Goal: Task Accomplishment & Management: Manage account settings

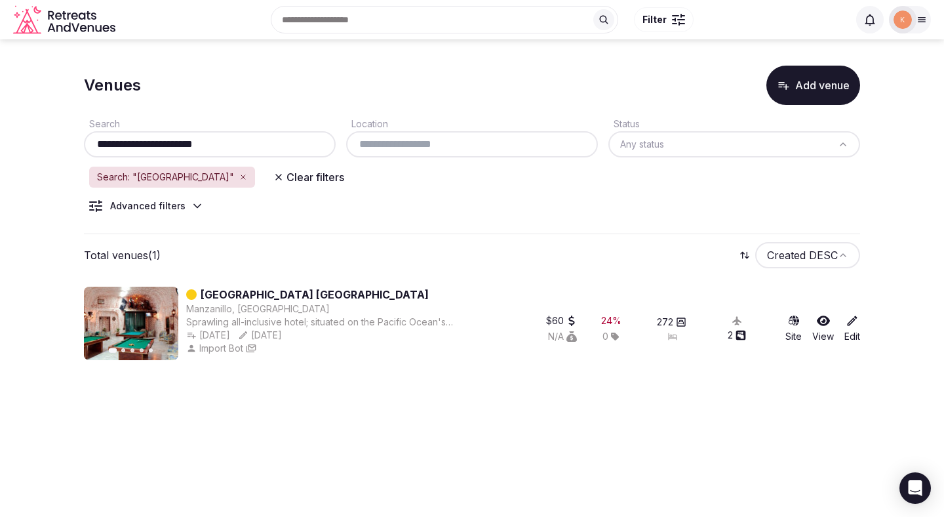
click at [299, 294] on link "Hotel Vista Playa de Oro" at bounding box center [315, 295] width 228 height 16
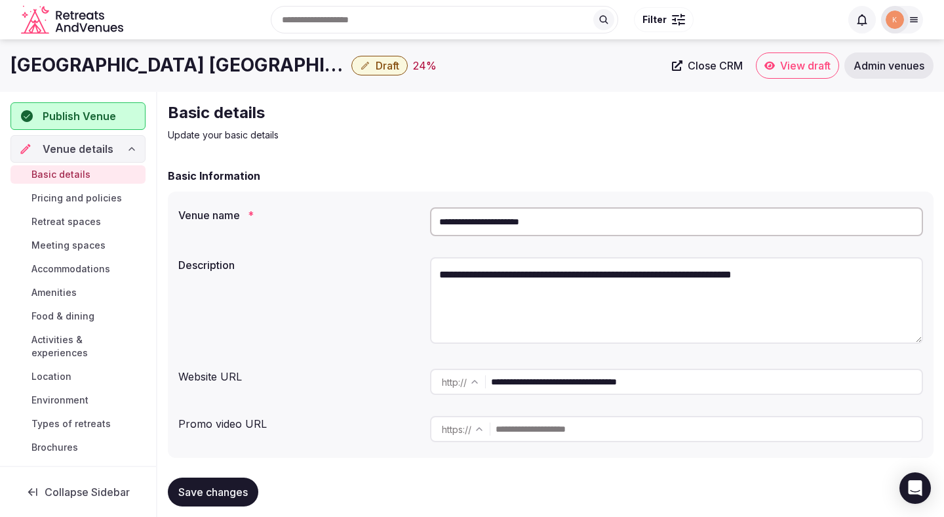
click at [516, 211] on input "**********" at bounding box center [676, 221] width 493 height 29
click at [709, 63] on span "Close CRM" at bounding box center [715, 65] width 55 height 13
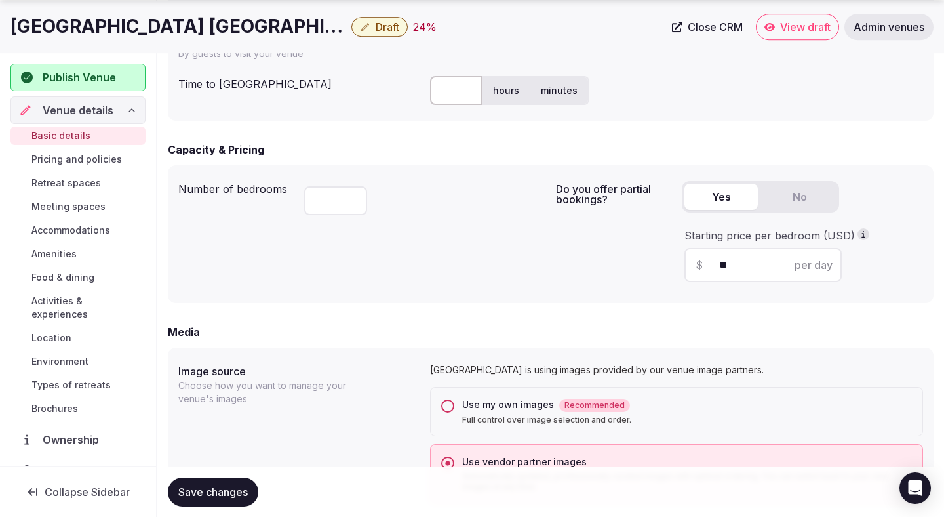
scroll to position [758, 0]
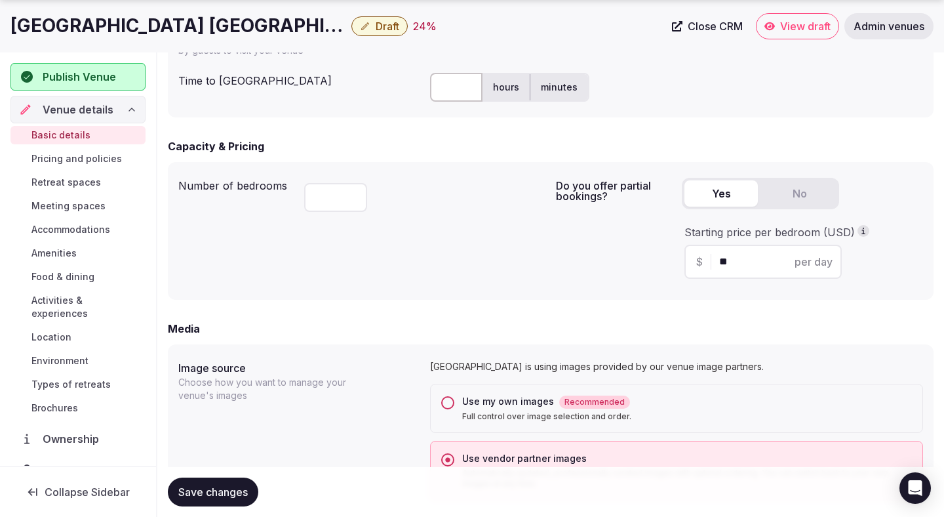
click at [449, 399] on button "Use my own images Recommended Full control over image selection and order." at bounding box center [447, 402] width 13 height 13
click at [214, 504] on button "Save changes" at bounding box center [213, 491] width 91 height 29
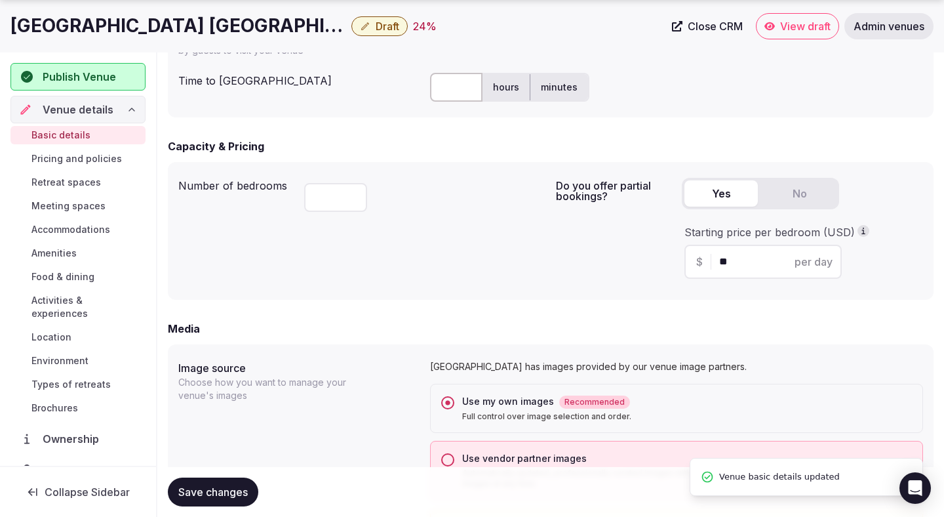
click at [214, 504] on button "Save changes" at bounding box center [213, 491] width 91 height 29
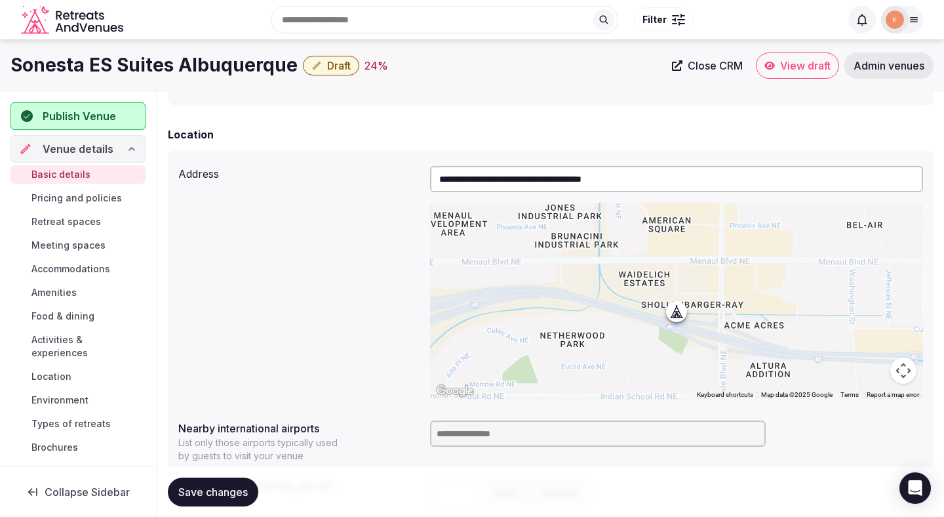
scroll to position [329, 0]
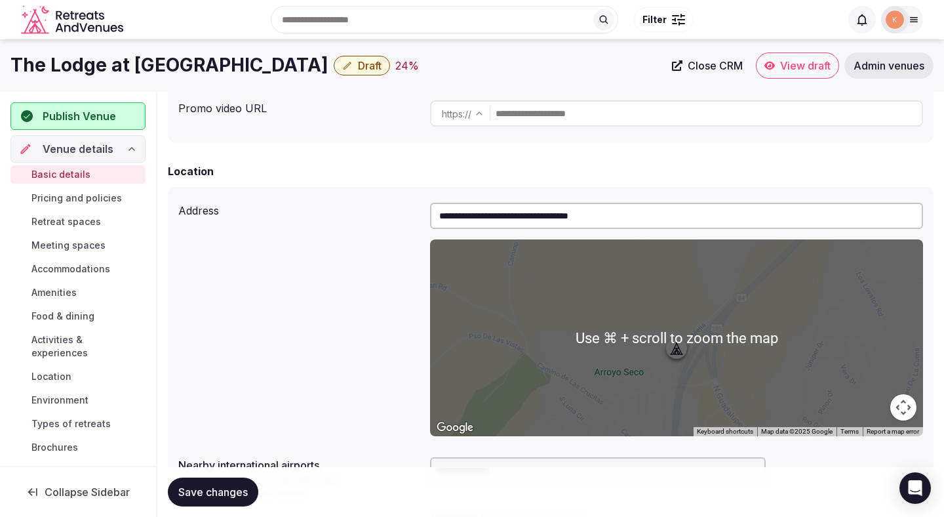
scroll to position [242, 0]
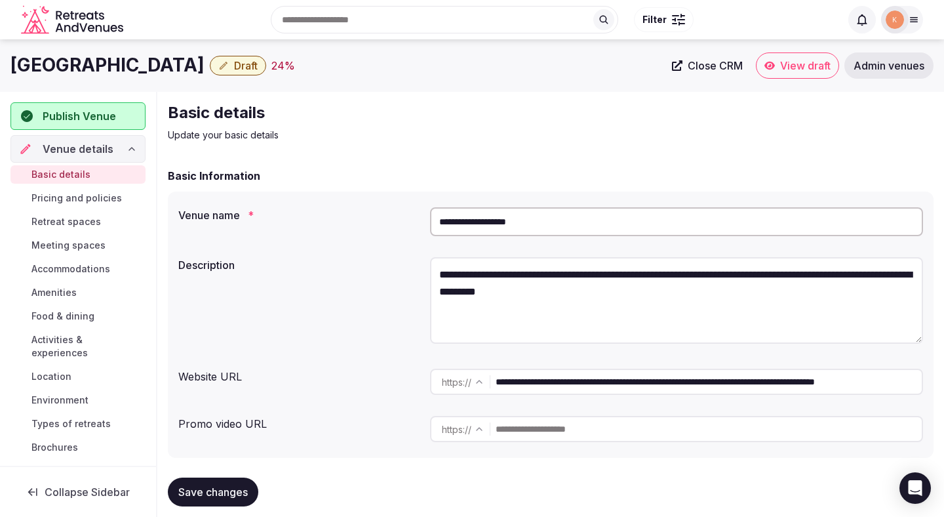
click at [483, 213] on input "**********" at bounding box center [676, 221] width 493 height 29
click at [885, 72] on link "Admin venues" at bounding box center [889, 65] width 89 height 26
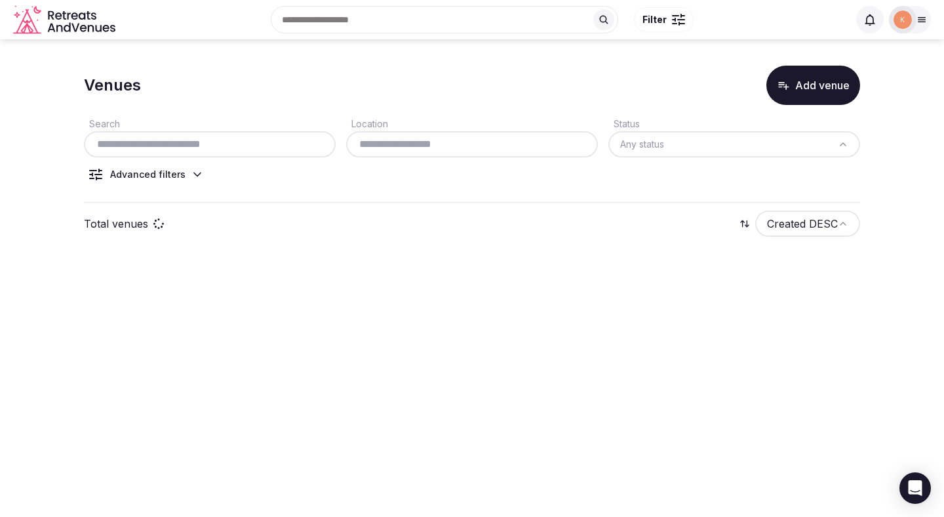
click at [182, 139] on input "text" at bounding box center [209, 144] width 241 height 16
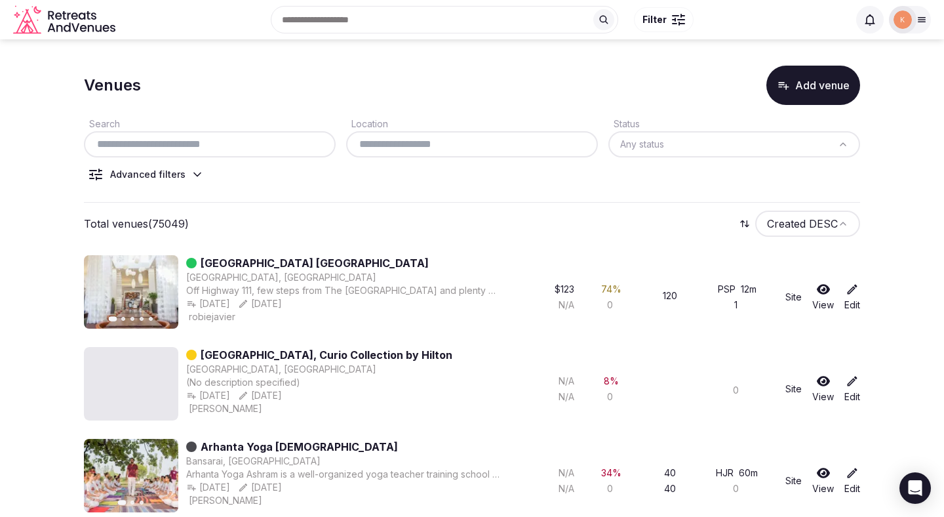
paste input "**********"
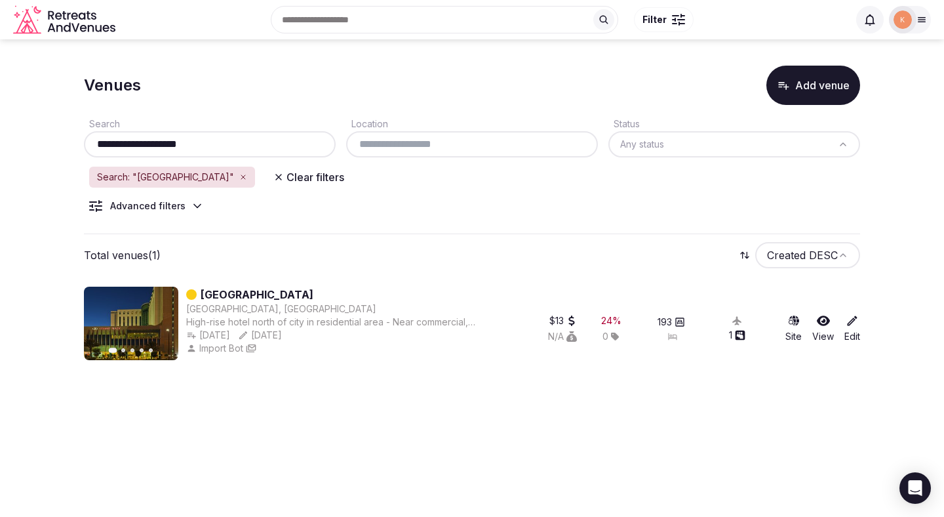
type input "**********"
click at [223, 293] on link "Crowne Plaza Torreon" at bounding box center [257, 295] width 113 height 16
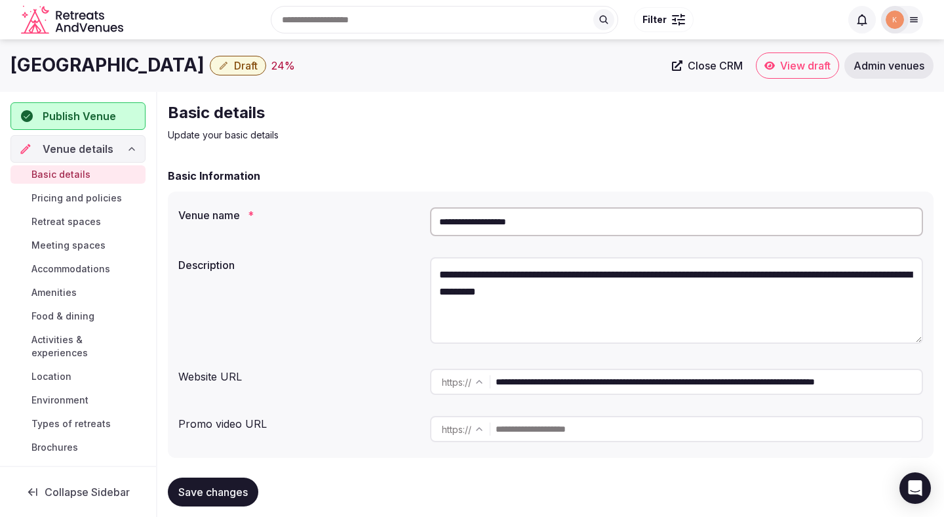
click at [703, 70] on span "Close CRM" at bounding box center [715, 65] width 55 height 13
click at [516, 231] on input "**********" at bounding box center [676, 221] width 493 height 29
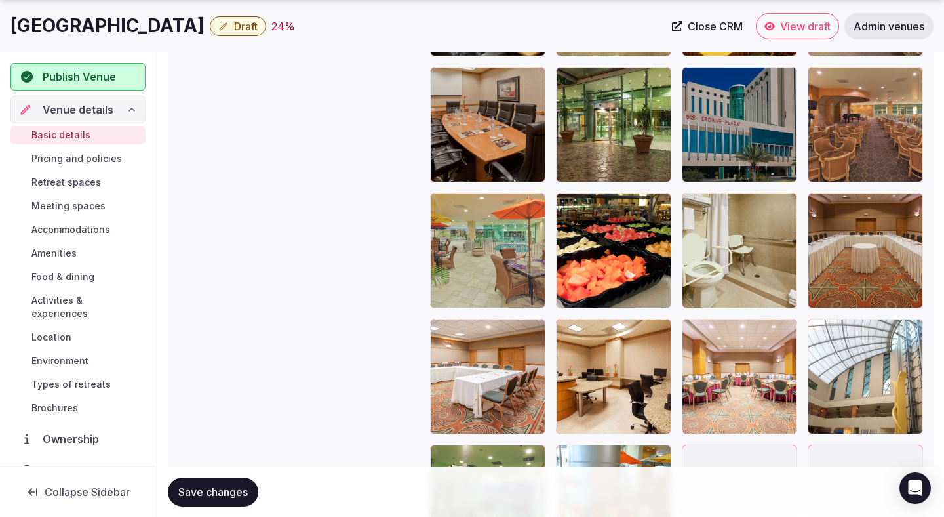
scroll to position [2063, 0]
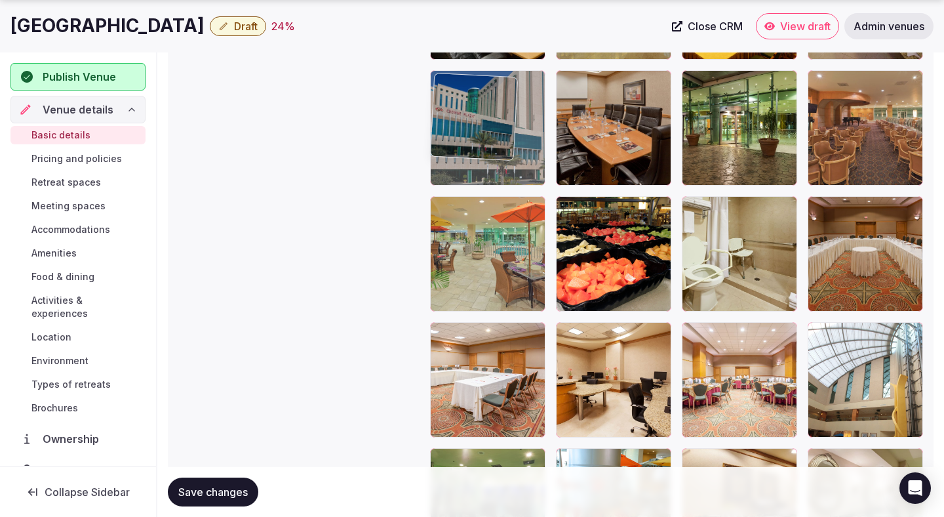
drag, startPoint x: 763, startPoint y: 135, endPoint x: 535, endPoint y: 93, distance: 231.4
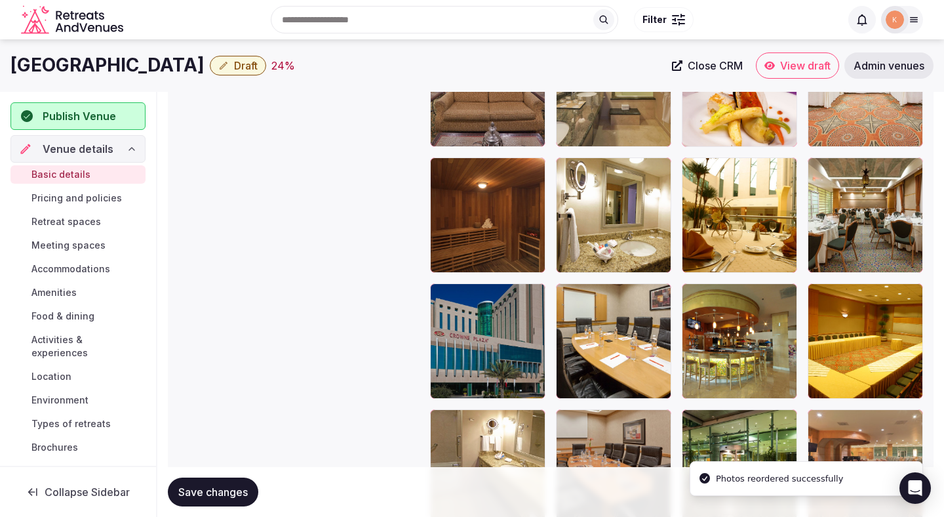
scroll to position [1694, 0]
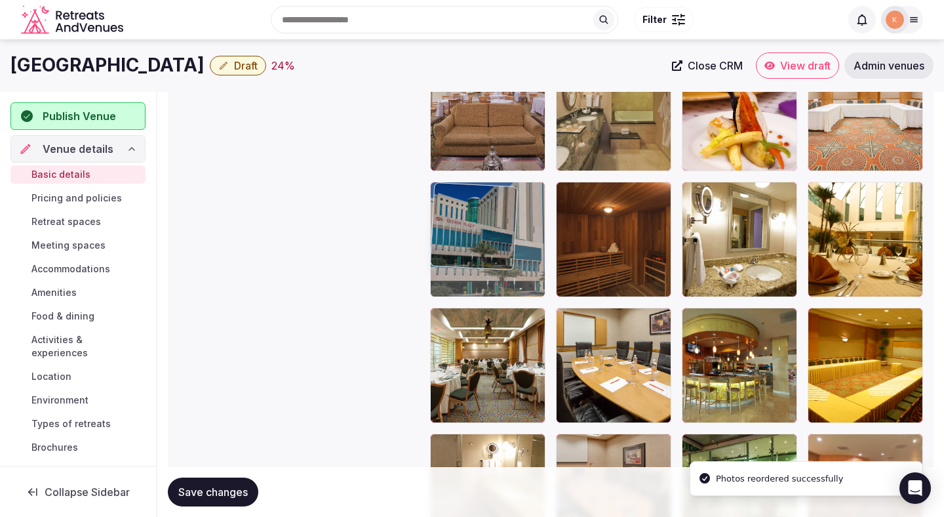
drag, startPoint x: 471, startPoint y: 390, endPoint x: 472, endPoint y: 238, distance: 151.5
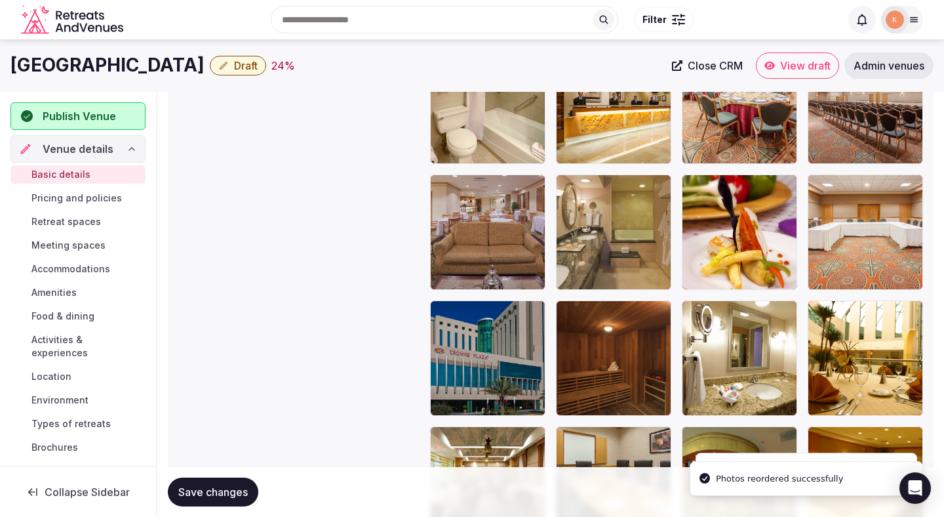
scroll to position [1558, 0]
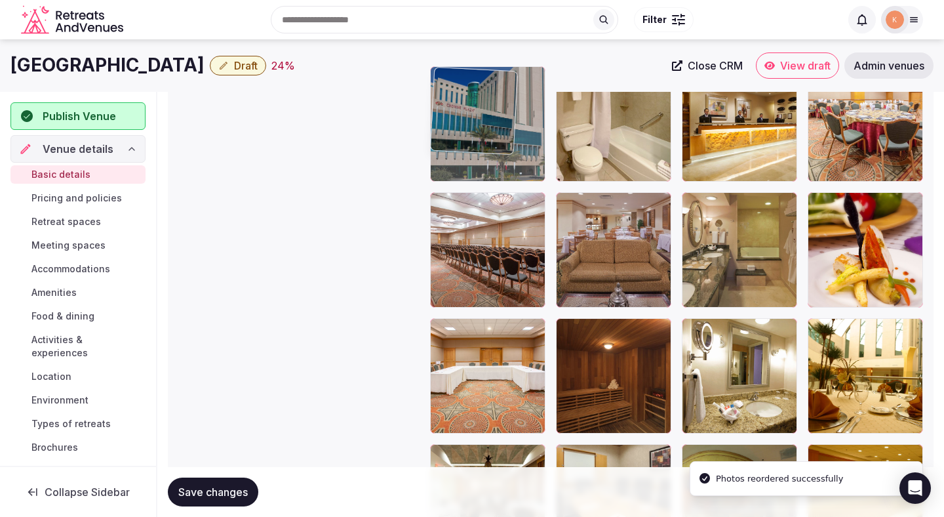
drag, startPoint x: 458, startPoint y: 402, endPoint x: 453, endPoint y: 182, distance: 220.4
click at [453, 182] on body "**********" at bounding box center [472, 116] width 944 height 3348
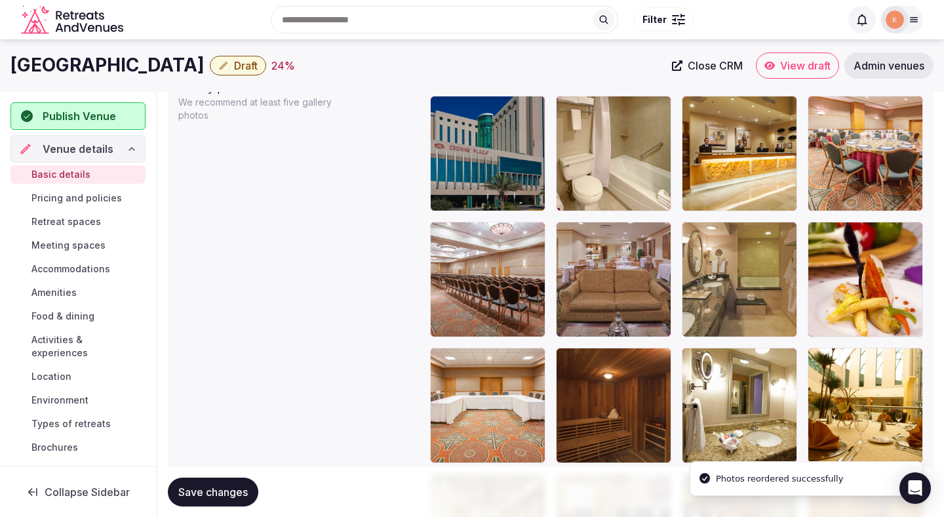
scroll to position [1512, 0]
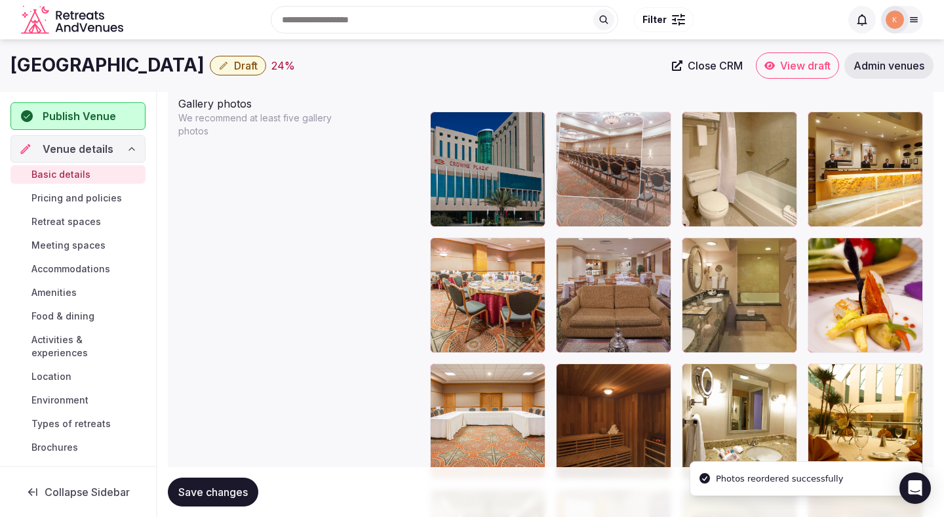
drag, startPoint x: 491, startPoint y: 291, endPoint x: 617, endPoint y: 174, distance: 171.7
click at [617, 174] on body "**********" at bounding box center [472, 162] width 944 height 3348
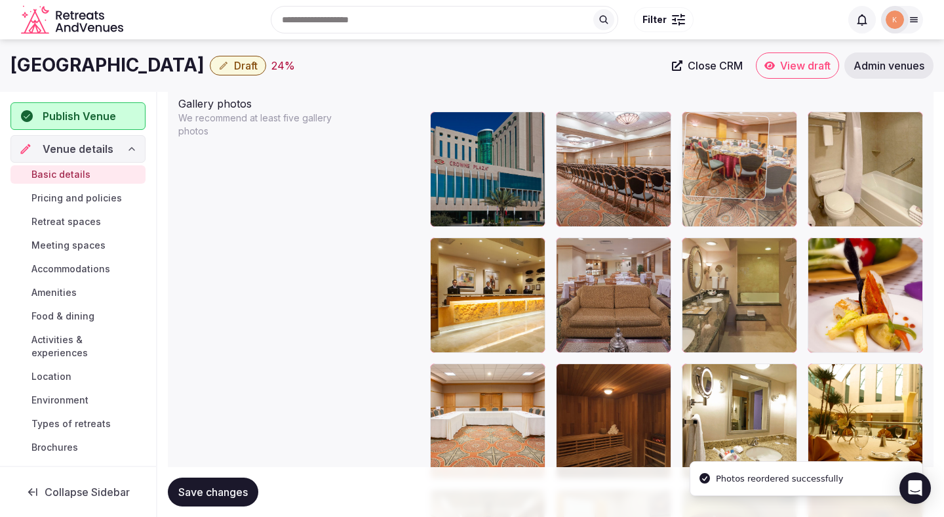
drag, startPoint x: 501, startPoint y: 315, endPoint x: 725, endPoint y: 176, distance: 263.4
click at [725, 176] on body "**********" at bounding box center [472, 162] width 944 height 3348
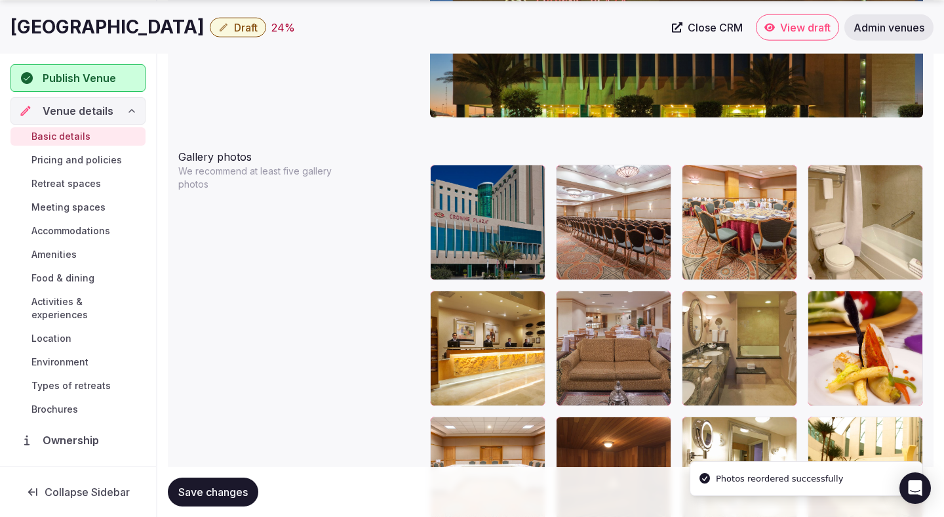
scroll to position [1534, 0]
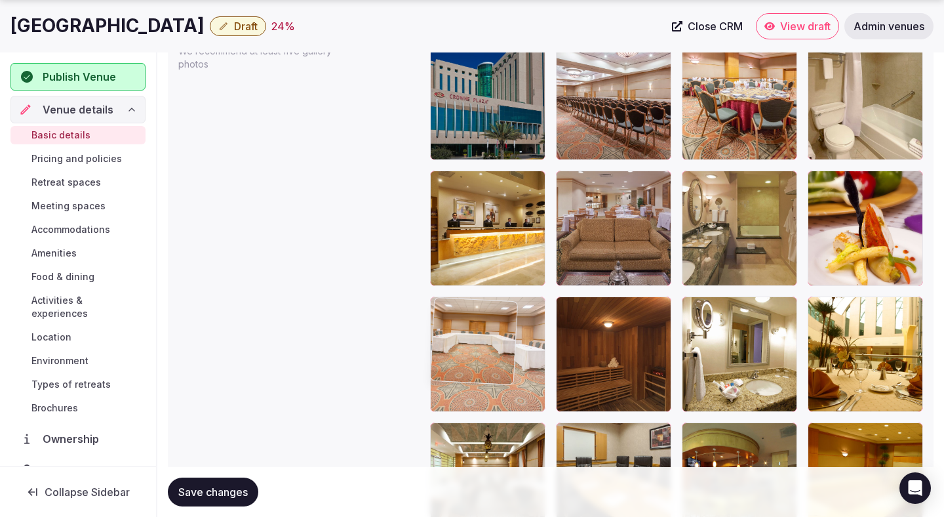
drag, startPoint x: 510, startPoint y: 390, endPoint x: 504, endPoint y: 395, distance: 7.0
click at [503, 399] on body "**********" at bounding box center [472, 95] width 944 height 3348
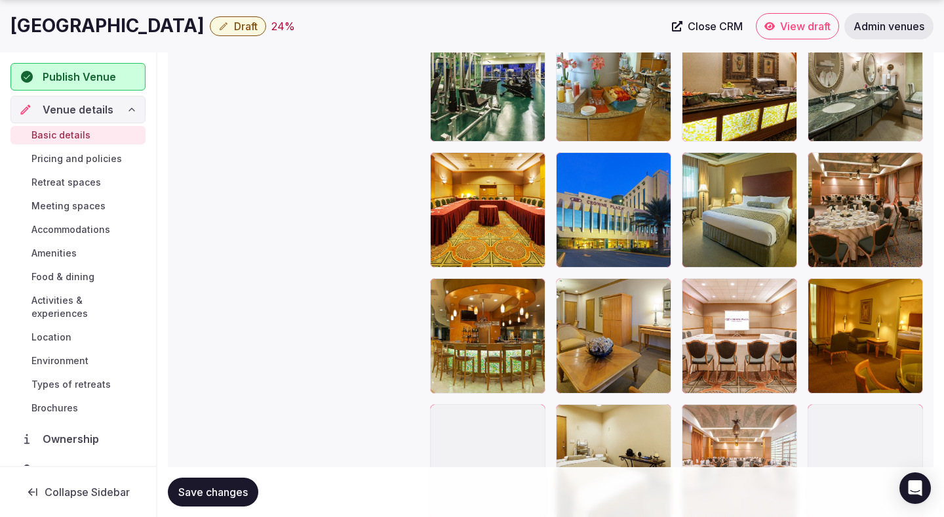
scroll to position [2485, 0]
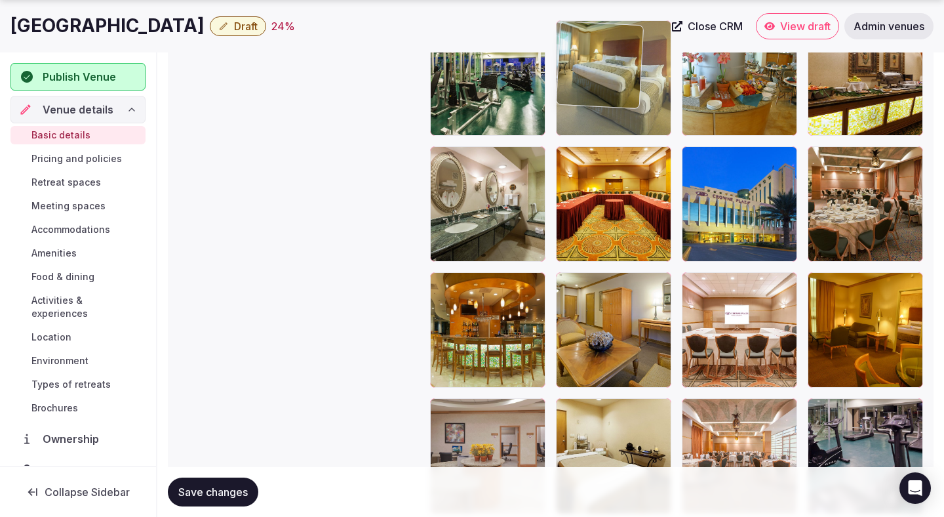
drag, startPoint x: 742, startPoint y: 200, endPoint x: 628, endPoint y: 121, distance: 138.1
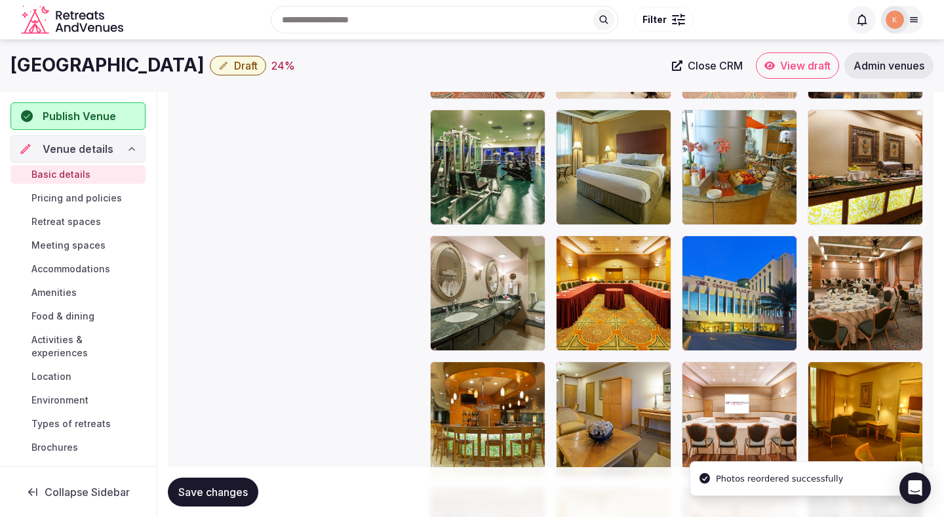
scroll to position [2374, 0]
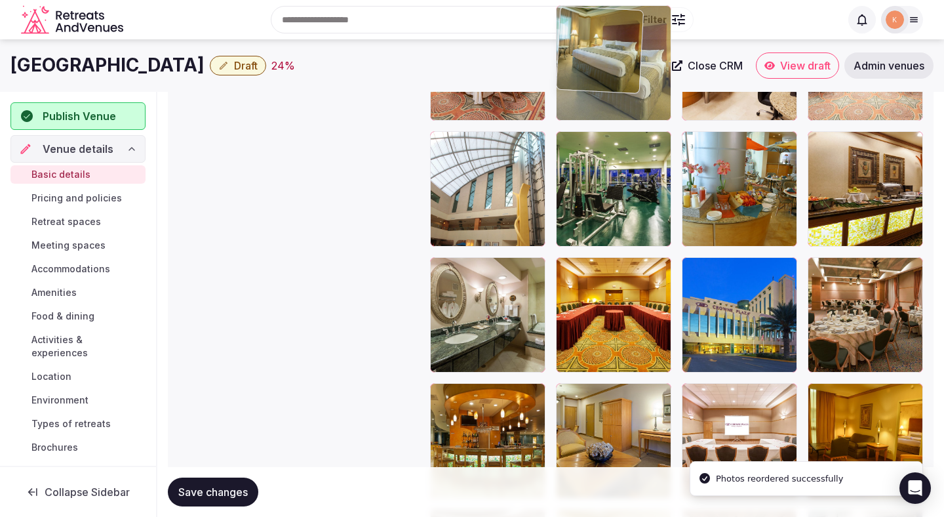
drag, startPoint x: 622, startPoint y: 189, endPoint x: 614, endPoint y: 129, distance: 60.3
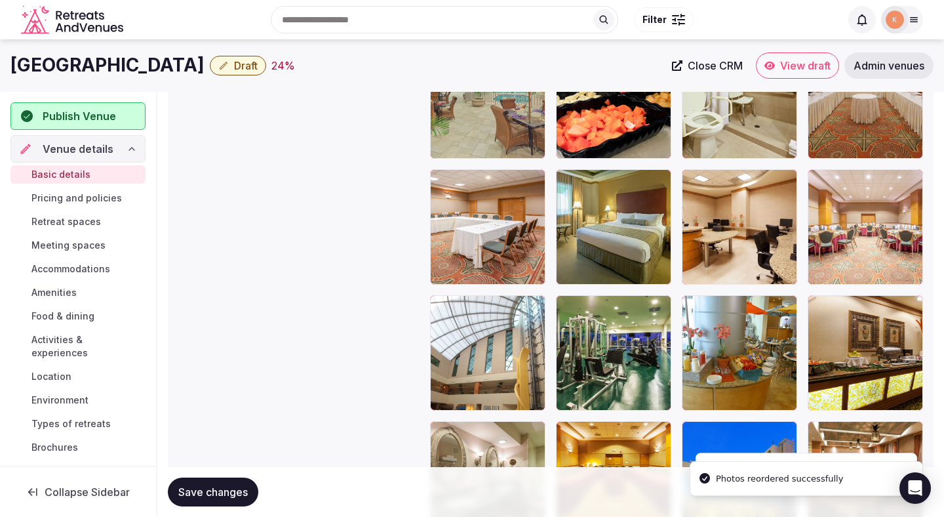
scroll to position [2198, 0]
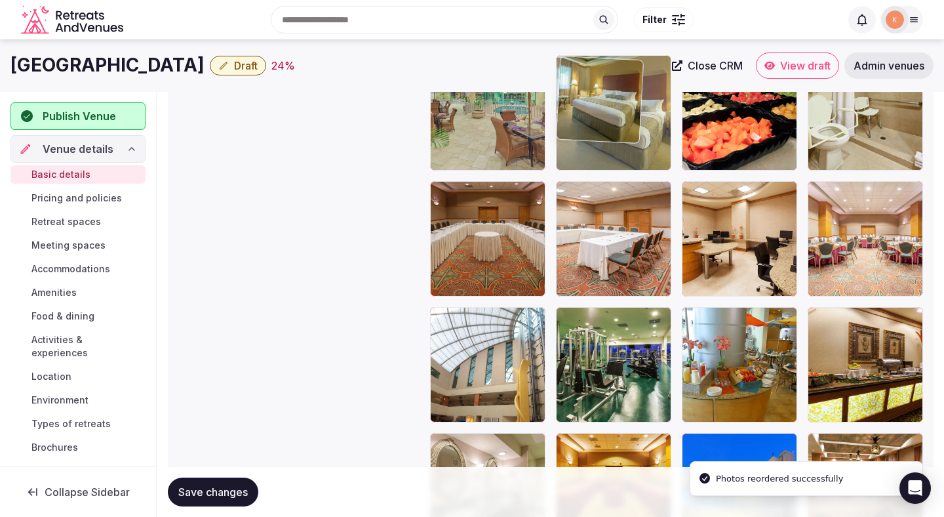
drag, startPoint x: 597, startPoint y: 229, endPoint x: 597, endPoint y: 157, distance: 71.5
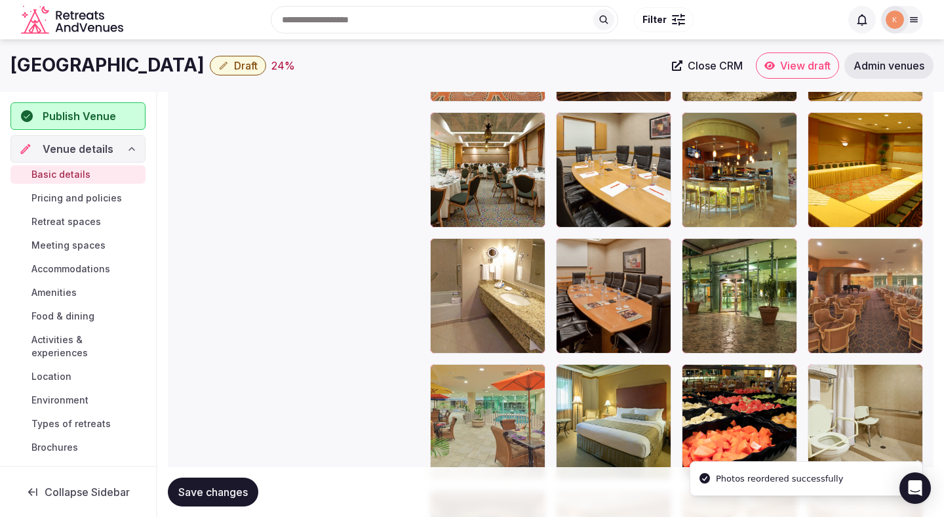
scroll to position [1888, 0]
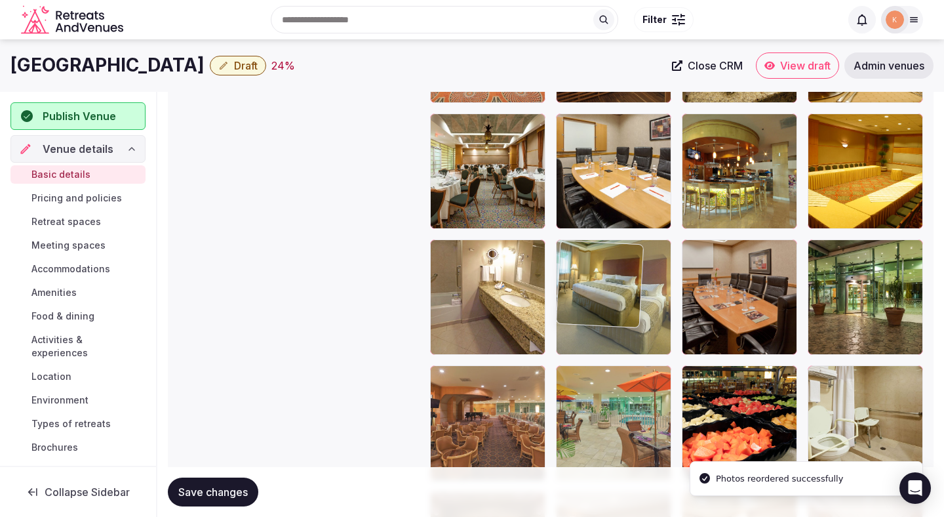
drag, startPoint x: 587, startPoint y: 411, endPoint x: 583, endPoint y: 333, distance: 78.1
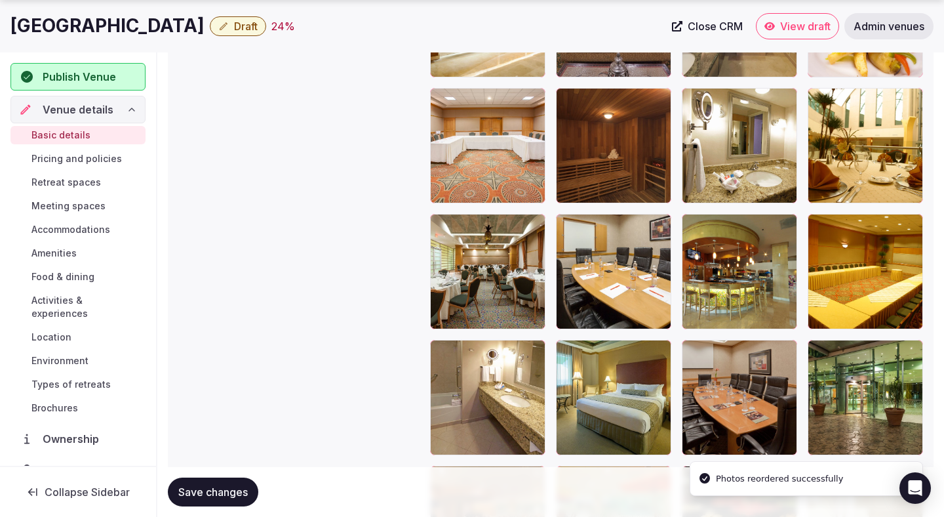
scroll to position [1812, 0]
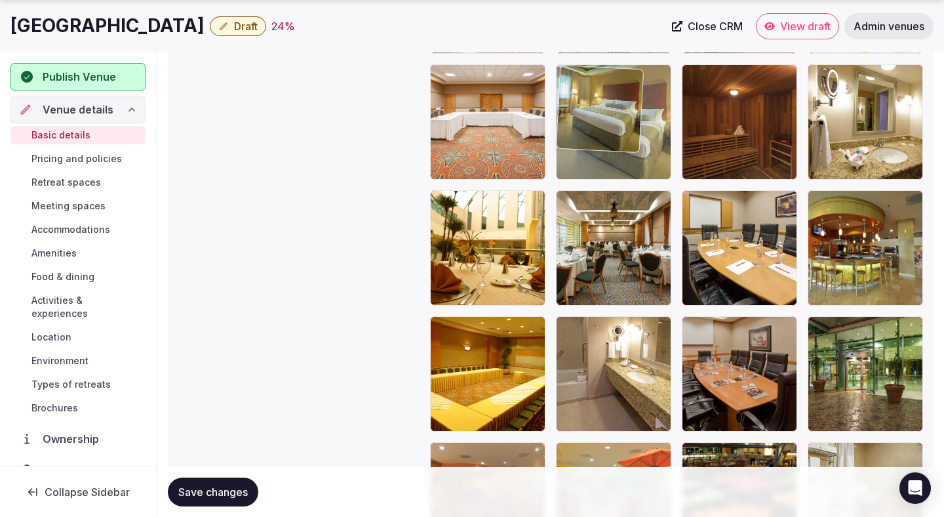
drag, startPoint x: 590, startPoint y: 366, endPoint x: 589, endPoint y: 190, distance: 176.4
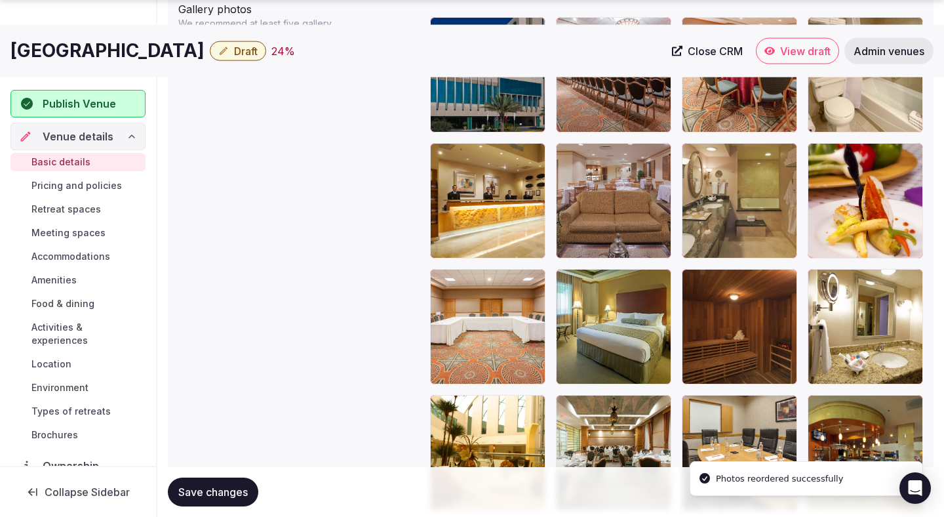
scroll to position [1617, 0]
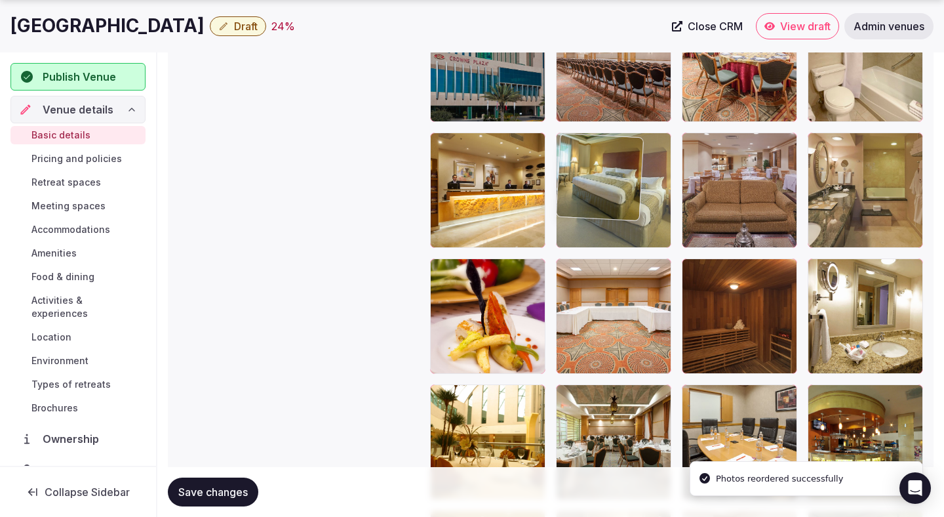
drag, startPoint x: 608, startPoint y: 304, endPoint x: 595, endPoint y: 229, distance: 76.6
click at [595, 229] on body "**********" at bounding box center [472, 57] width 944 height 3348
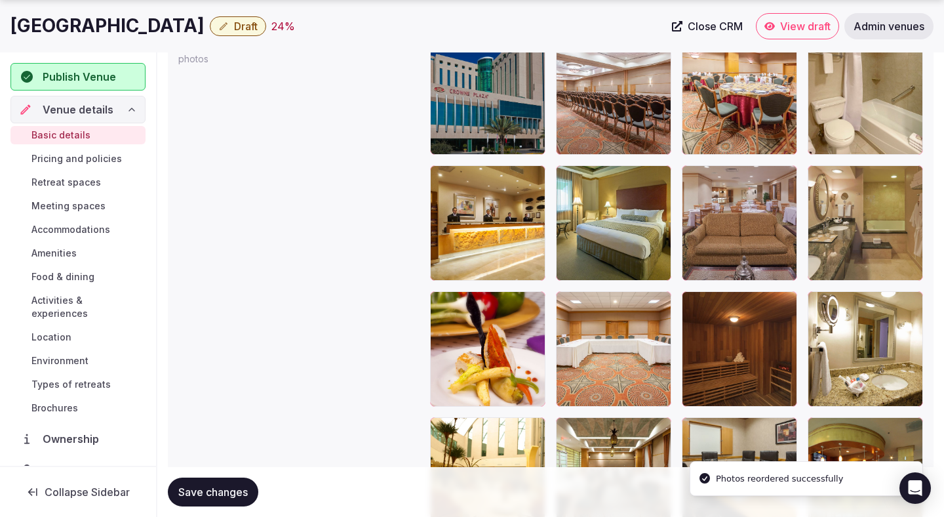
scroll to position [1589, 0]
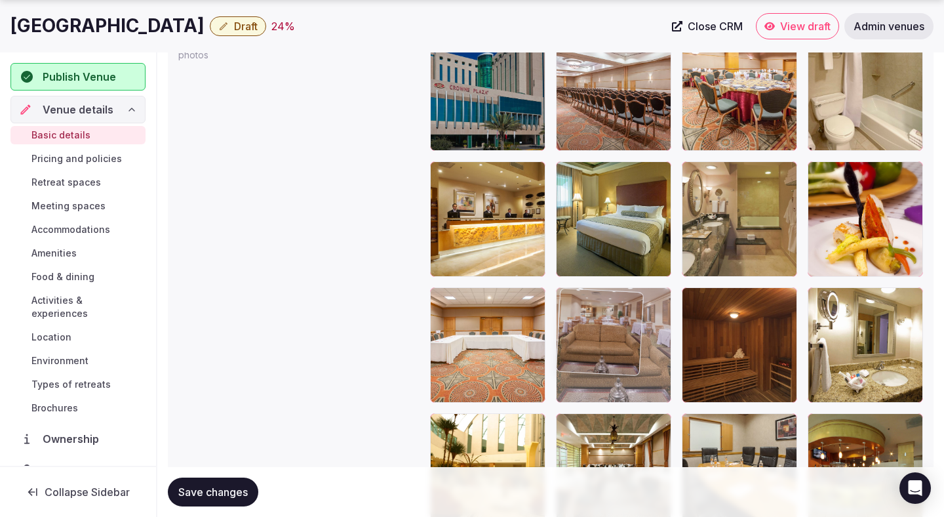
drag, startPoint x: 710, startPoint y: 212, endPoint x: 613, endPoint y: 357, distance: 174.6
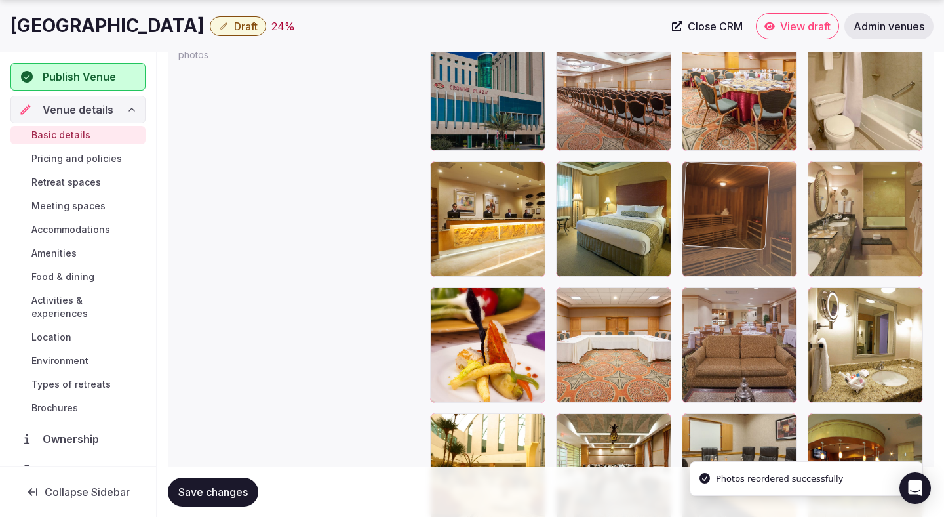
drag, startPoint x: 704, startPoint y: 355, endPoint x: 706, endPoint y: 260, distance: 95.1
click at [706, 260] on body "**********" at bounding box center [472, 85] width 944 height 3348
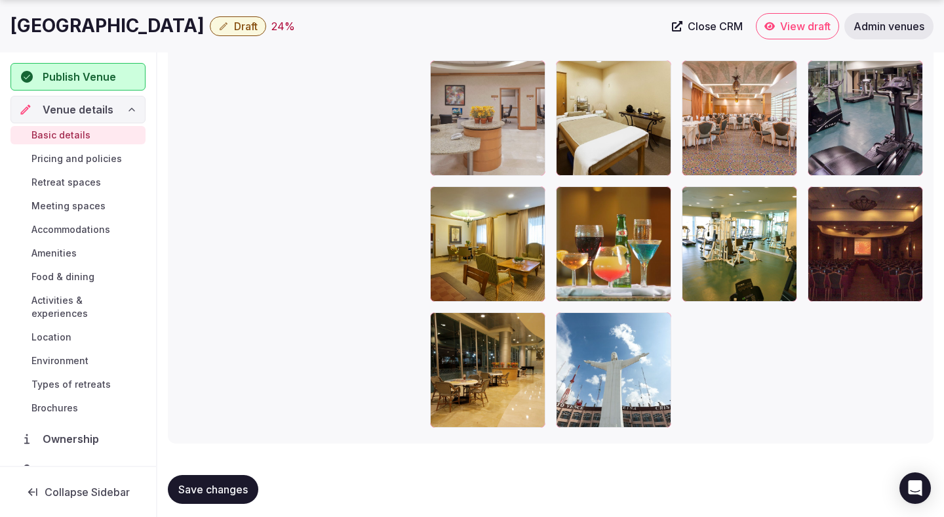
scroll to position [2831, 0]
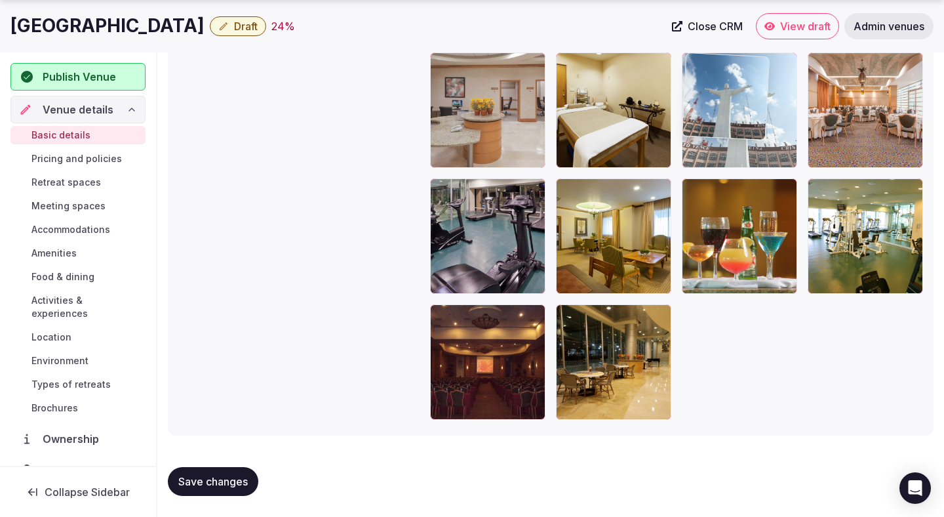
drag, startPoint x: 641, startPoint y: 363, endPoint x: 739, endPoint y: 113, distance: 267.9
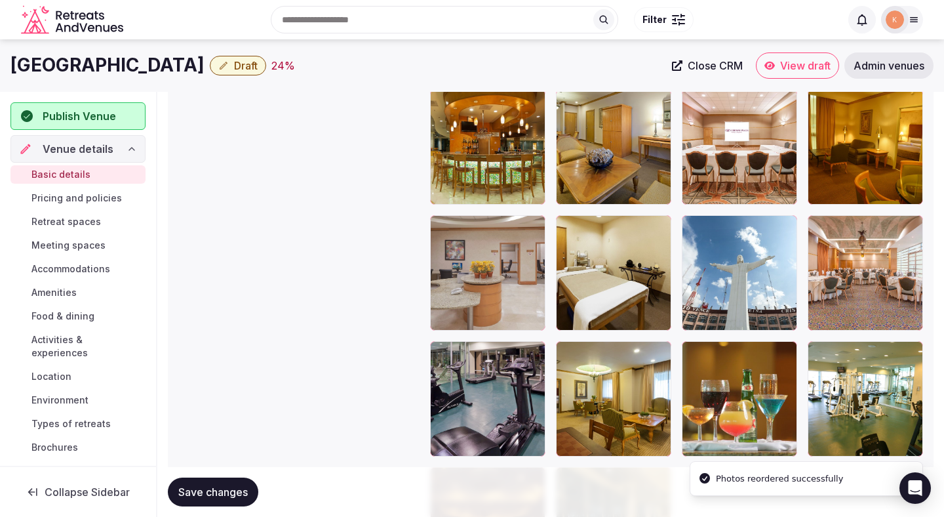
scroll to position [2503, 0]
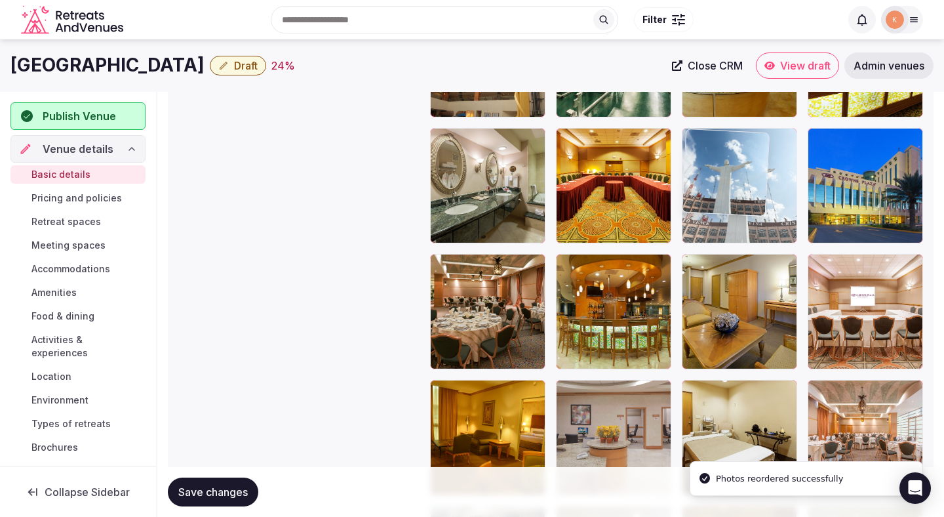
drag, startPoint x: 718, startPoint y: 178, endPoint x: 716, endPoint y: 170, distance: 8.6
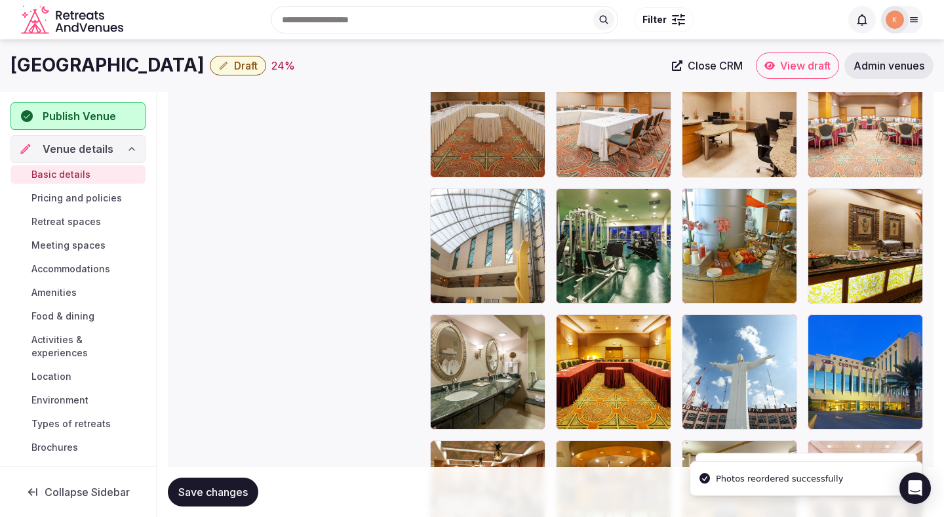
scroll to position [2282, 0]
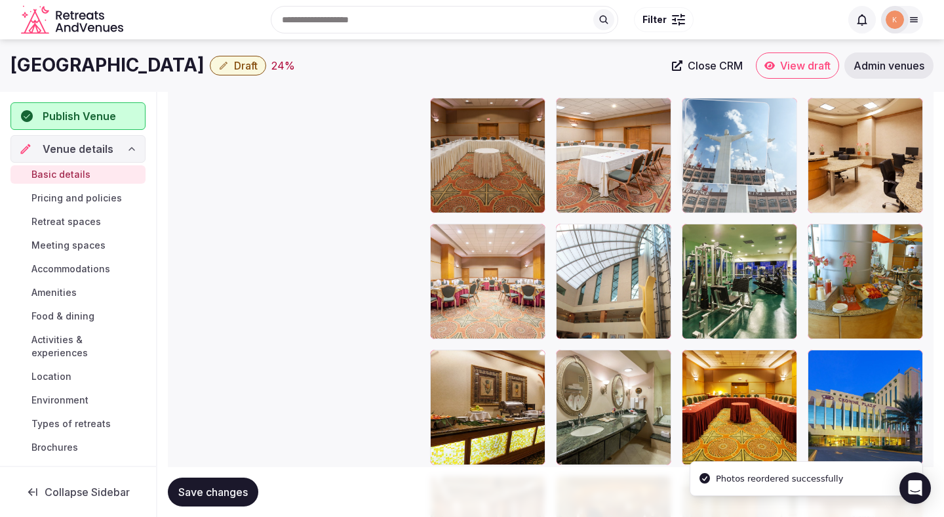
drag, startPoint x: 701, startPoint y: 428, endPoint x: 702, endPoint y: 220, distance: 207.9
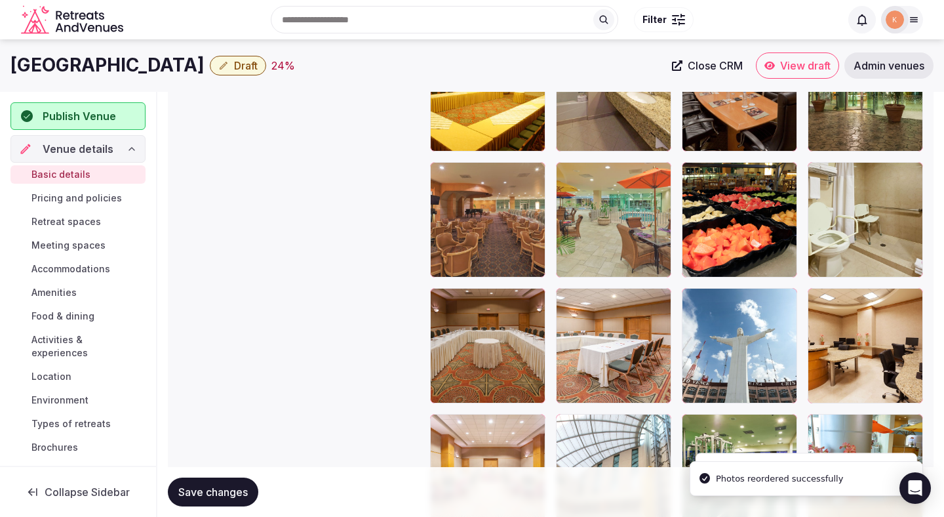
scroll to position [2058, 0]
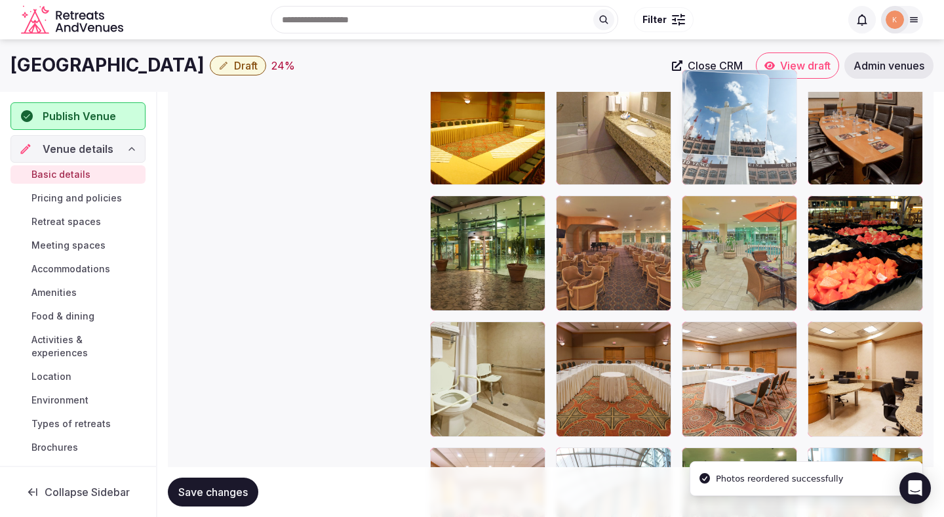
drag, startPoint x: 716, startPoint y: 377, endPoint x: 719, endPoint y: 181, distance: 196.1
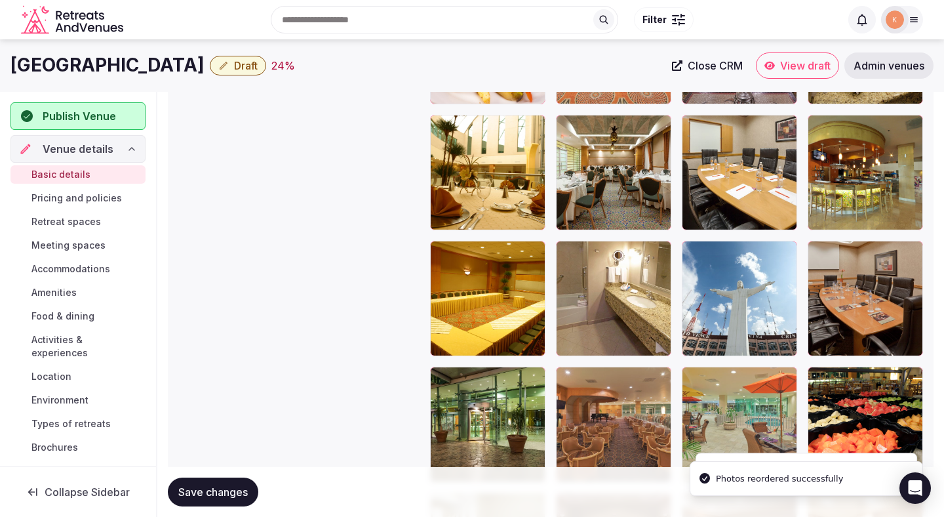
scroll to position [1816, 0]
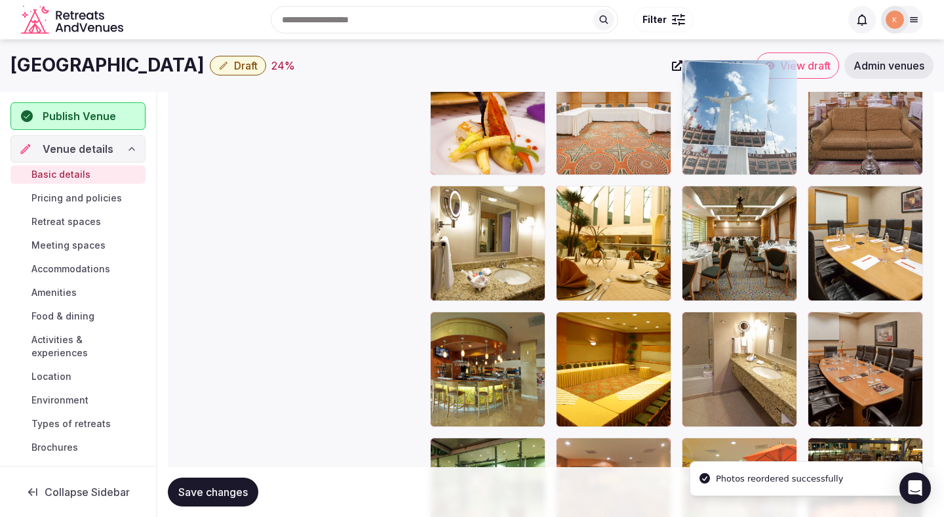
drag, startPoint x: 704, startPoint y: 388, endPoint x: 711, endPoint y: 189, distance: 198.9
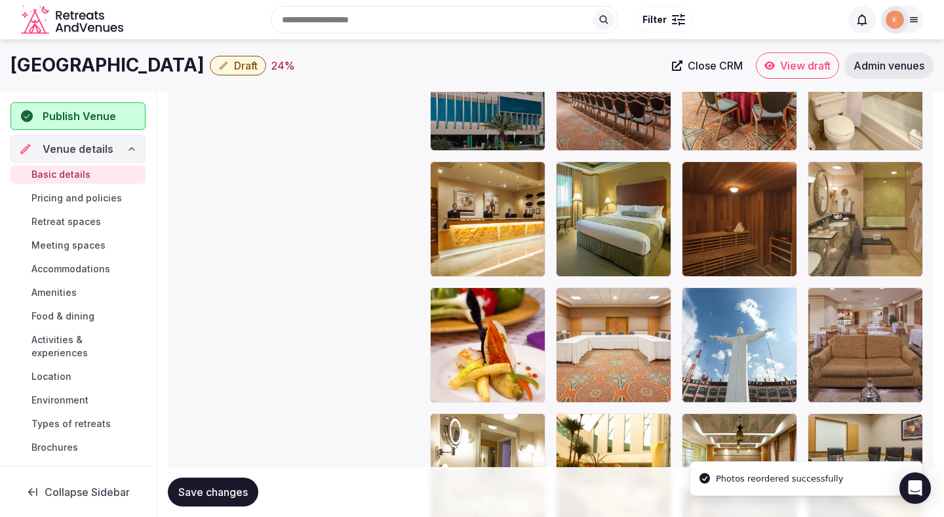
scroll to position [1583, 0]
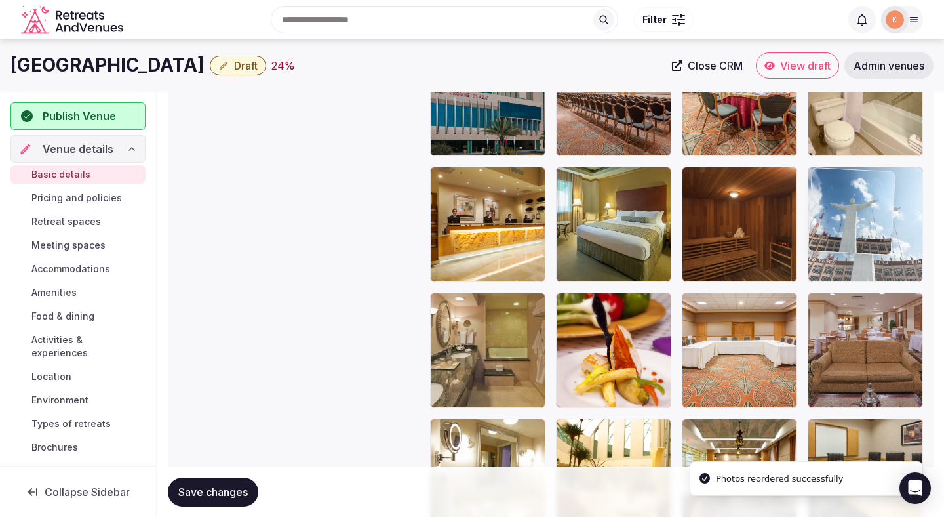
drag, startPoint x: 704, startPoint y: 310, endPoint x: 874, endPoint y: 203, distance: 200.9
click at [874, 203] on body "**********" at bounding box center [472, 91] width 944 height 3348
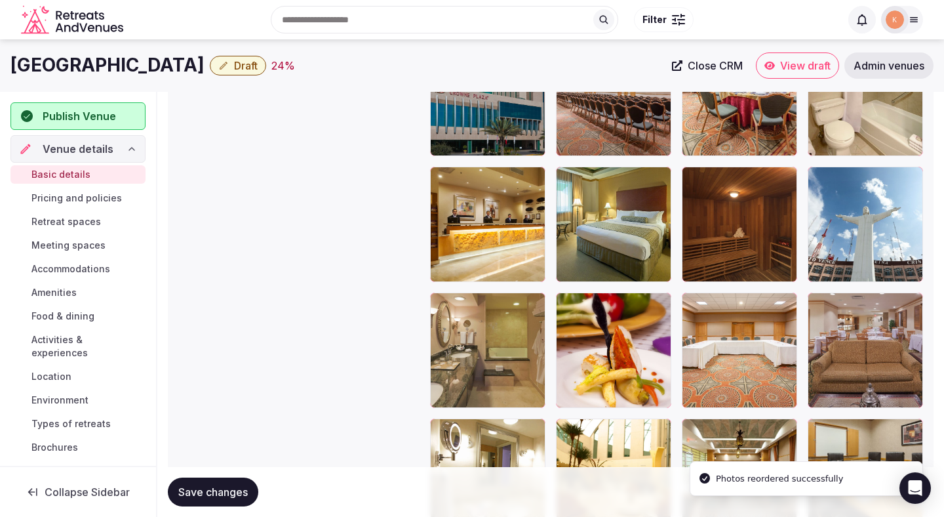
click at [239, 493] on span "Save changes" at bounding box center [213, 491] width 70 height 13
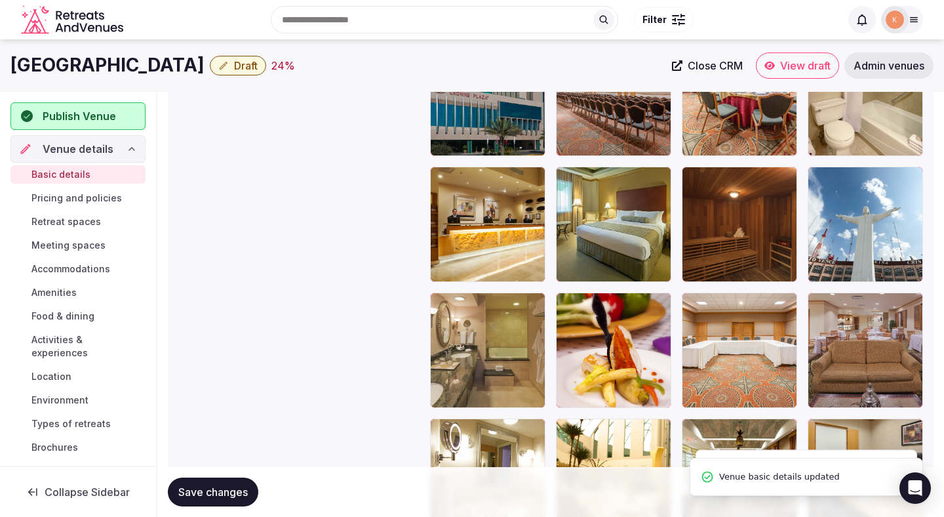
click at [226, 506] on button "Save changes" at bounding box center [213, 491] width 91 height 29
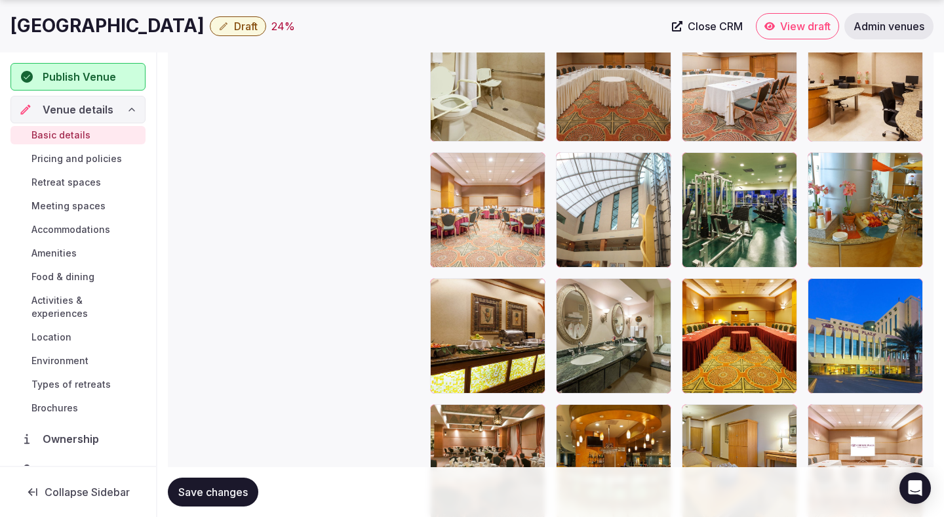
scroll to position [2354, 0]
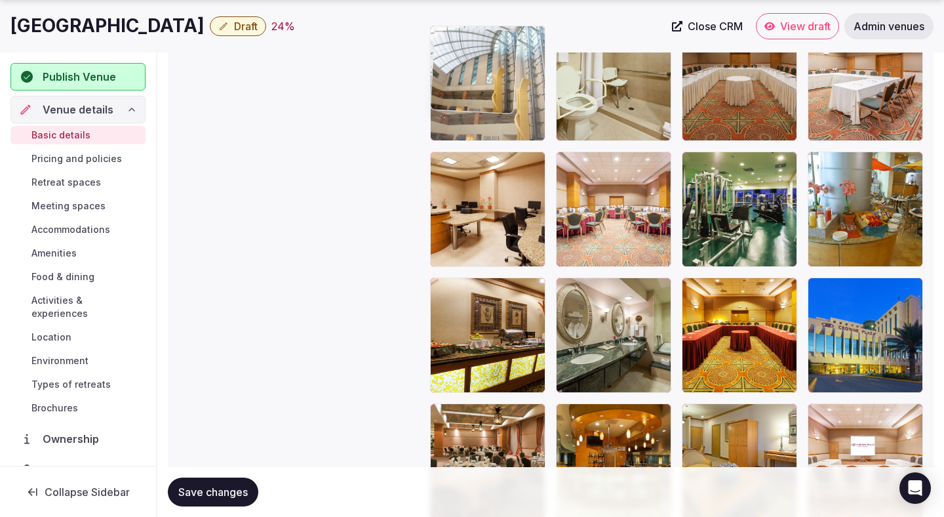
drag, startPoint x: 588, startPoint y: 234, endPoint x: 506, endPoint y: 113, distance: 146.1
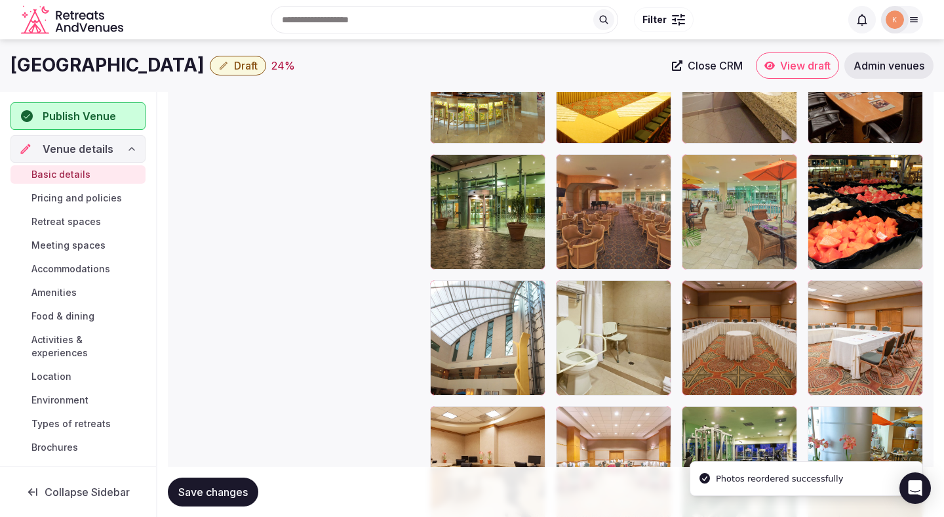
scroll to position [2078, 0]
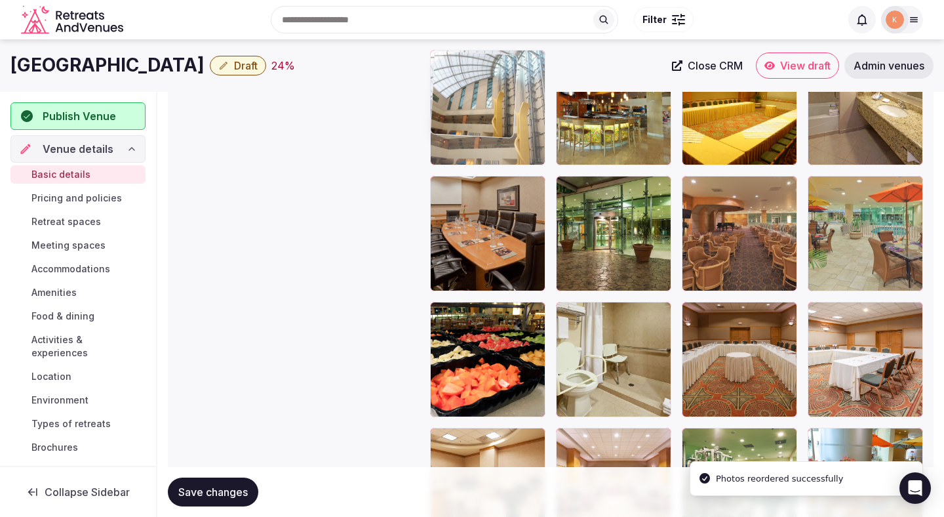
drag, startPoint x: 471, startPoint y: 359, endPoint x: 470, endPoint y: 144, distance: 214.5
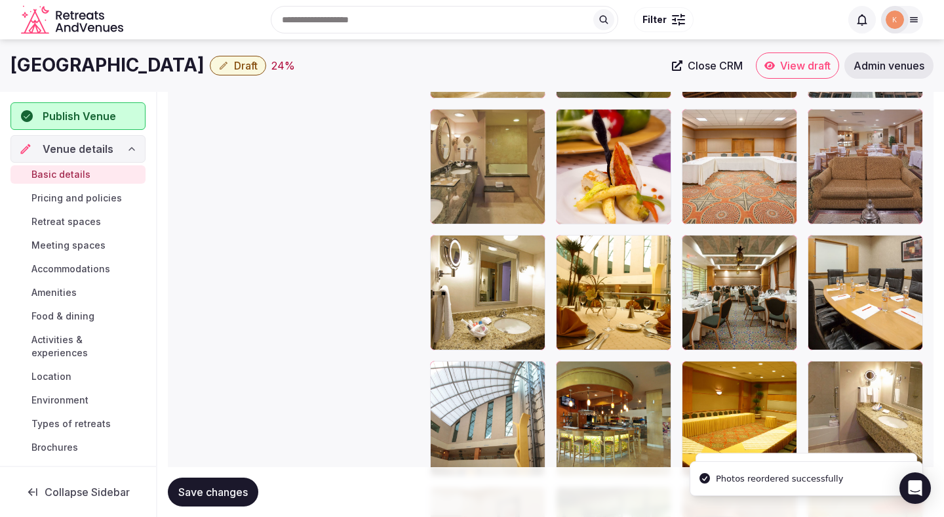
scroll to position [1761, 0]
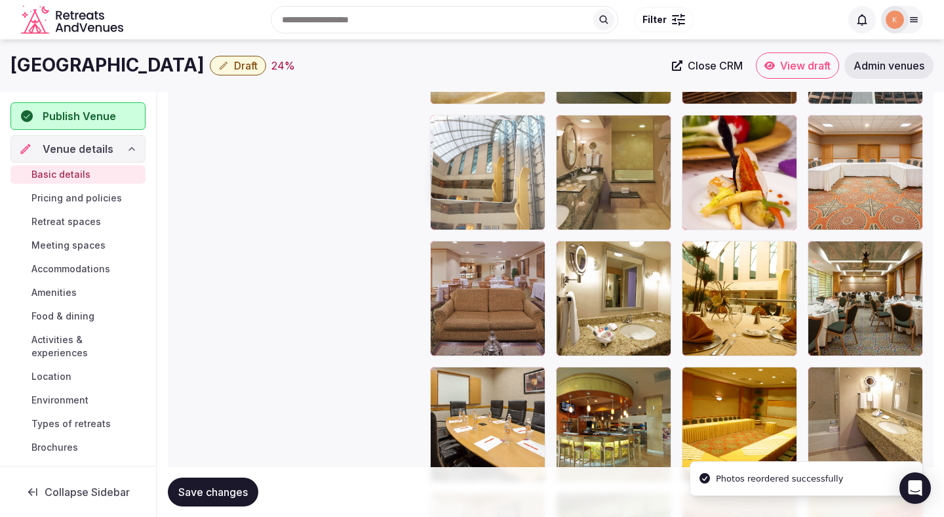
drag, startPoint x: 451, startPoint y: 422, endPoint x: 451, endPoint y: 163, distance: 259.1
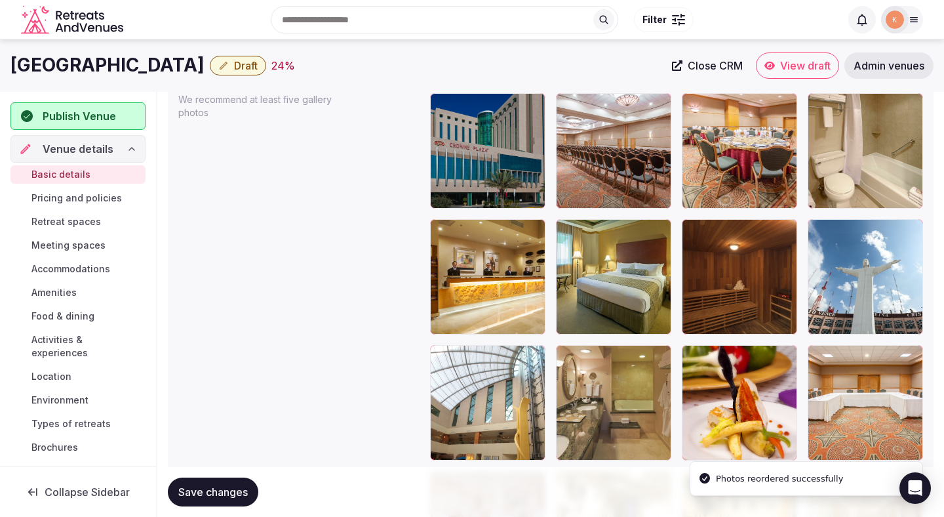
scroll to position [1535, 0]
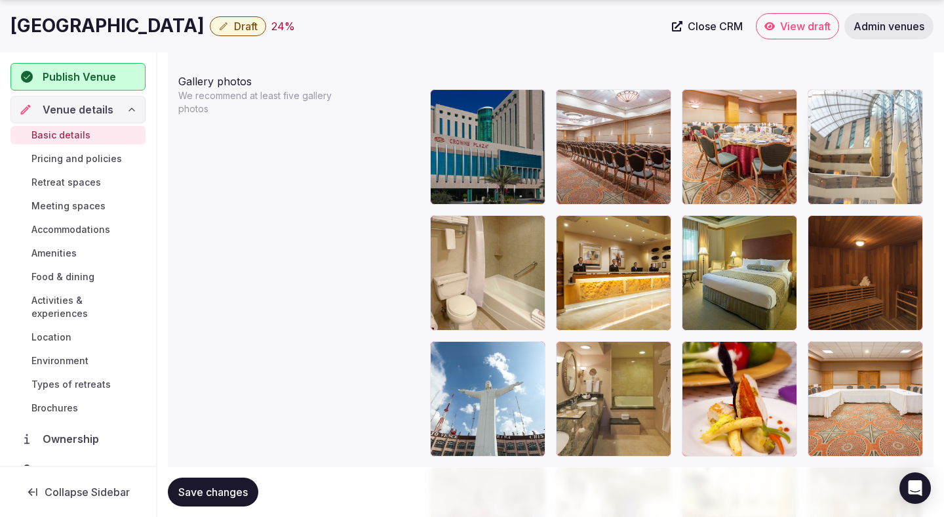
drag, startPoint x: 482, startPoint y: 368, endPoint x: 880, endPoint y: 132, distance: 462.9
click at [880, 132] on body "**********" at bounding box center [472, 139] width 944 height 3348
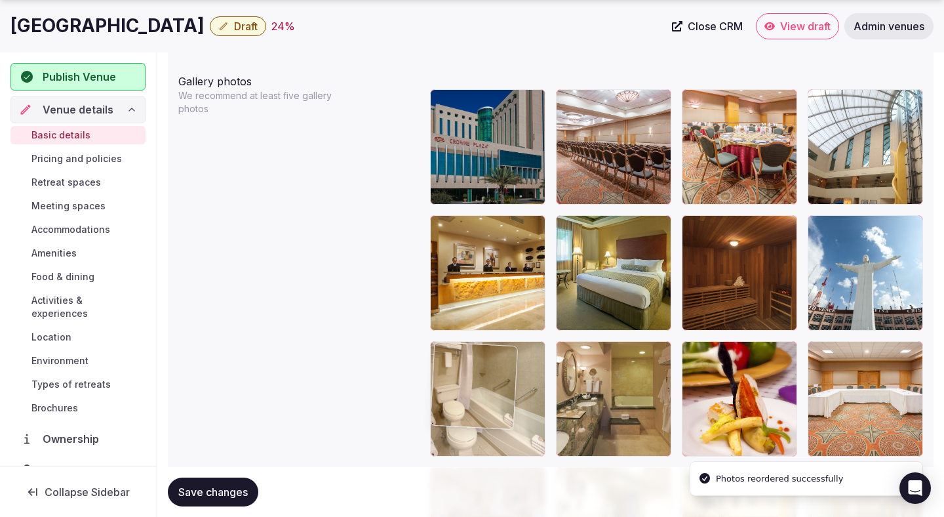
drag, startPoint x: 507, startPoint y: 283, endPoint x: 539, endPoint y: 416, distance: 137.0
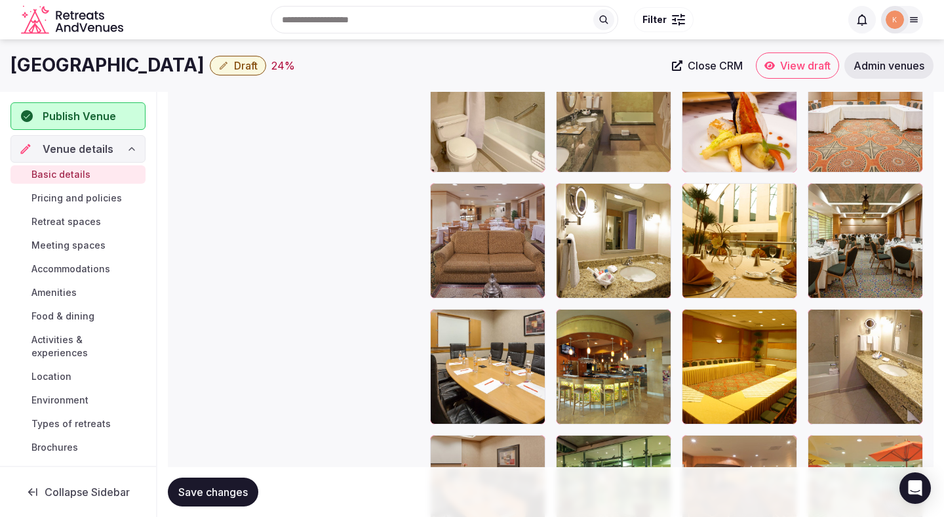
scroll to position [1806, 0]
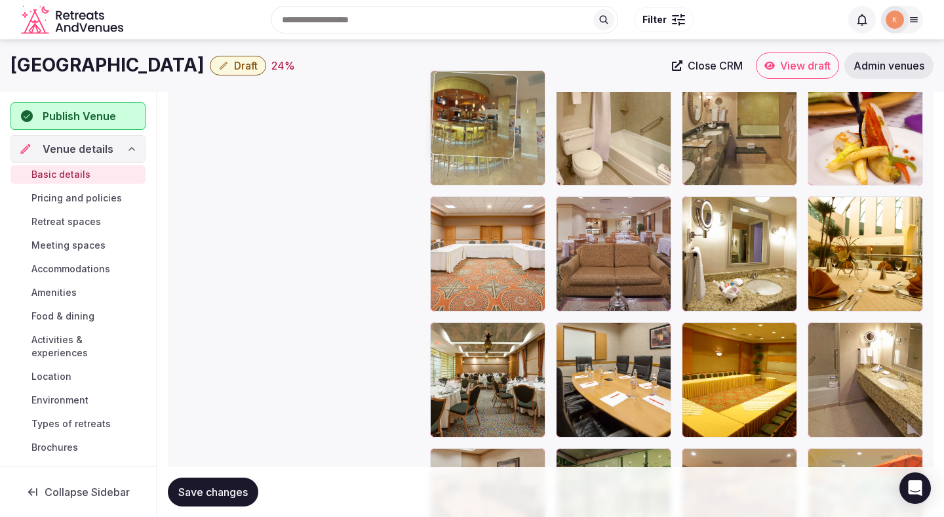
drag, startPoint x: 589, startPoint y: 386, endPoint x: 475, endPoint y: 169, distance: 245.8
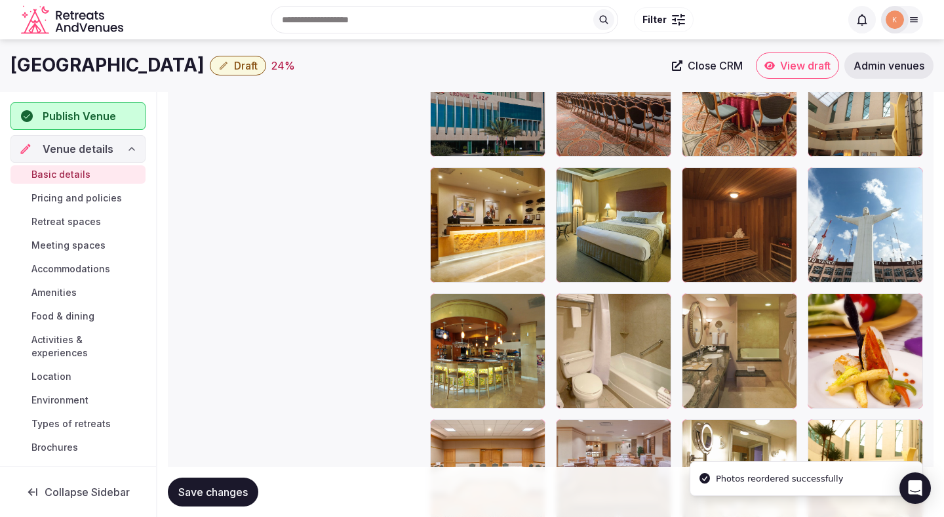
scroll to position [1580, 0]
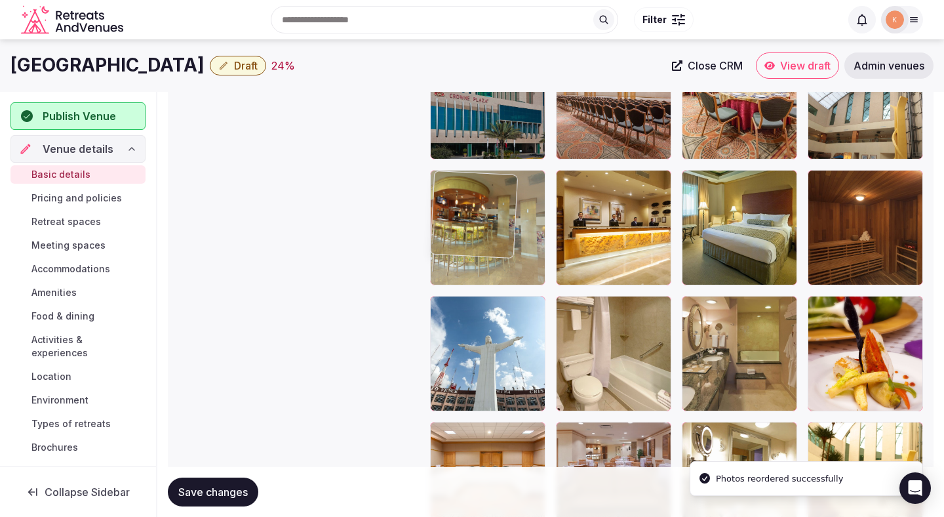
drag, startPoint x: 456, startPoint y: 348, endPoint x: 454, endPoint y: 239, distance: 109.6
click at [454, 239] on body "**********" at bounding box center [472, 94] width 944 height 3348
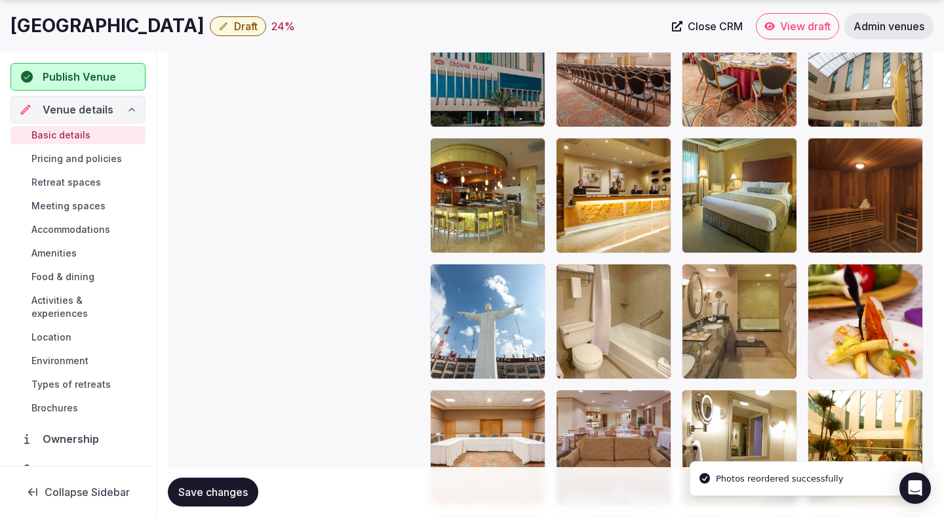
scroll to position [1627, 0]
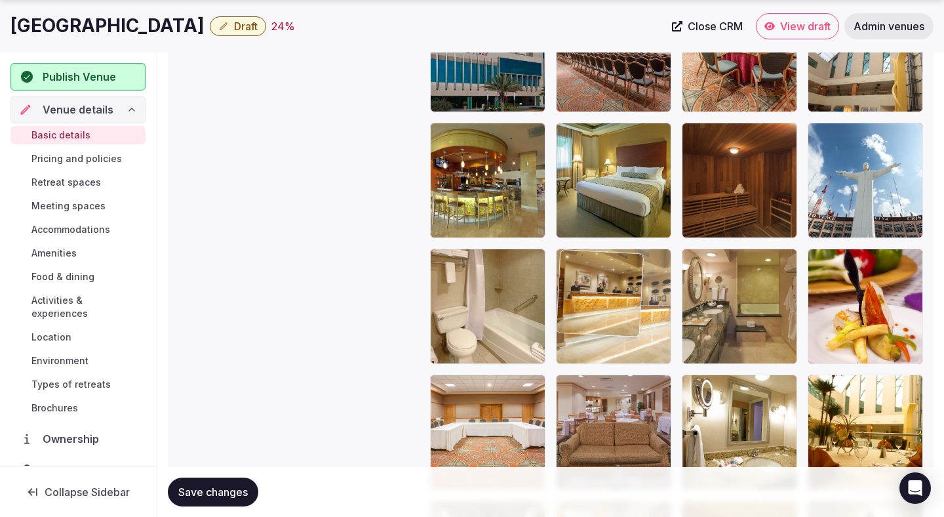
drag, startPoint x: 592, startPoint y: 183, endPoint x: 599, endPoint y: 365, distance: 181.8
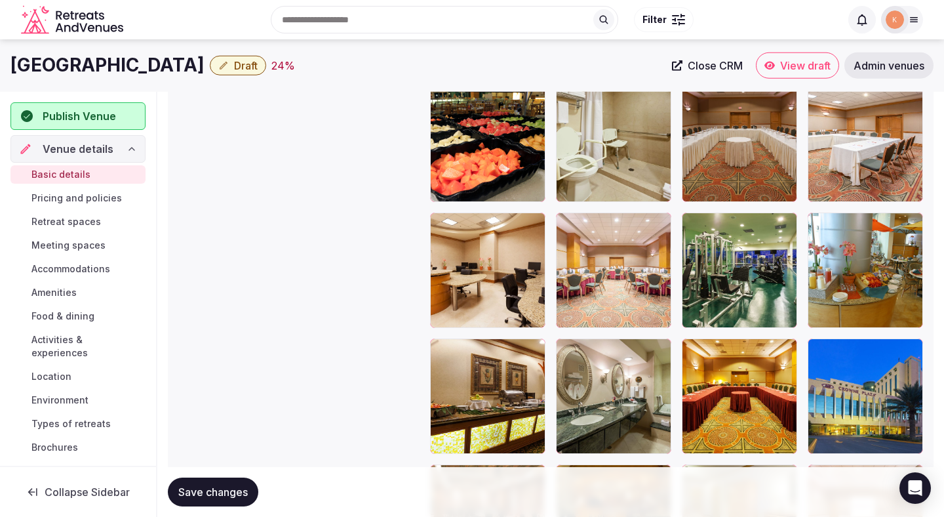
scroll to position [2203, 0]
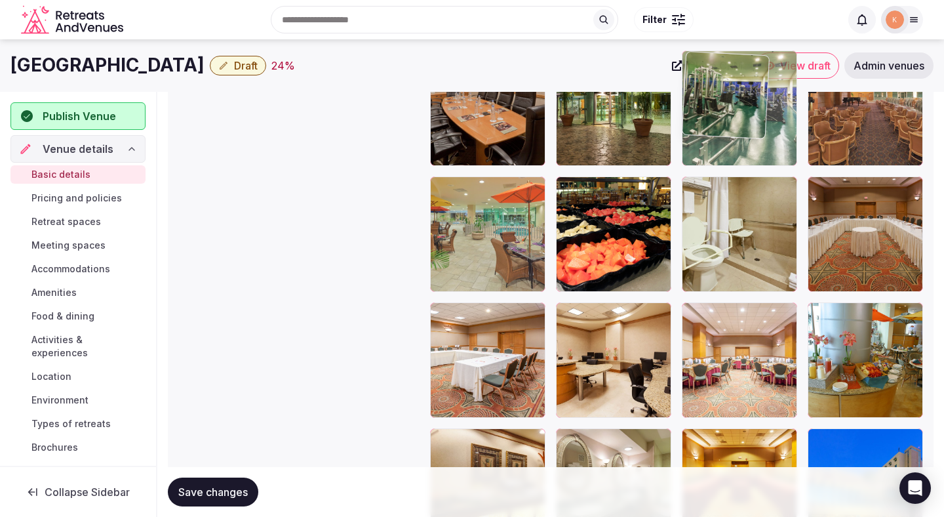
drag, startPoint x: 719, startPoint y: 375, endPoint x: 706, endPoint y: 176, distance: 199.8
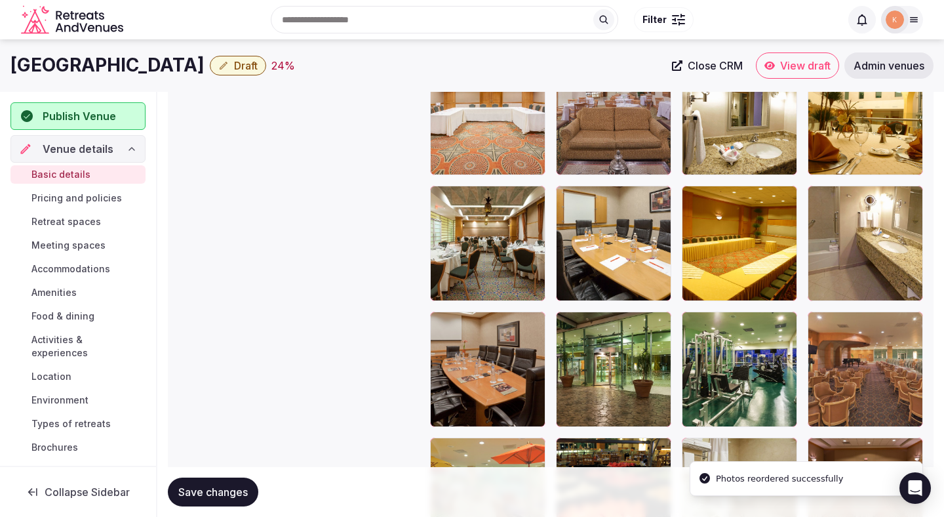
scroll to position [1926, 0]
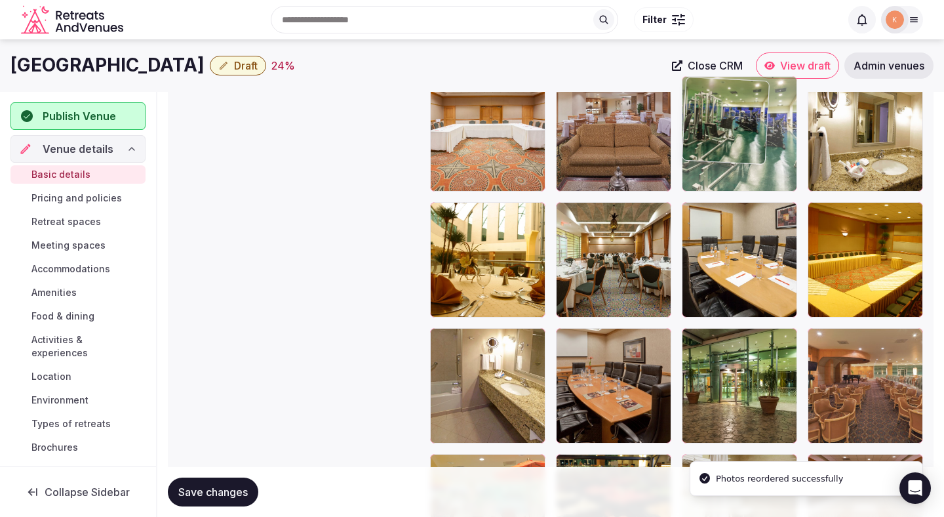
drag, startPoint x: 737, startPoint y: 385, endPoint x: 740, endPoint y: 191, distance: 194.2
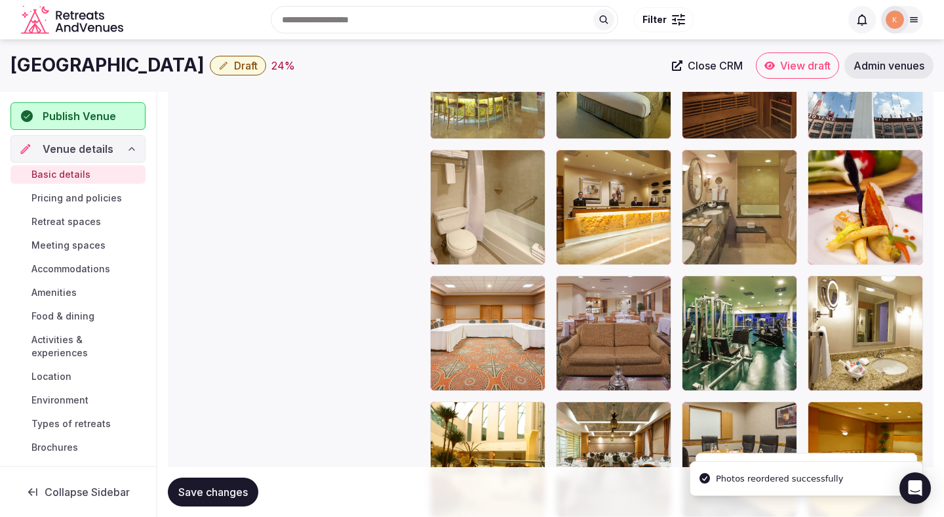
scroll to position [1715, 0]
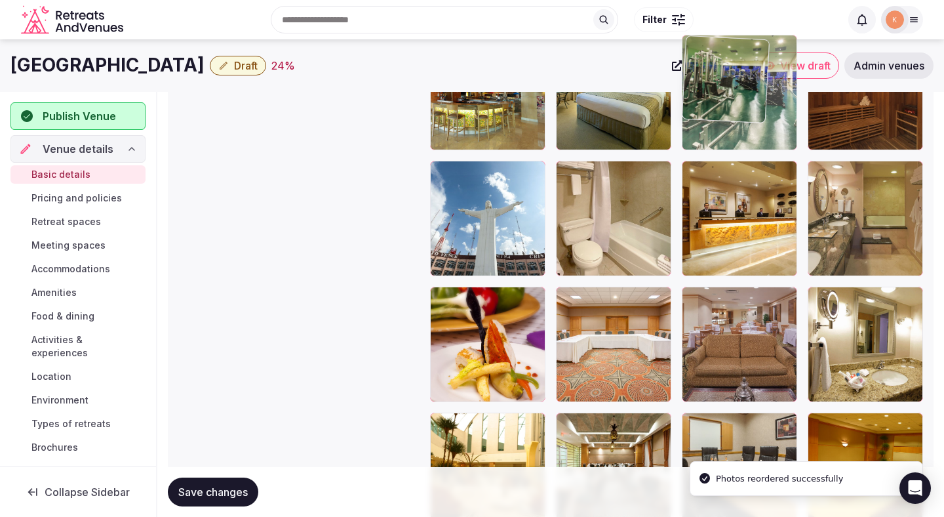
drag, startPoint x: 716, startPoint y: 350, endPoint x: 718, endPoint y: 150, distance: 200.1
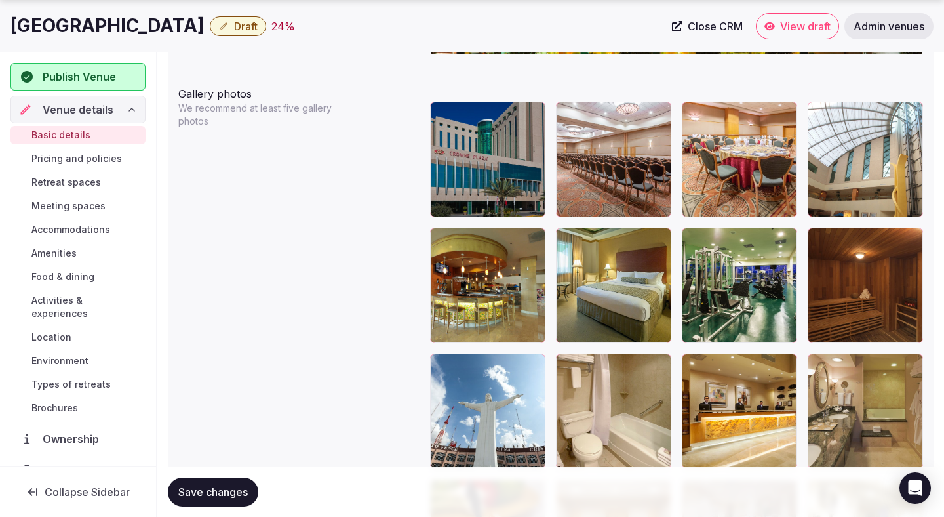
scroll to position [1526, 0]
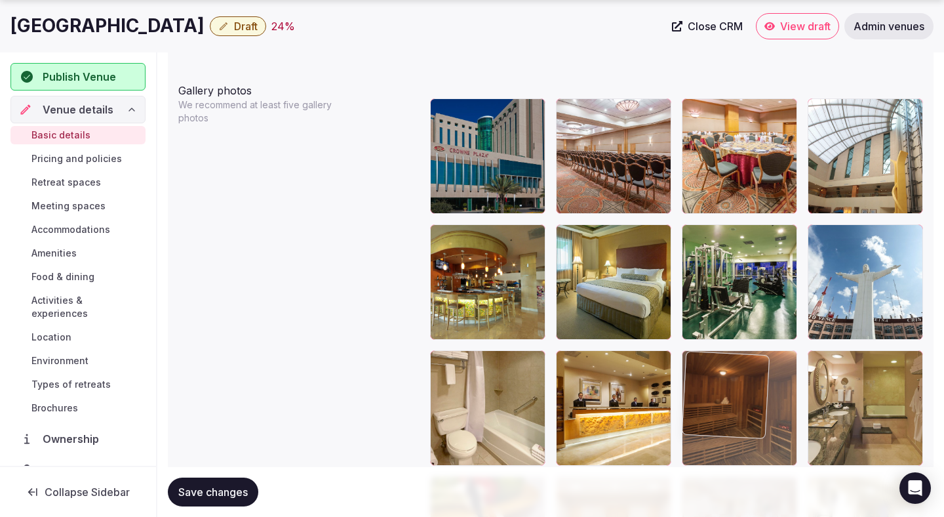
drag, startPoint x: 744, startPoint y: 373, endPoint x: 726, endPoint y: 389, distance: 23.7
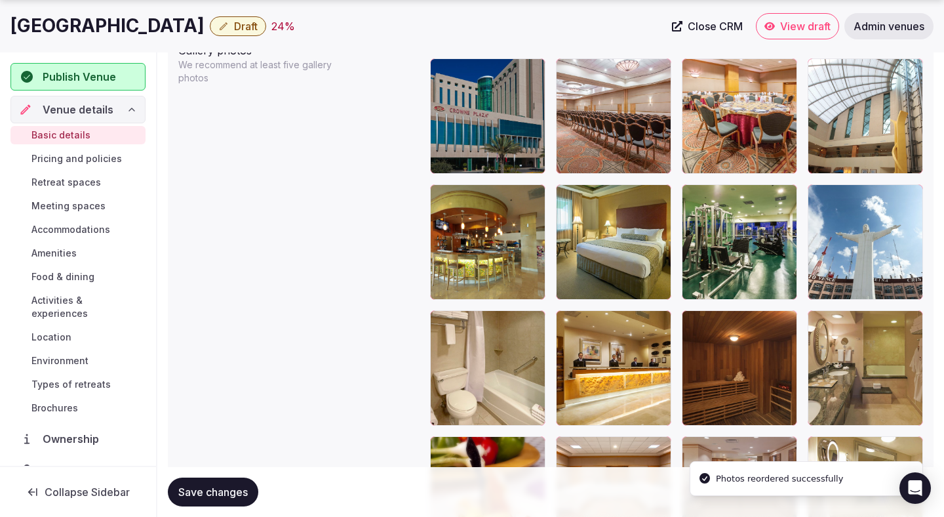
scroll to position [1581, 0]
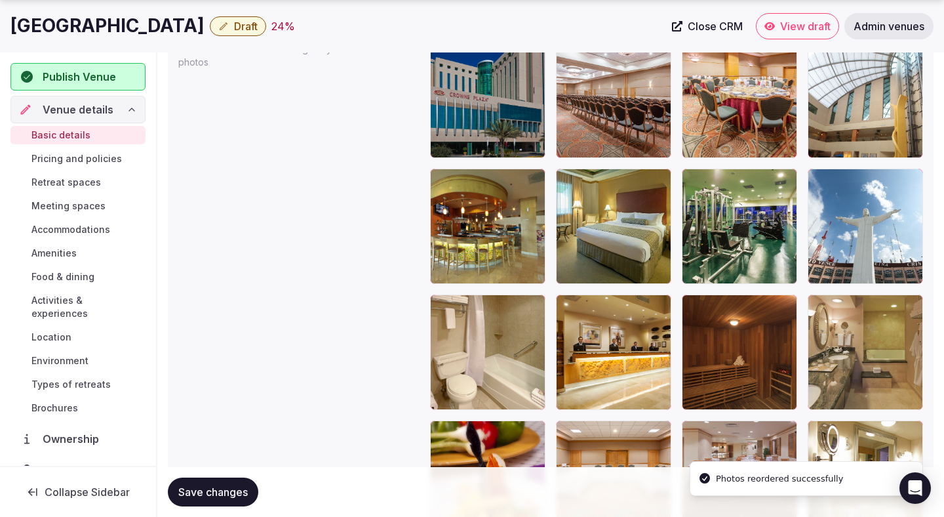
click at [244, 494] on span "Save changes" at bounding box center [213, 491] width 70 height 13
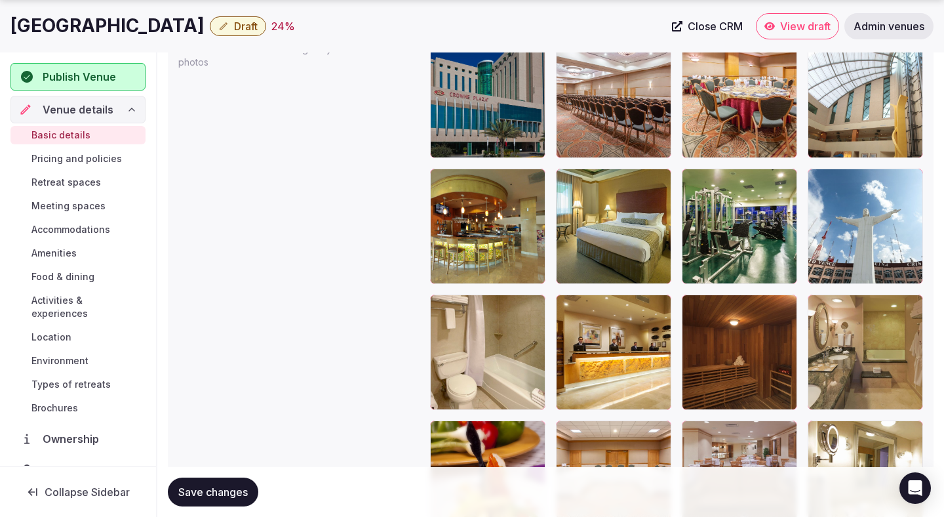
click at [242, 493] on span "Save changes" at bounding box center [213, 491] width 70 height 13
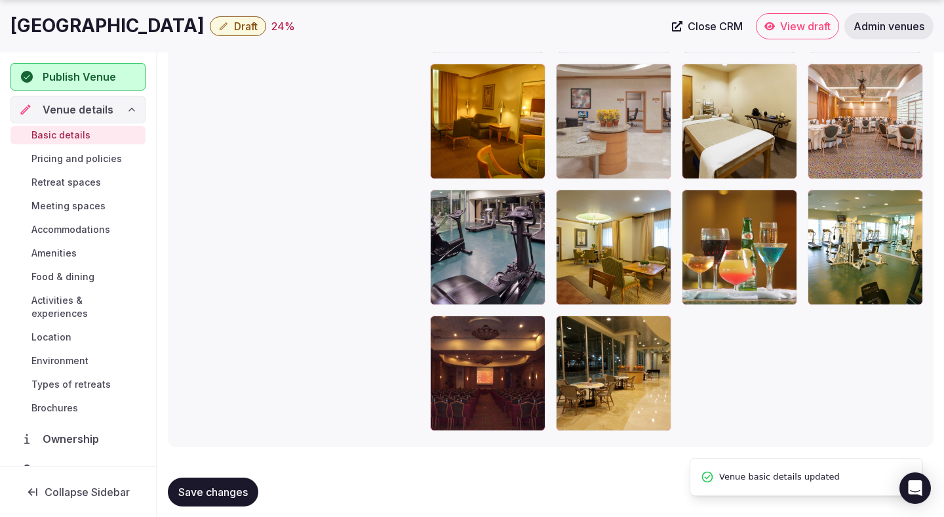
scroll to position [2831, 0]
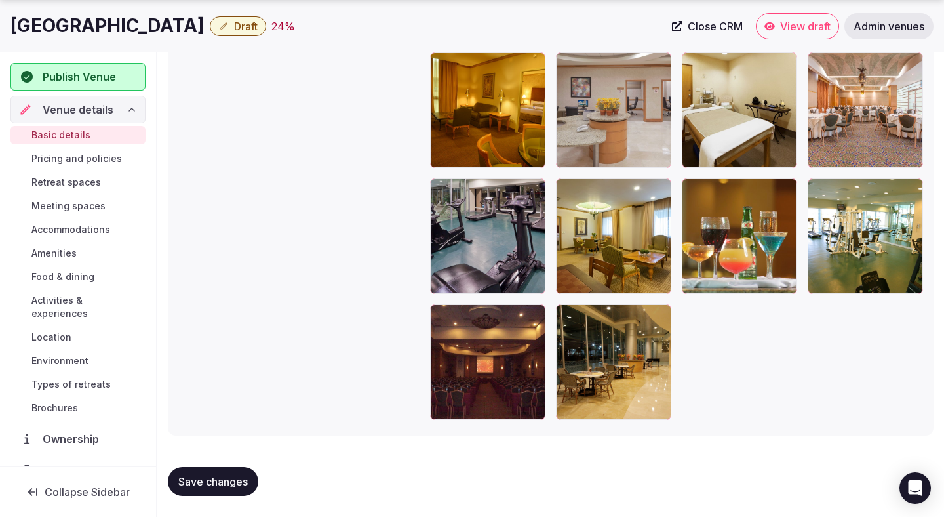
click at [237, 487] on span "Save changes" at bounding box center [213, 481] width 70 height 13
click at [238, 487] on span "Save changes" at bounding box center [213, 481] width 70 height 13
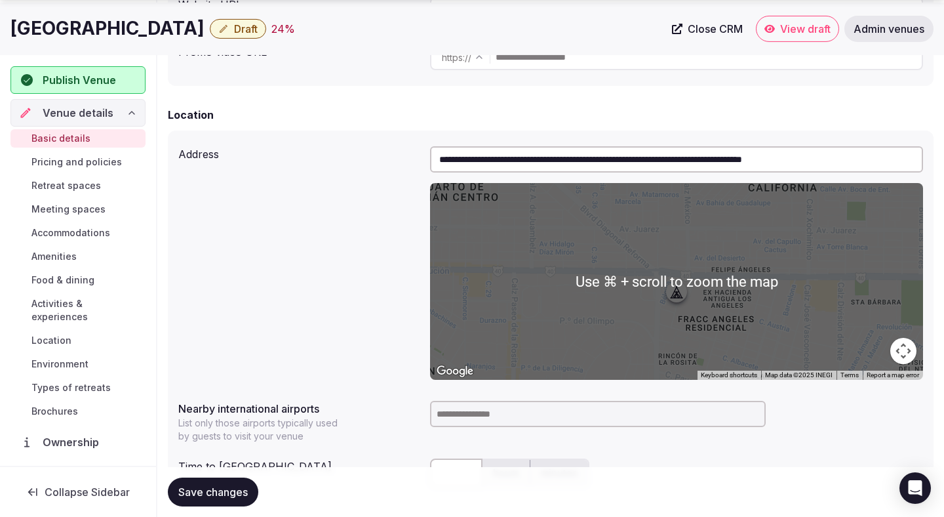
scroll to position [557, 0]
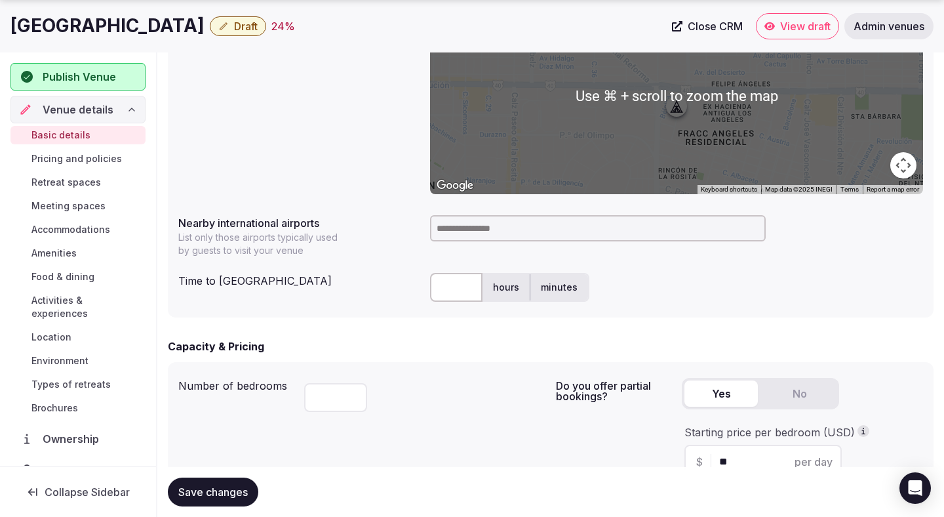
click at [516, 225] on input at bounding box center [598, 228] width 336 height 26
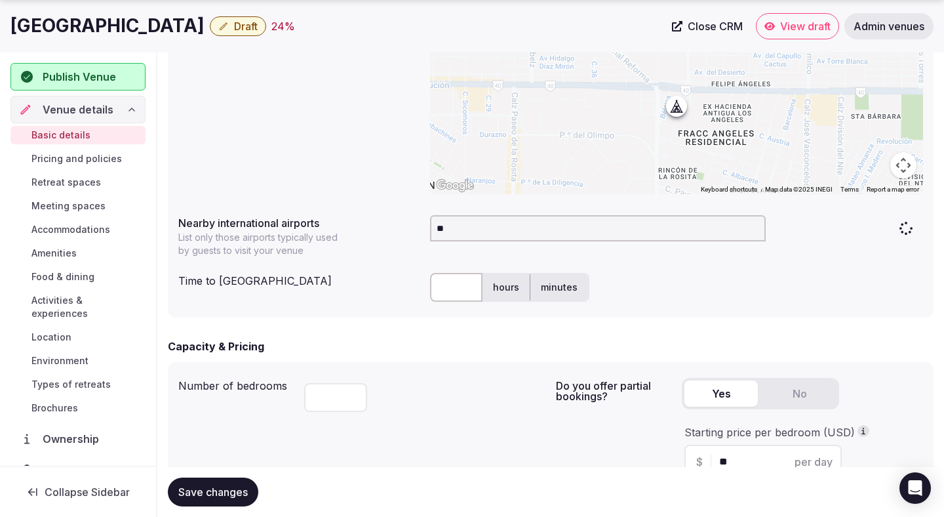
type input "***"
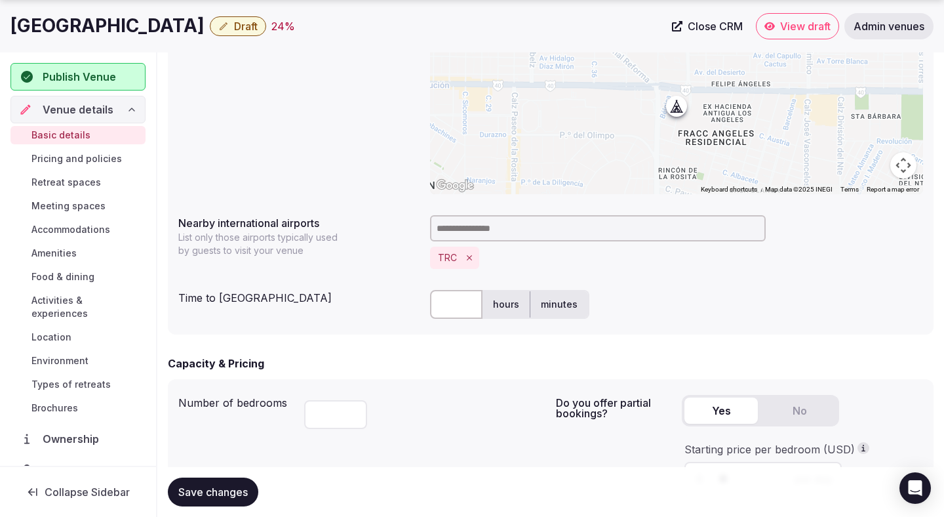
click at [452, 302] on input "text" at bounding box center [456, 304] width 52 height 29
type input "**"
click at [706, 249] on div "TRC" at bounding box center [676, 258] width 493 height 22
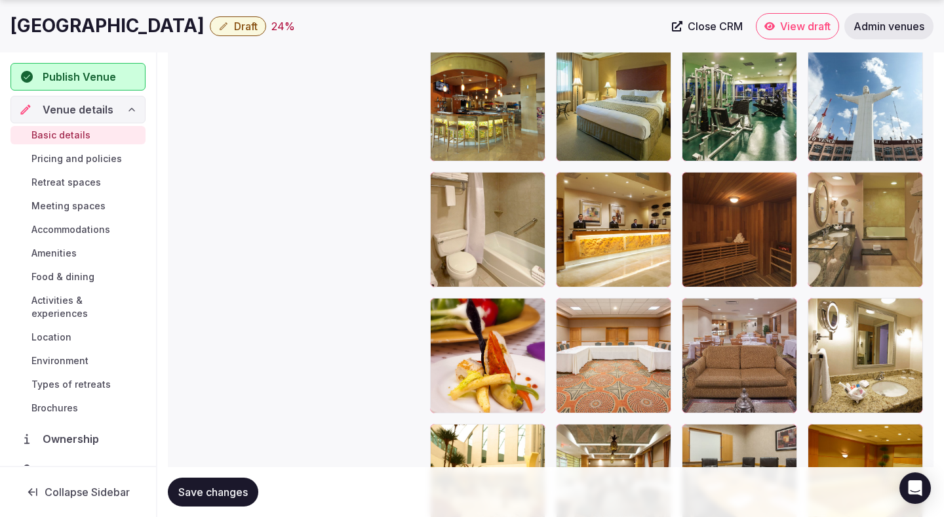
scroll to position [1743, 0]
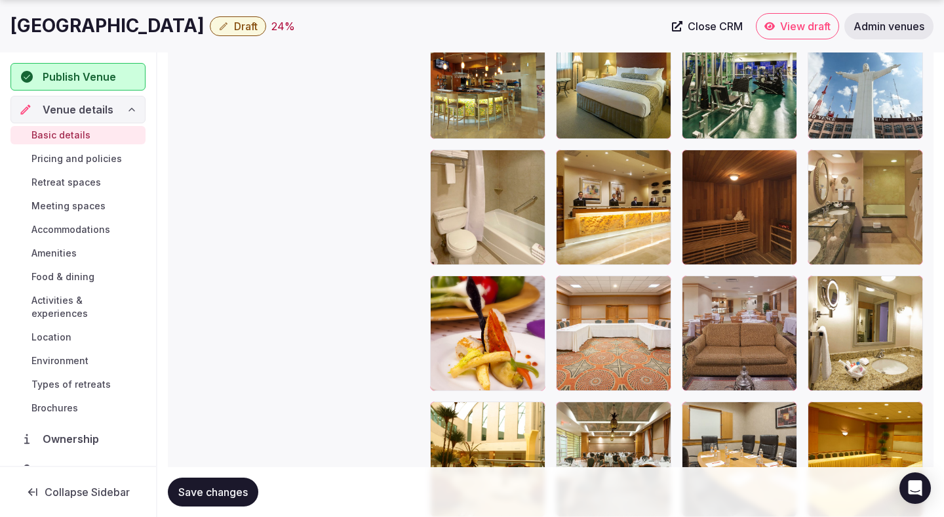
click at [245, 492] on span "Save changes" at bounding box center [213, 491] width 70 height 13
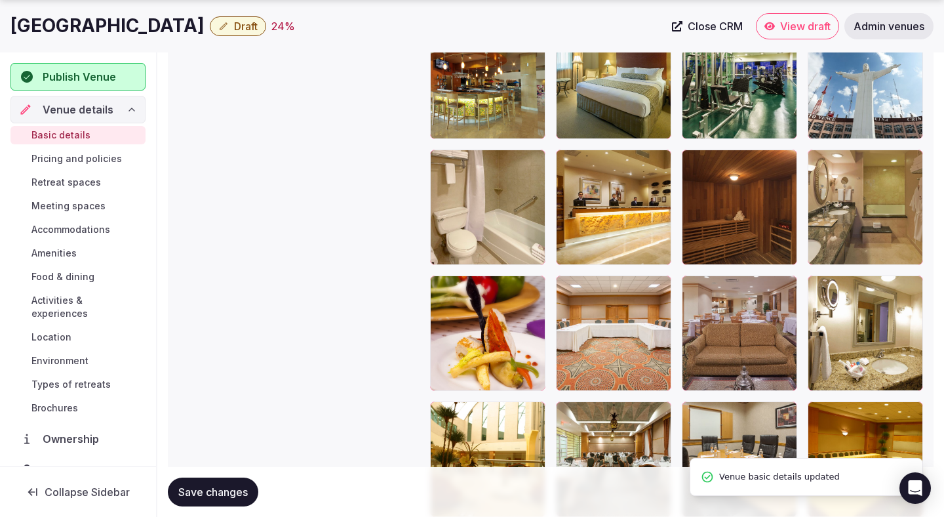
click at [245, 492] on span "Save changes" at bounding box center [213, 491] width 70 height 13
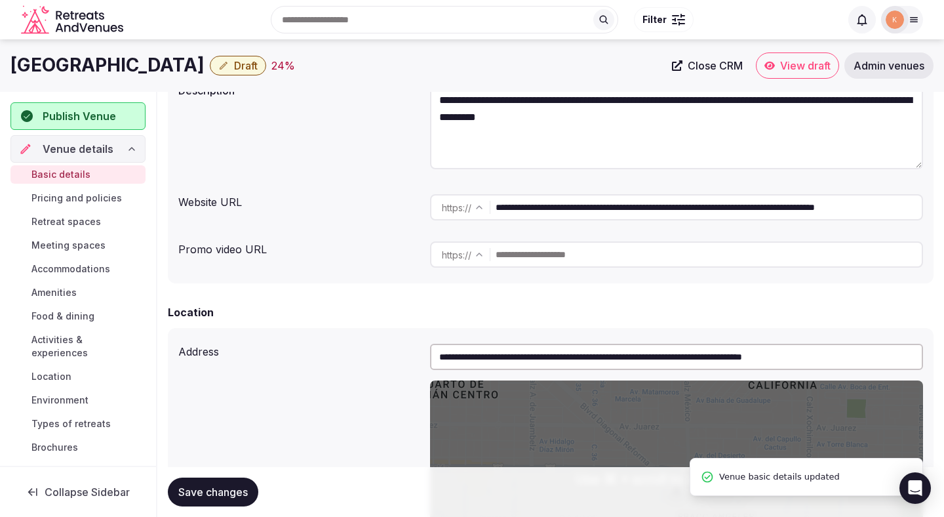
scroll to position [0, 0]
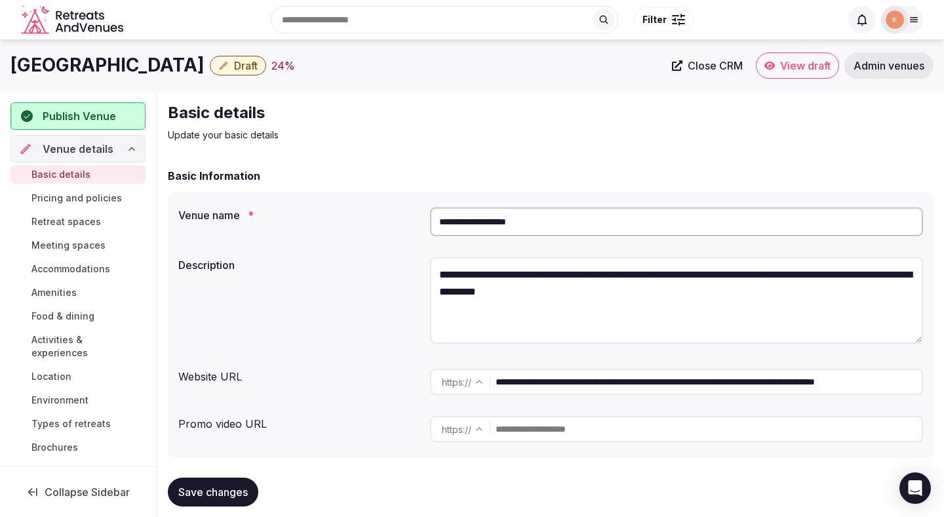
click at [220, 494] on span "Save changes" at bounding box center [213, 491] width 70 height 13
click at [258, 71] on span "Draft" at bounding box center [246, 65] width 24 height 13
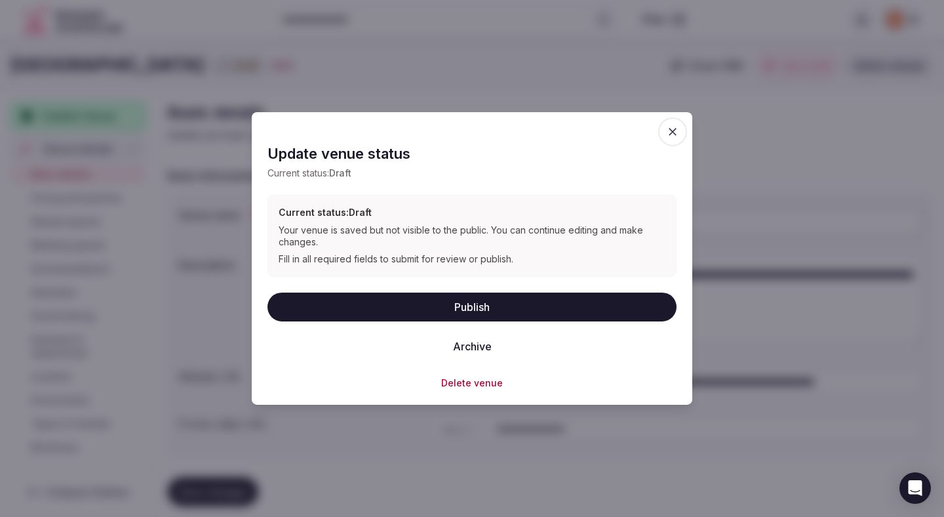
click at [314, 304] on button "Publish" at bounding box center [472, 306] width 409 height 29
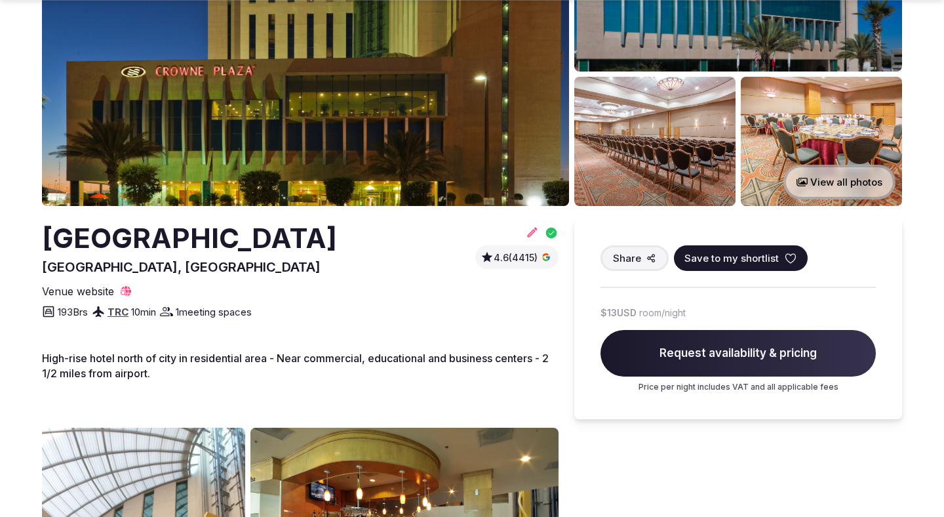
scroll to position [297, 0]
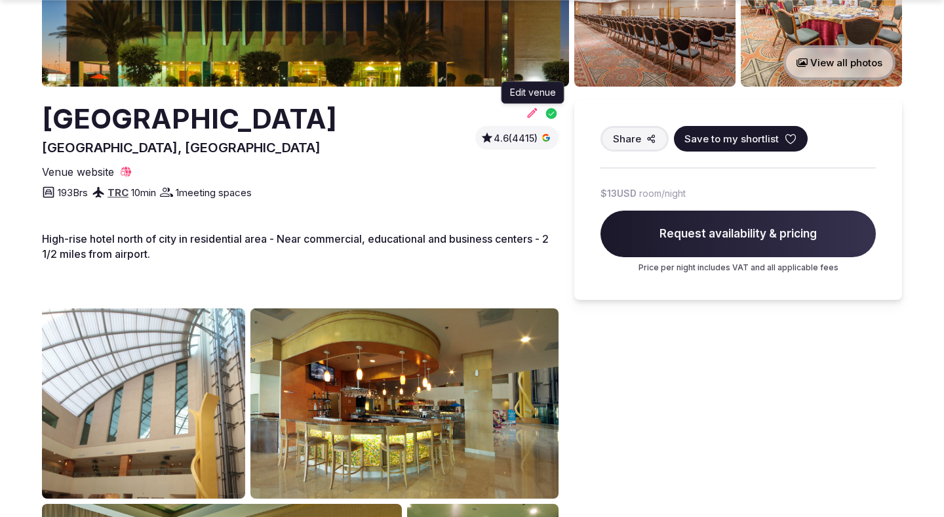
click at [531, 111] on icon at bounding box center [533, 113] width 10 height 10
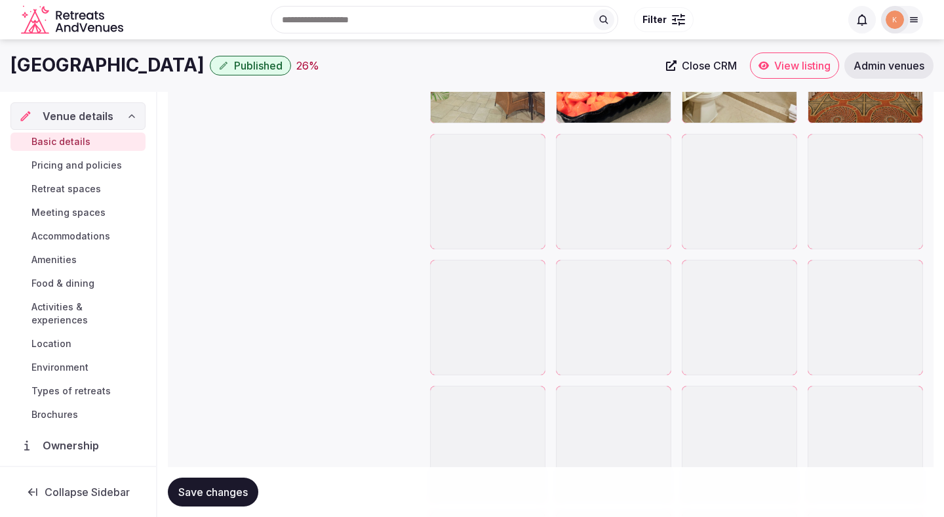
scroll to position [2313, 0]
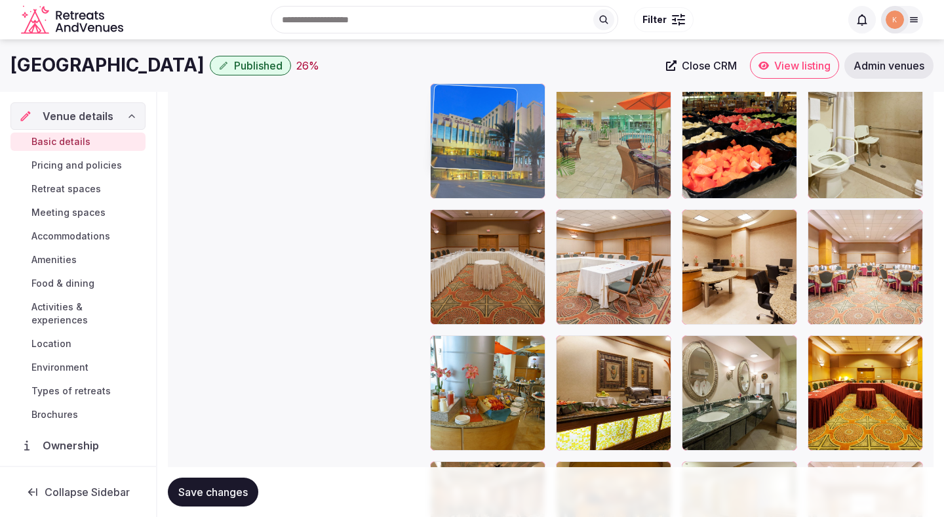
drag, startPoint x: 832, startPoint y: 397, endPoint x: 520, endPoint y: 213, distance: 362.5
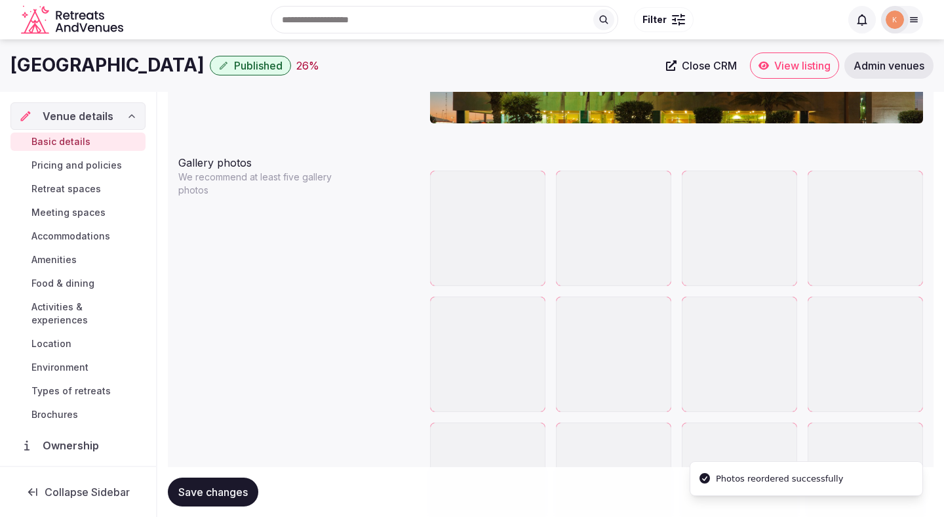
scroll to position [1449, 0]
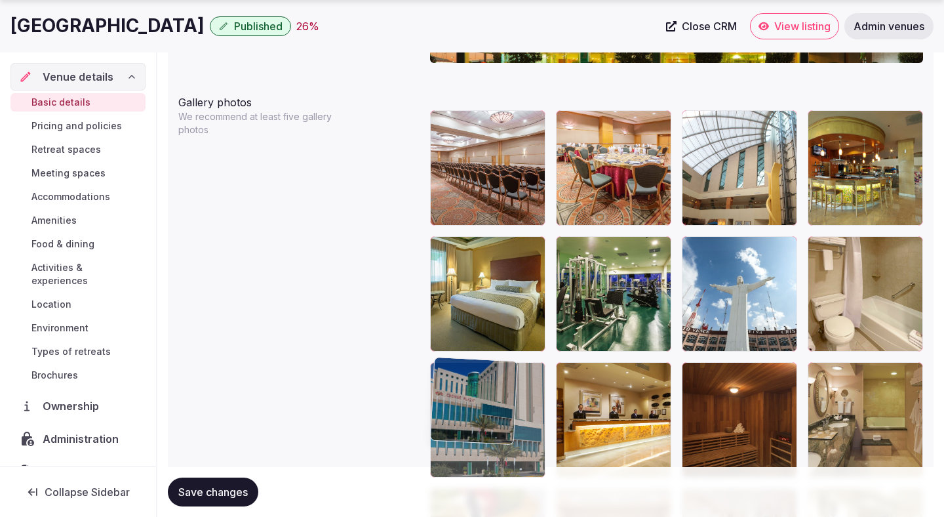
drag, startPoint x: 491, startPoint y: 258, endPoint x: 511, endPoint y: 429, distance: 172.4
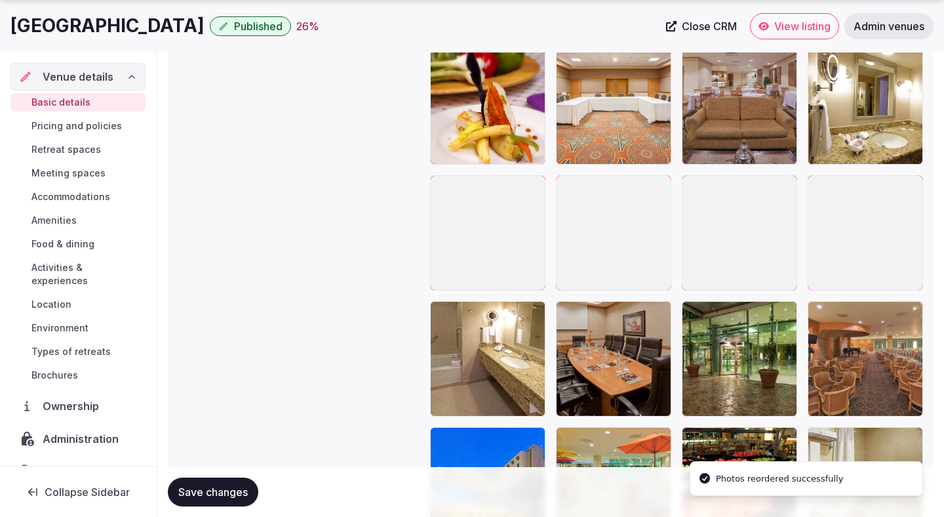
scroll to position [2008, 0]
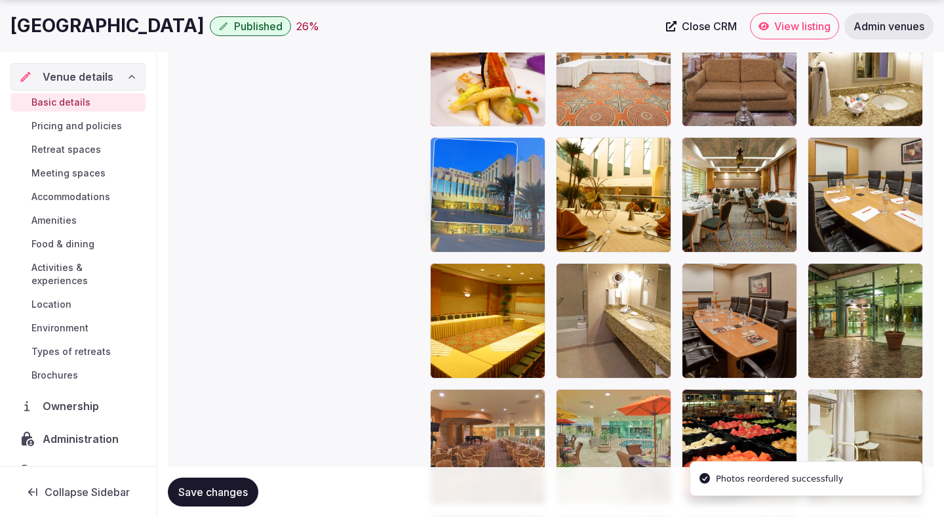
drag, startPoint x: 511, startPoint y: 429, endPoint x: 493, endPoint y: 186, distance: 243.3
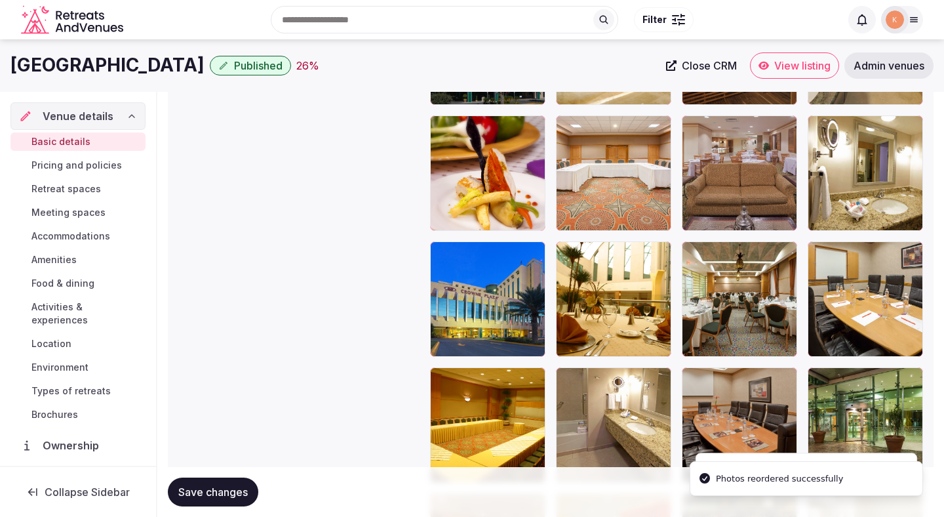
scroll to position [1889, 0]
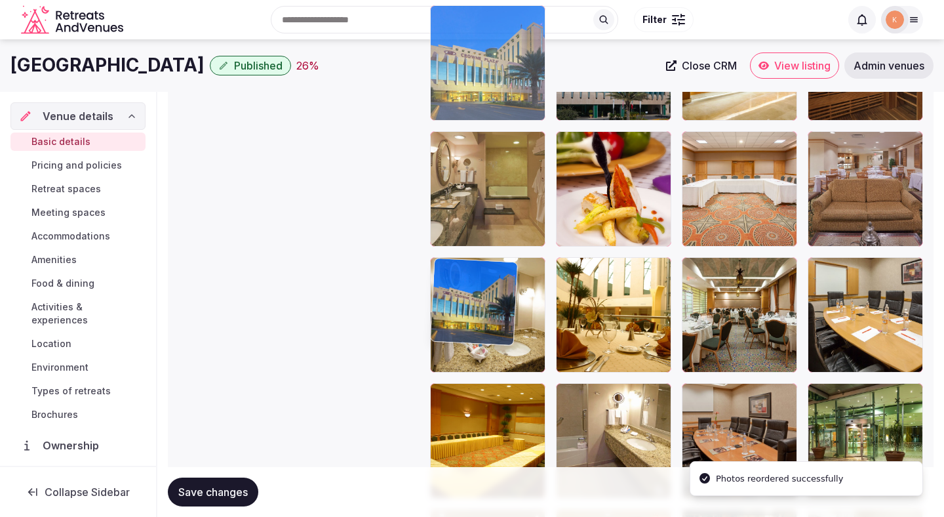
drag, startPoint x: 477, startPoint y: 312, endPoint x: 477, endPoint y: 104, distance: 207.9
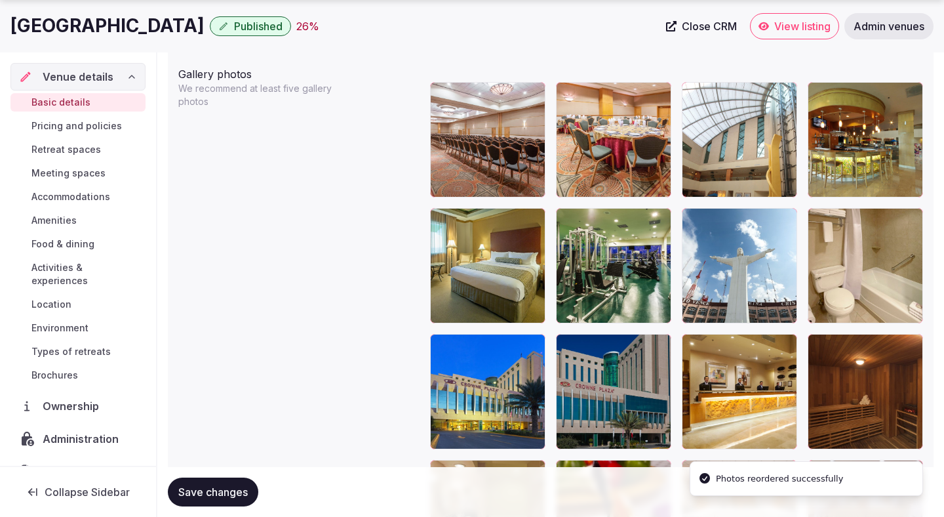
scroll to position [1560, 0]
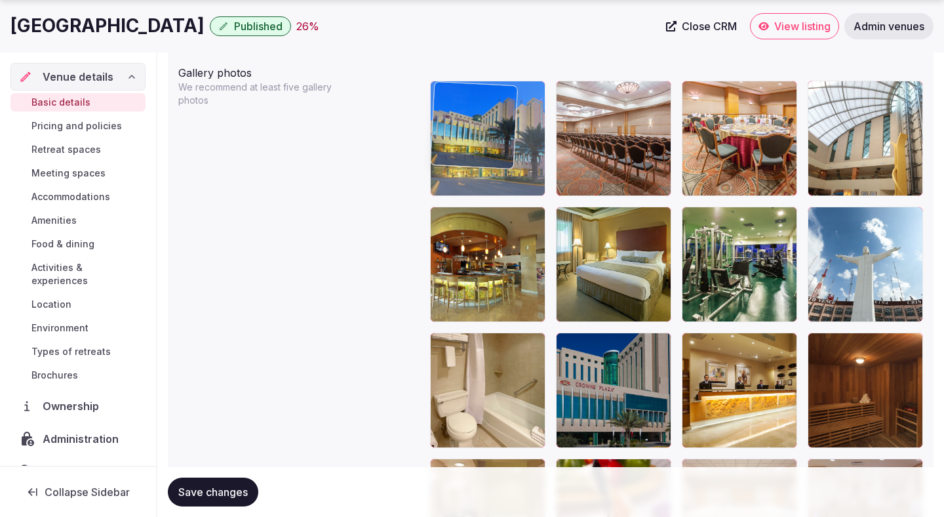
drag, startPoint x: 484, startPoint y: 388, endPoint x: 482, endPoint y: 150, distance: 238.7
click at [482, 150] on body "**********" at bounding box center [472, 122] width 944 height 3365
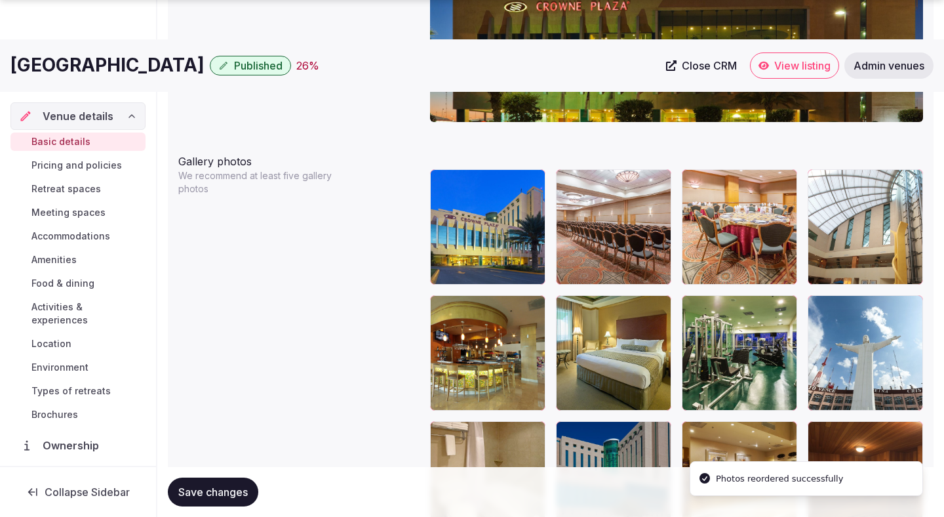
scroll to position [1498, 0]
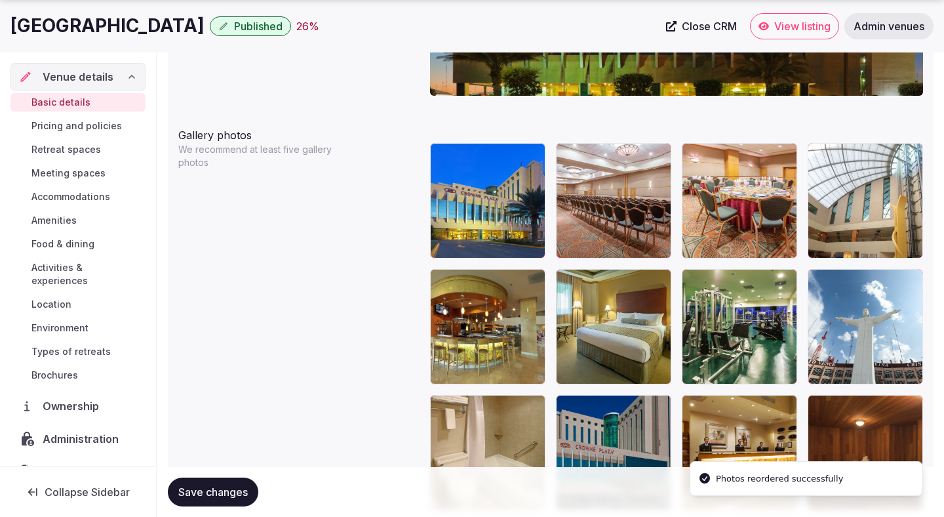
click at [231, 493] on span "Save changes" at bounding box center [213, 491] width 70 height 13
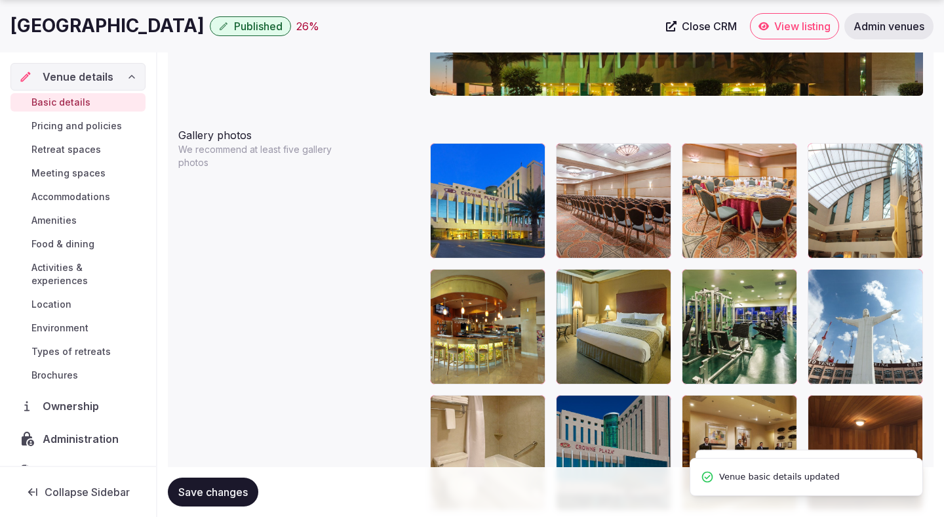
click at [220, 492] on span "Save changes" at bounding box center [213, 491] width 70 height 13
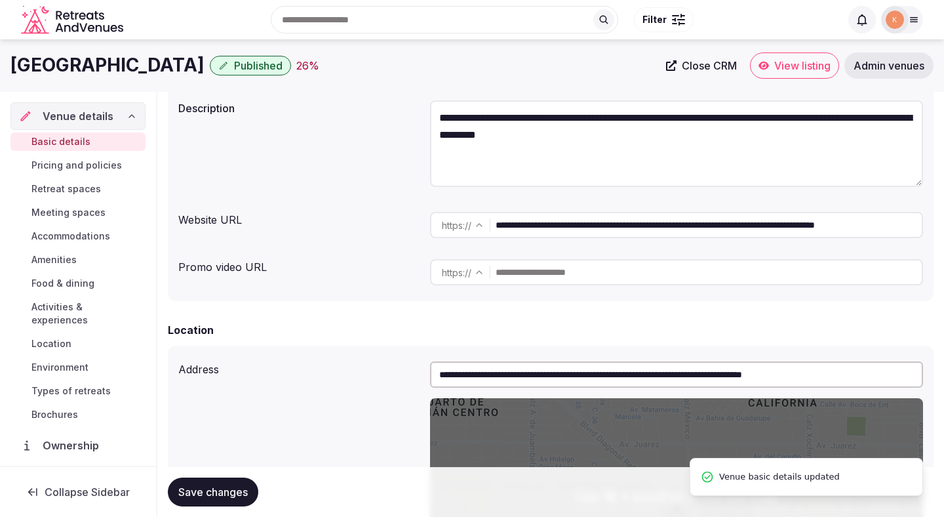
scroll to position [0, 0]
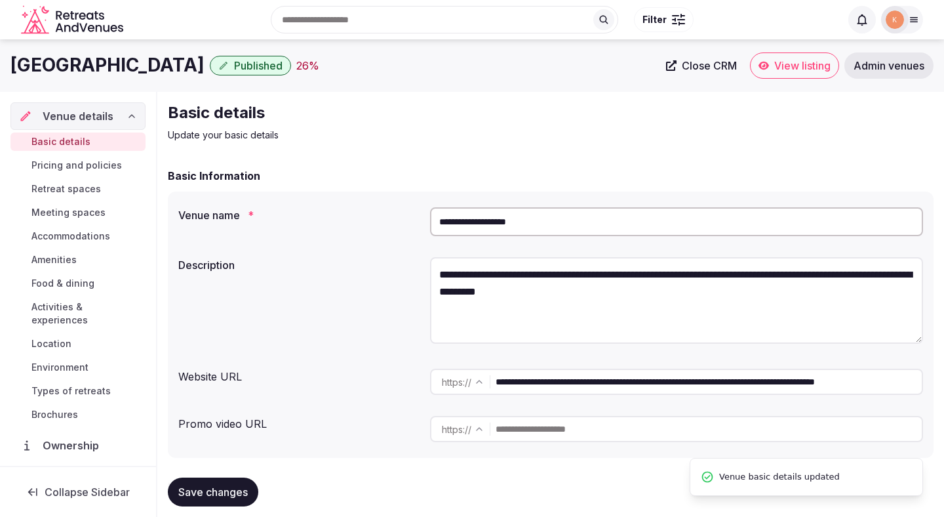
click at [776, 70] on span "View listing" at bounding box center [803, 65] width 56 height 13
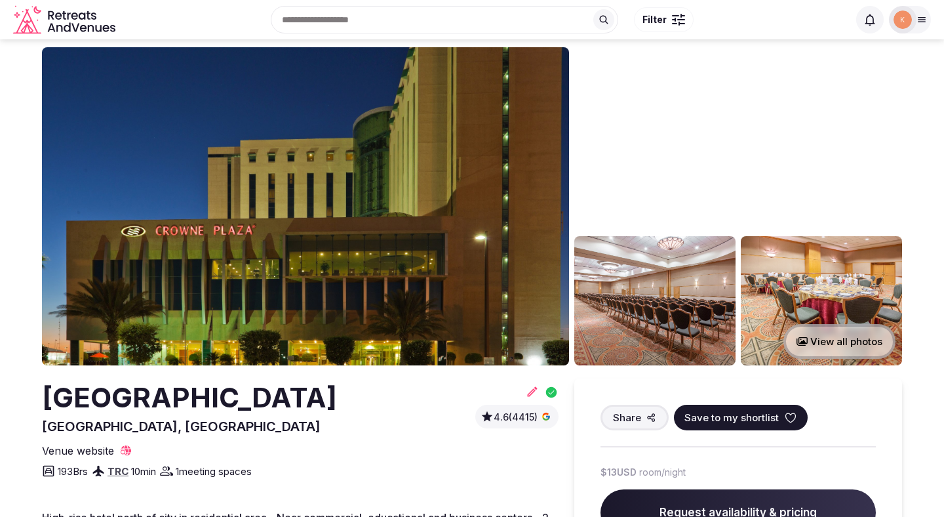
scroll to position [43, 0]
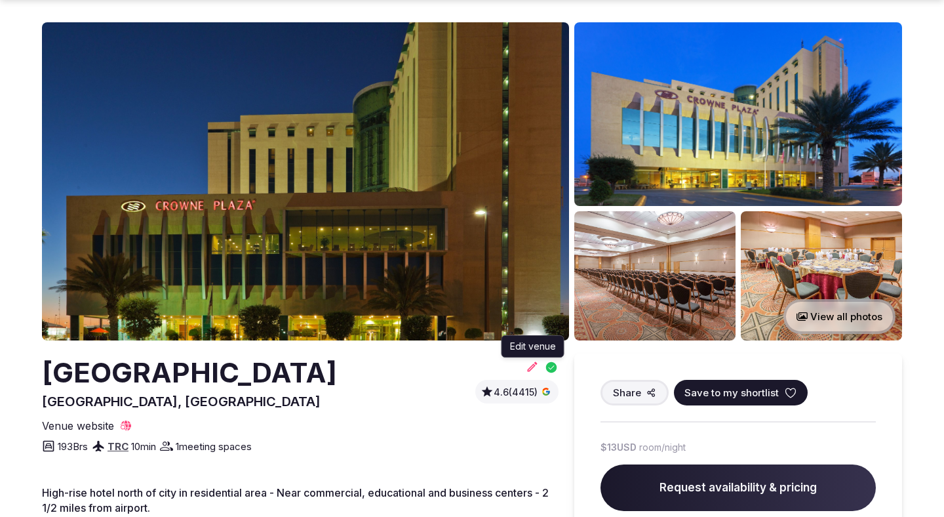
click at [531, 368] on icon at bounding box center [532, 366] width 13 height 13
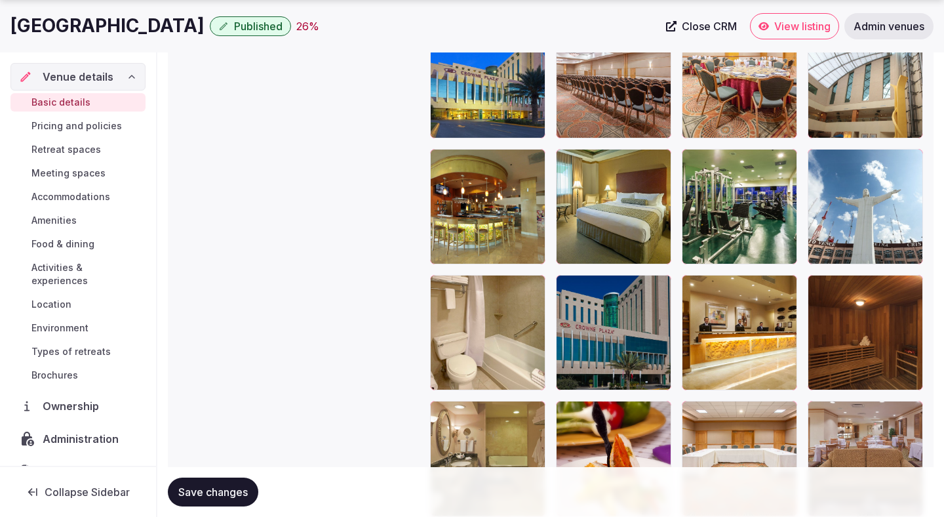
scroll to position [1628, 0]
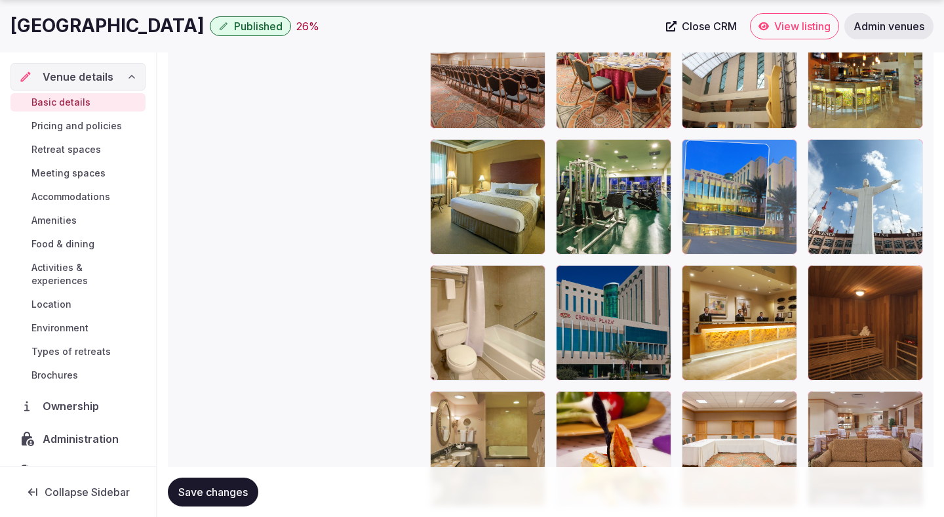
drag, startPoint x: 472, startPoint y: 85, endPoint x: 790, endPoint y: 192, distance: 335.6
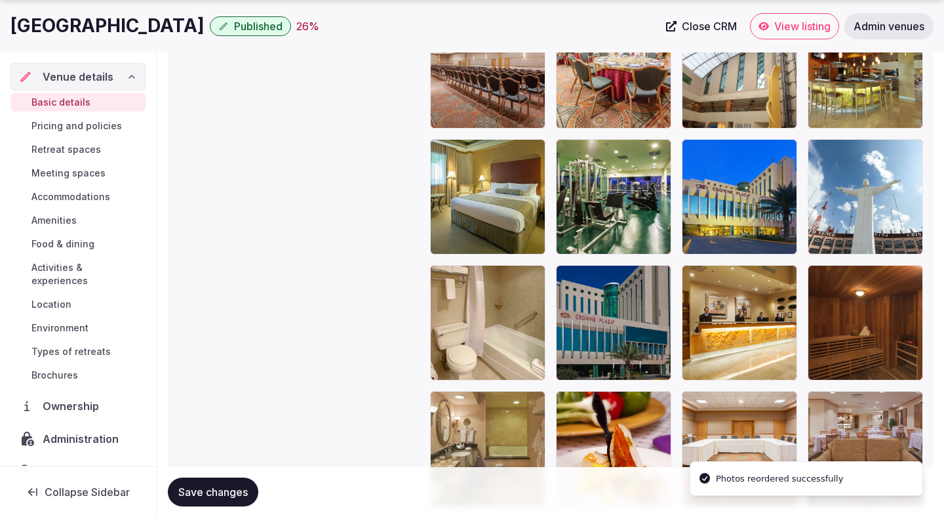
click at [222, 487] on span "Save changes" at bounding box center [213, 491] width 70 height 13
click at [222, 485] on span "Save changes" at bounding box center [213, 491] width 70 height 13
click at [231, 491] on span "Save changes" at bounding box center [213, 491] width 70 height 13
click at [234, 492] on span "Save changes" at bounding box center [213, 491] width 70 height 13
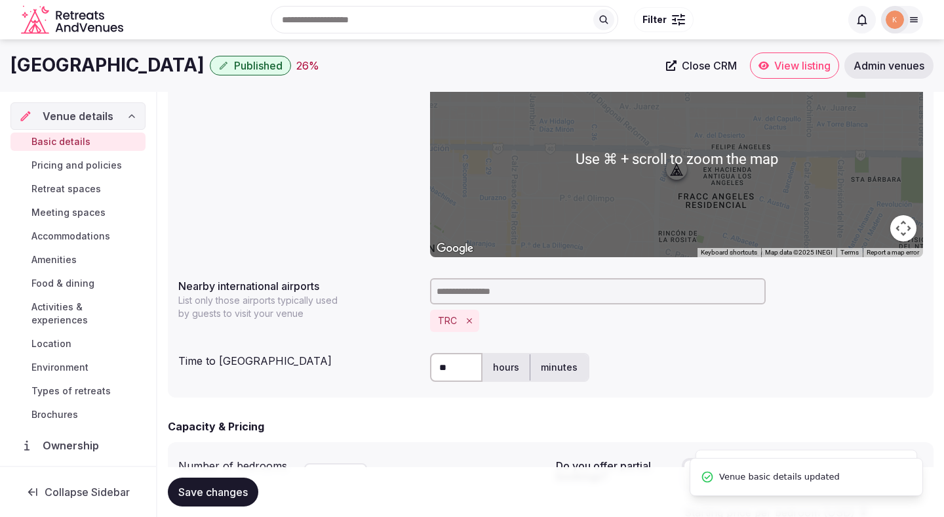
scroll to position [0, 0]
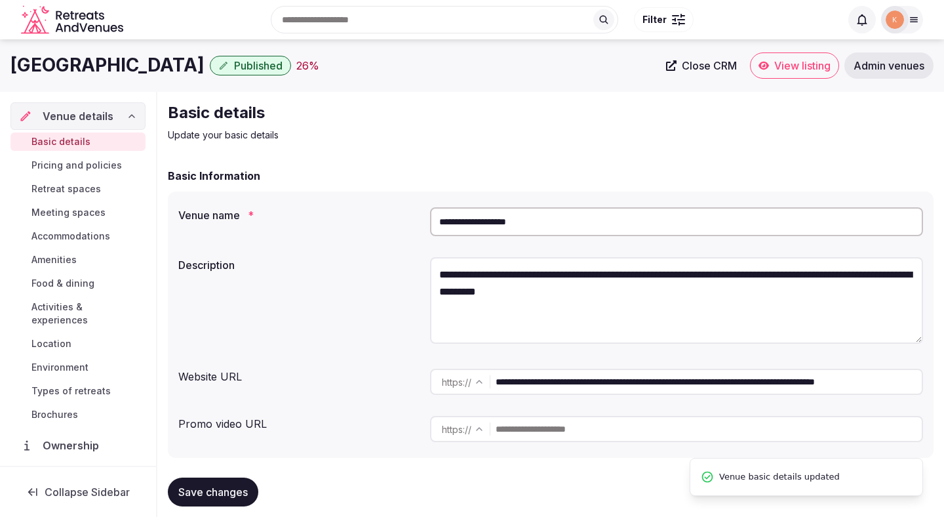
click at [775, 67] on span "View listing" at bounding box center [803, 65] width 56 height 13
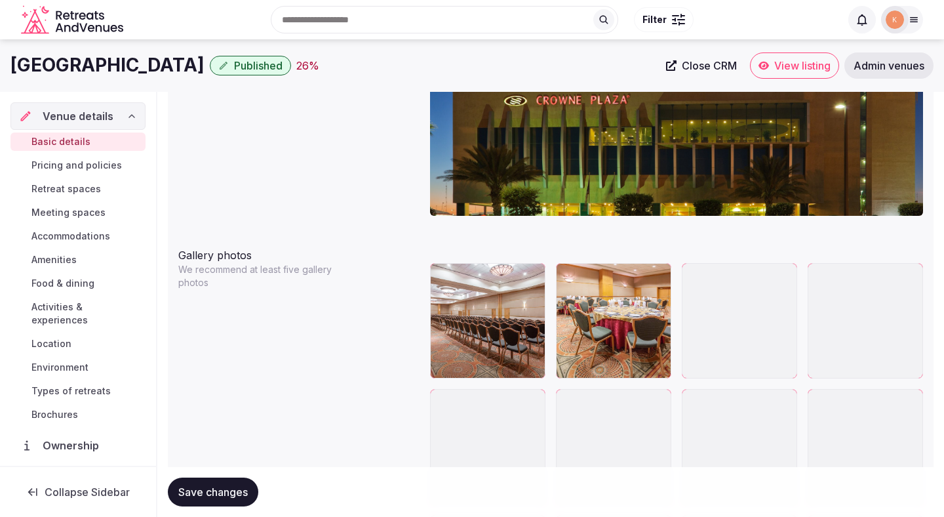
scroll to position [1373, 0]
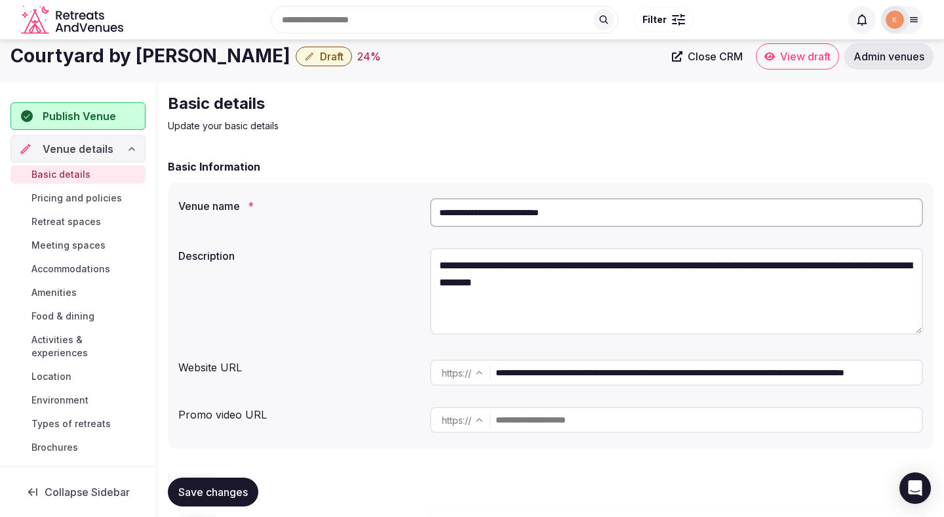
scroll to position [7, 0]
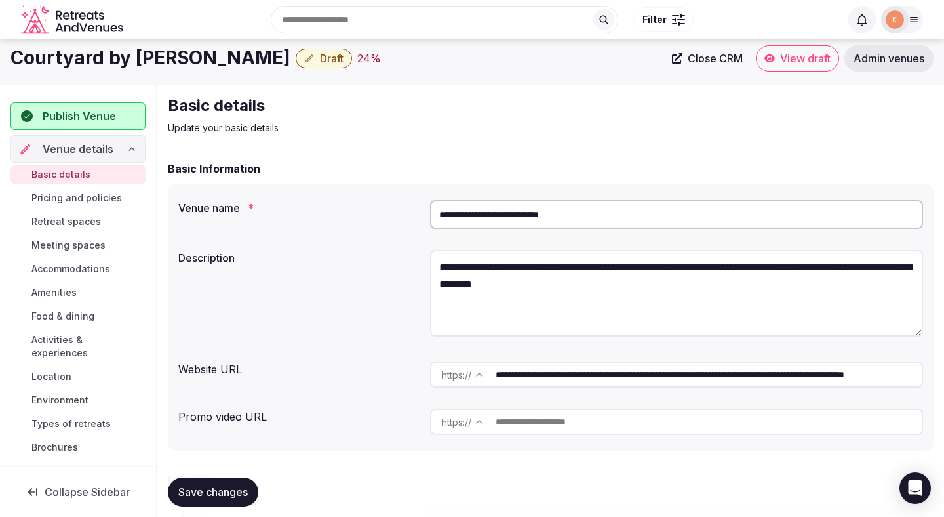
click at [528, 215] on input "**********" at bounding box center [676, 214] width 493 height 29
click at [568, 125] on p "Update your basic details" at bounding box center [388, 127] width 441 height 13
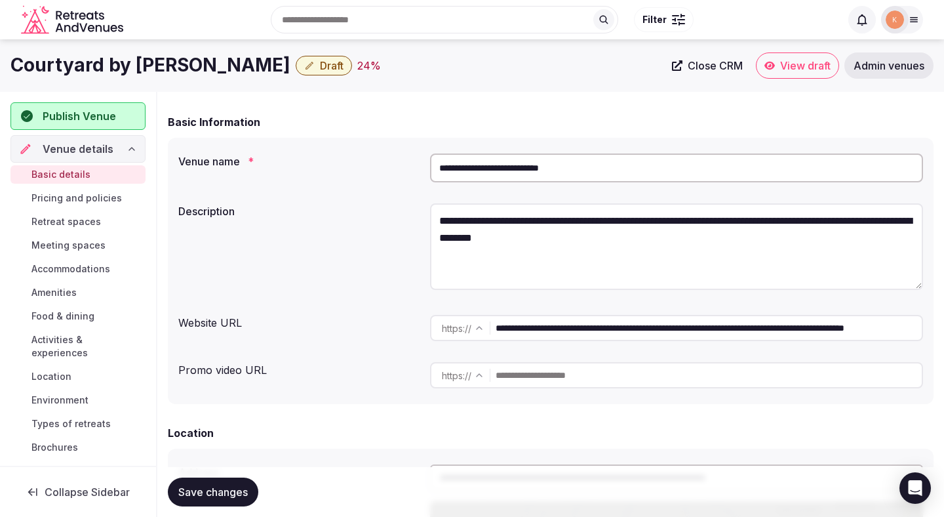
scroll to position [0, 0]
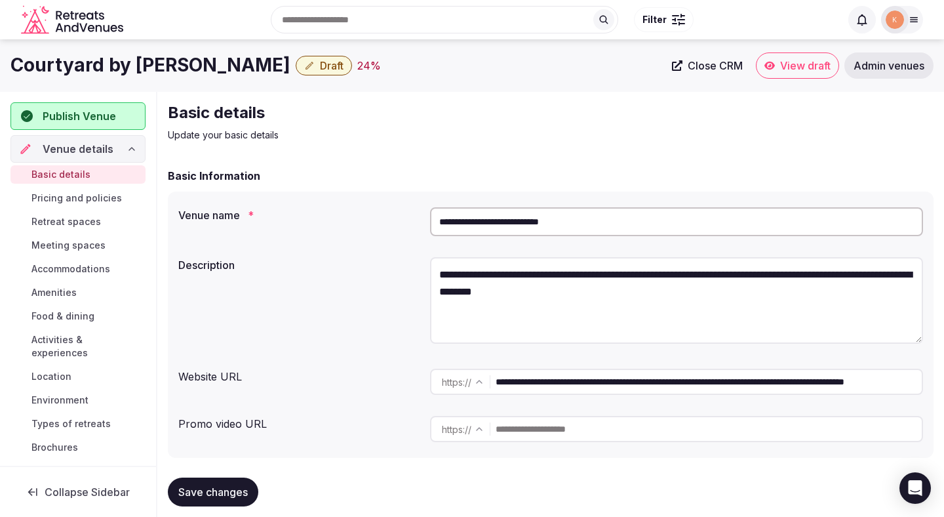
click at [903, 67] on span "Admin venues" at bounding box center [889, 65] width 71 height 13
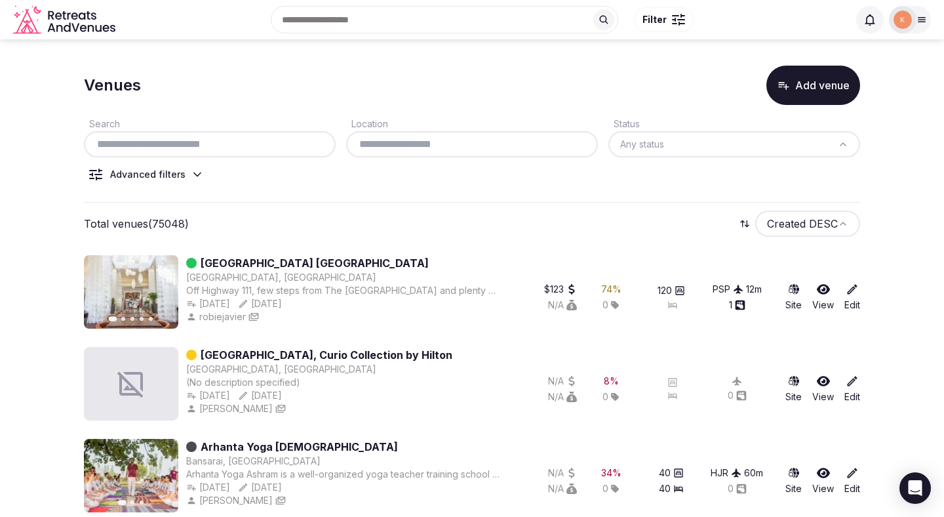
click at [248, 153] on div at bounding box center [210, 144] width 252 height 26
click at [248, 148] on input "text" at bounding box center [209, 144] width 241 height 16
paste input "**********"
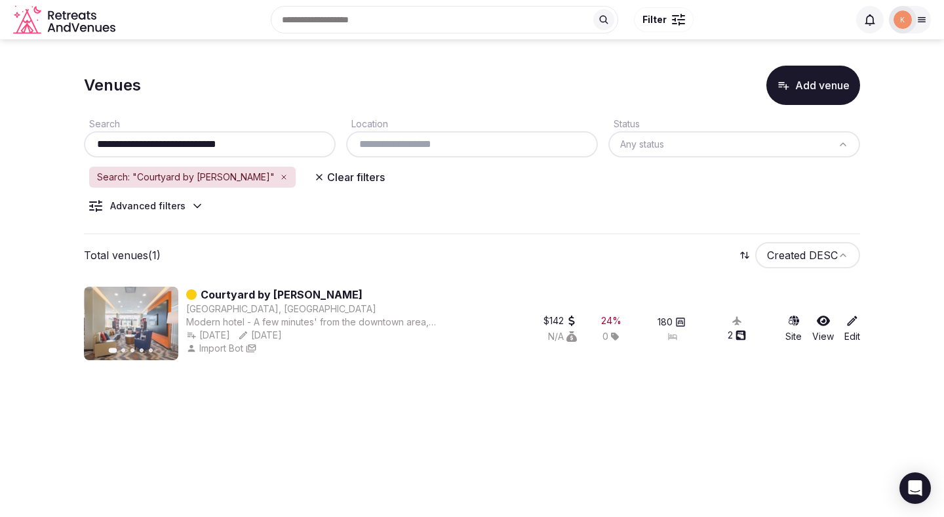
type input "**********"
click at [262, 295] on link "Courtyard by [PERSON_NAME]" at bounding box center [282, 295] width 162 height 16
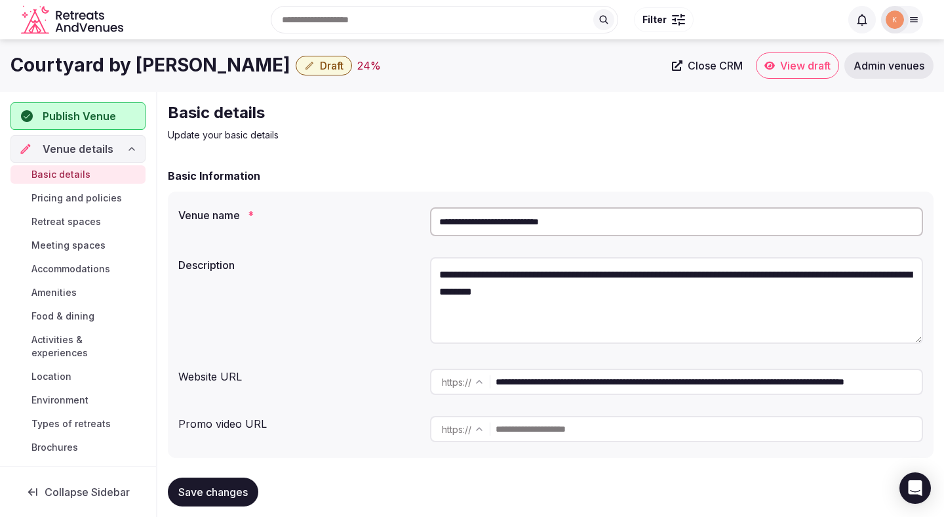
click at [717, 66] on span "Close CRM" at bounding box center [715, 65] width 55 height 13
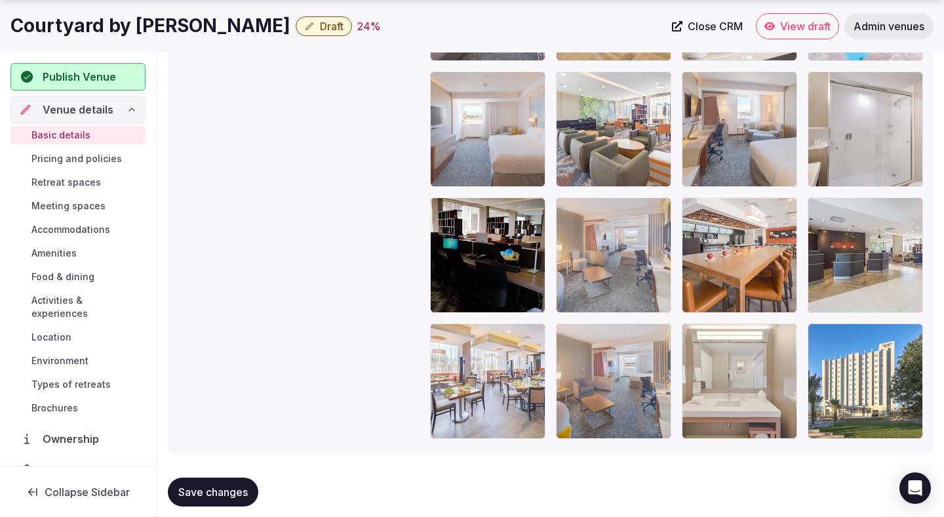
scroll to position [1950, 0]
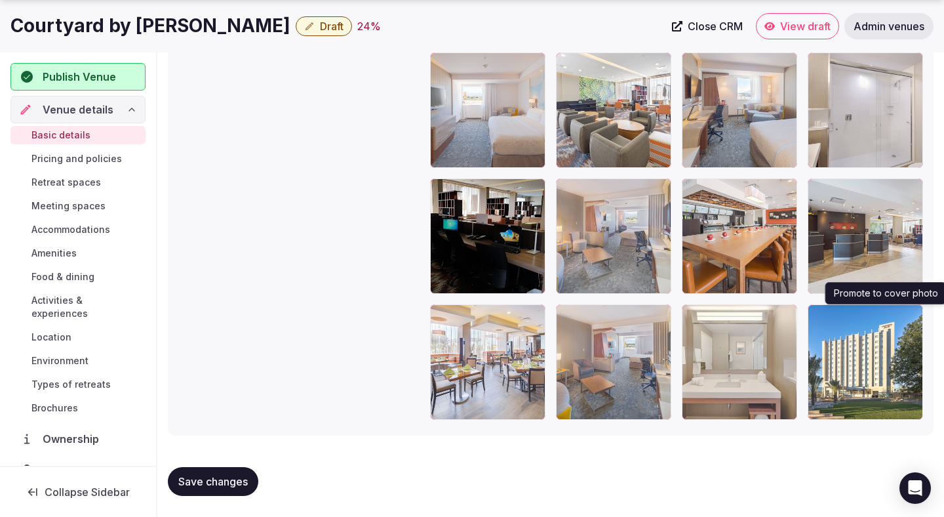
click at [908, 315] on icon "button" at bounding box center [910, 317] width 10 height 10
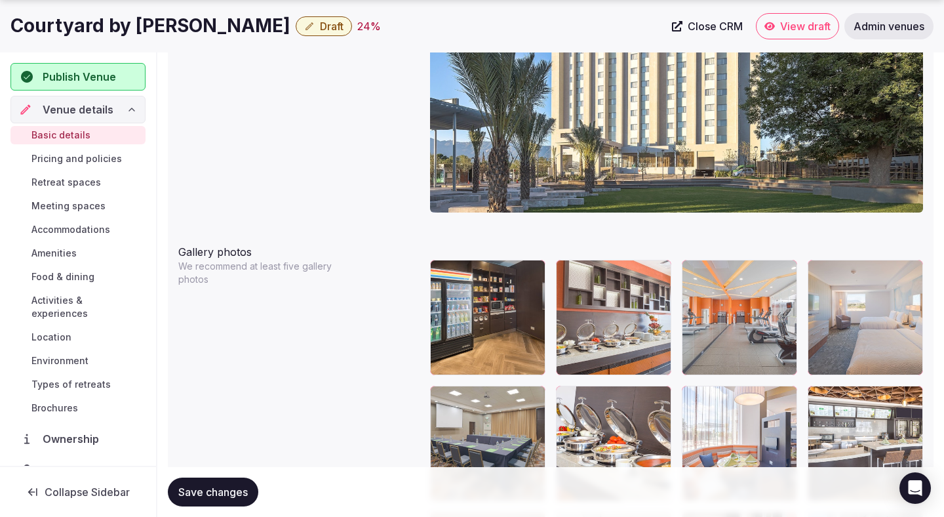
scroll to position [1420, 0]
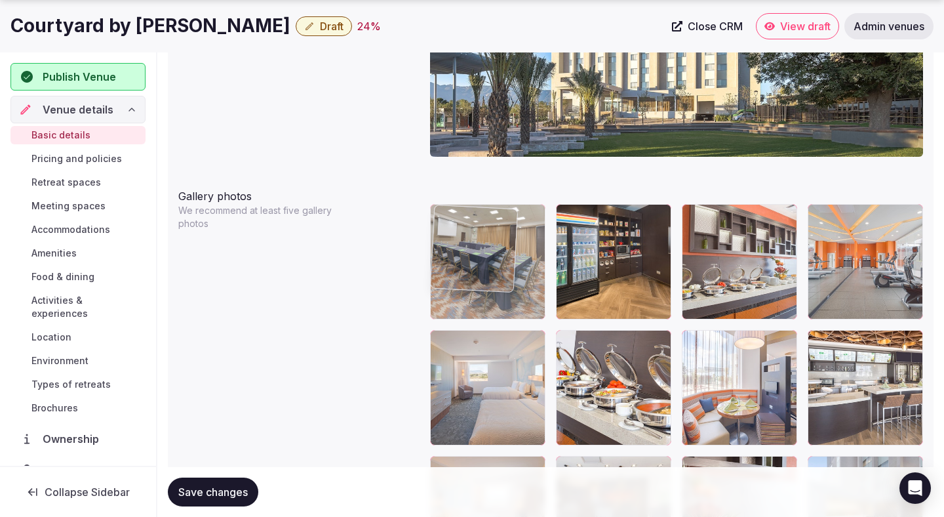
drag, startPoint x: 485, startPoint y: 356, endPoint x: 484, endPoint y: 238, distance: 118.1
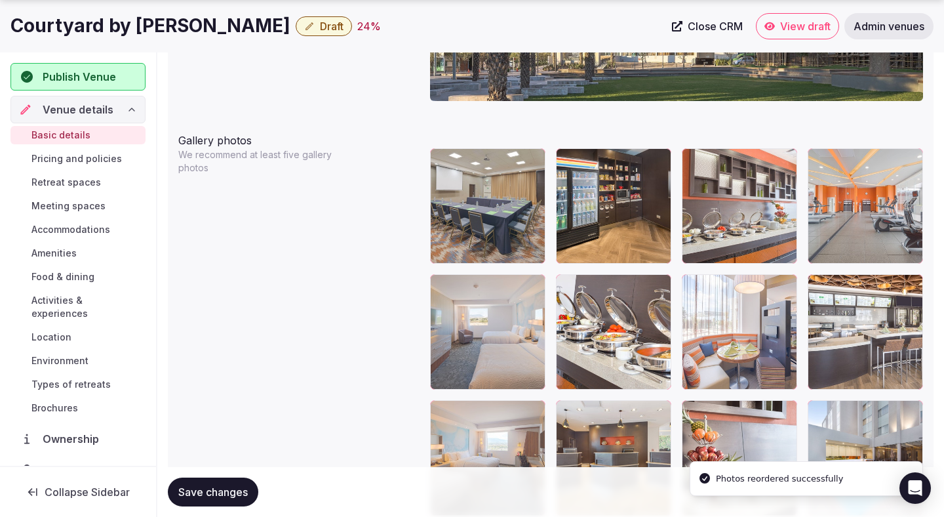
scroll to position [1550, 0]
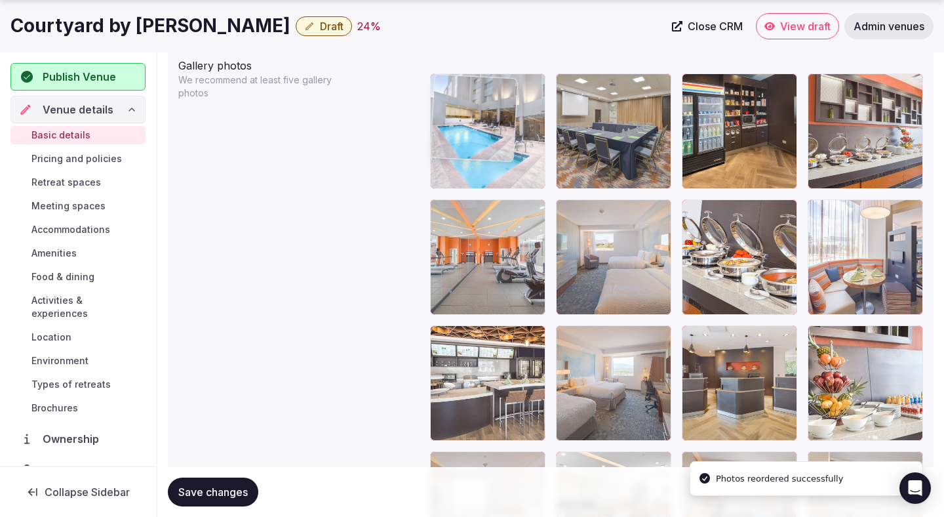
drag, startPoint x: 840, startPoint y: 347, endPoint x: 502, endPoint y: 148, distance: 391.9
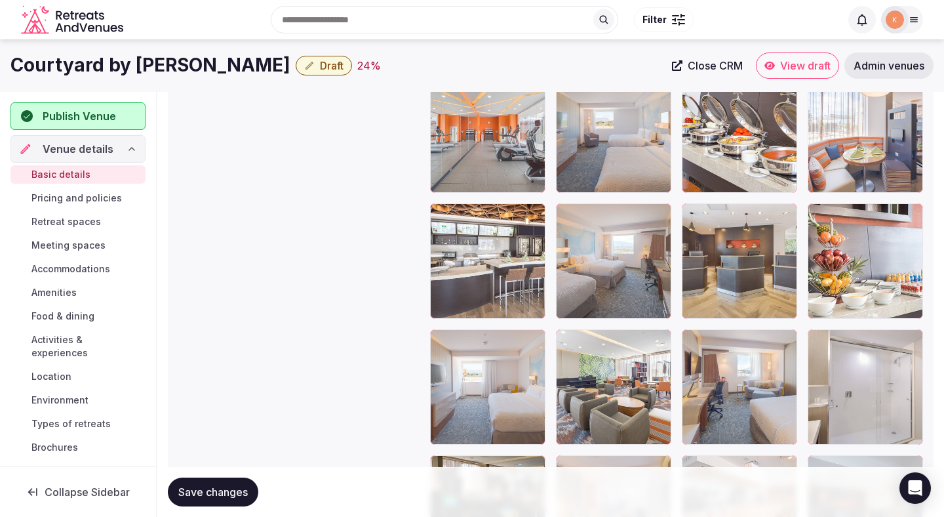
scroll to position [1669, 0]
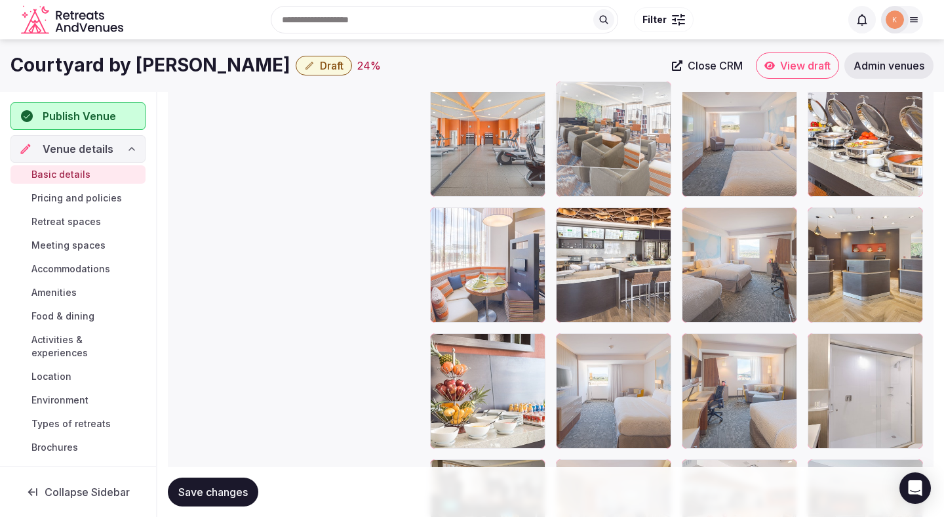
drag, startPoint x: 630, startPoint y: 389, endPoint x: 641, endPoint y: 185, distance: 204.2
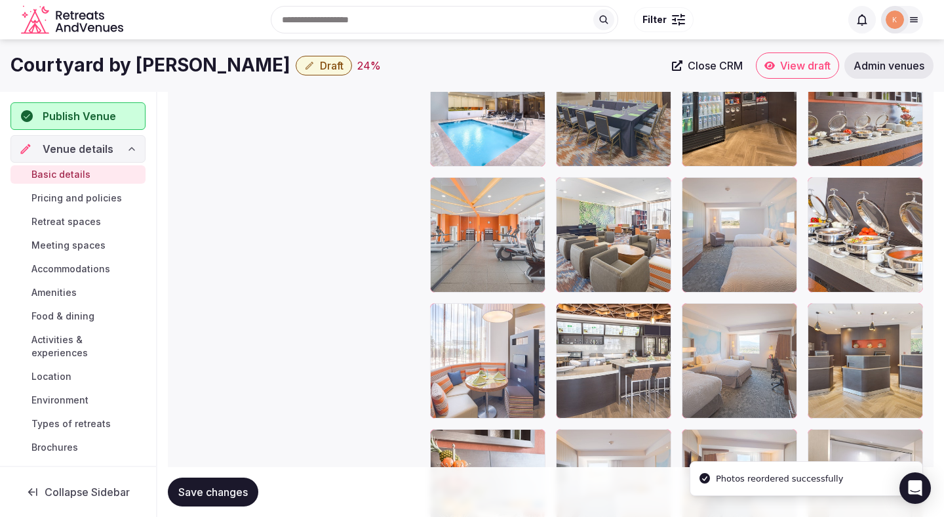
scroll to position [1556, 0]
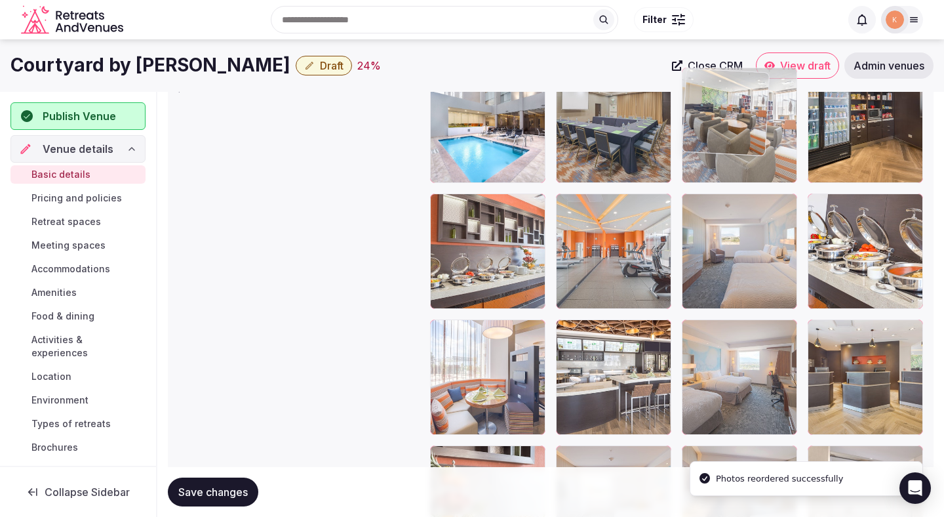
drag, startPoint x: 627, startPoint y: 244, endPoint x: 720, endPoint y: 154, distance: 129.4
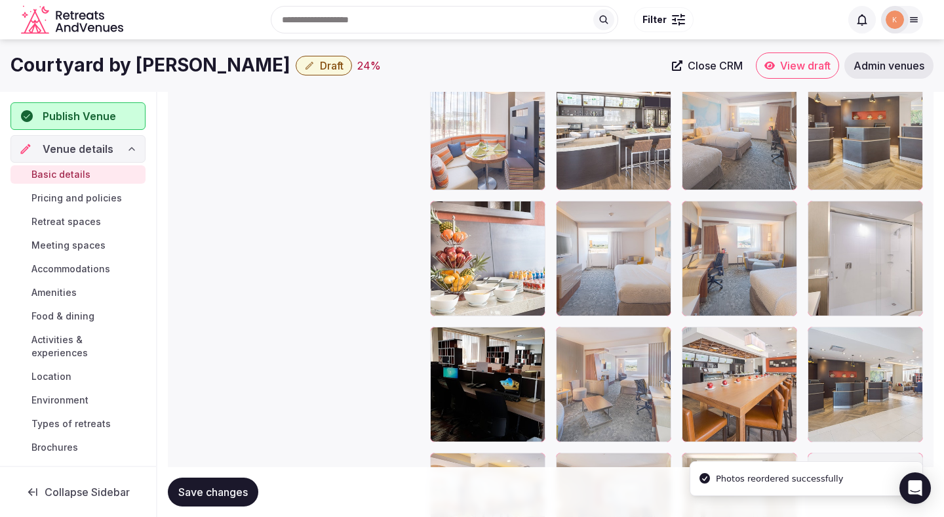
scroll to position [1799, 0]
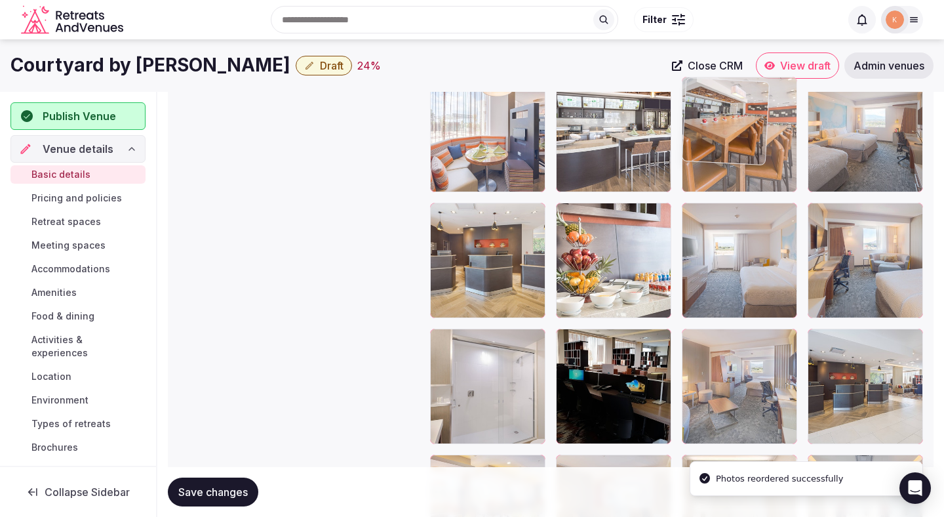
drag, startPoint x: 718, startPoint y: 357, endPoint x: 776, endPoint y: 179, distance: 187.7
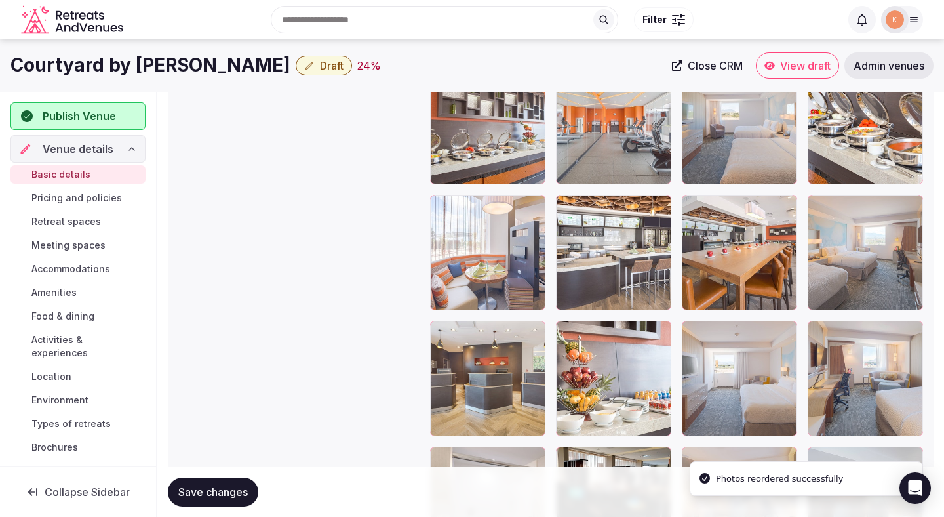
scroll to position [1647, 0]
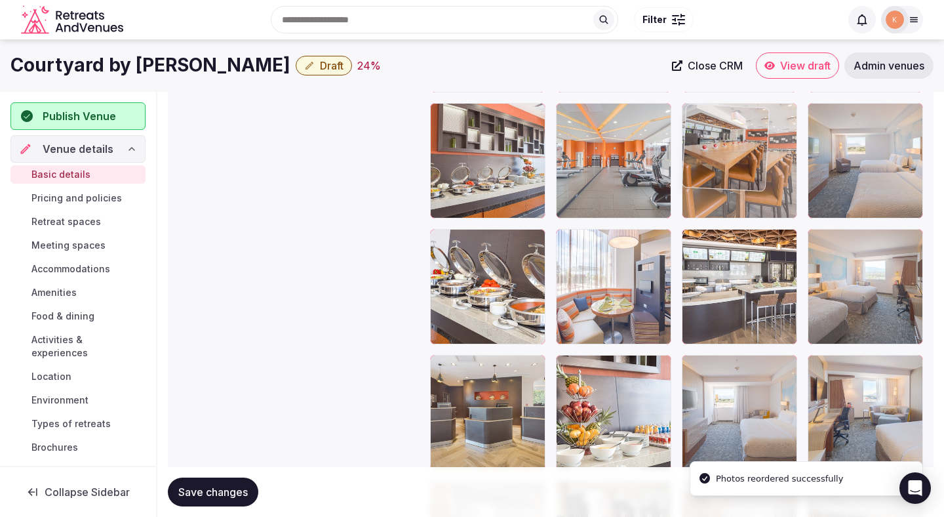
drag, startPoint x: 752, startPoint y: 275, endPoint x: 747, endPoint y: 187, distance: 88.0
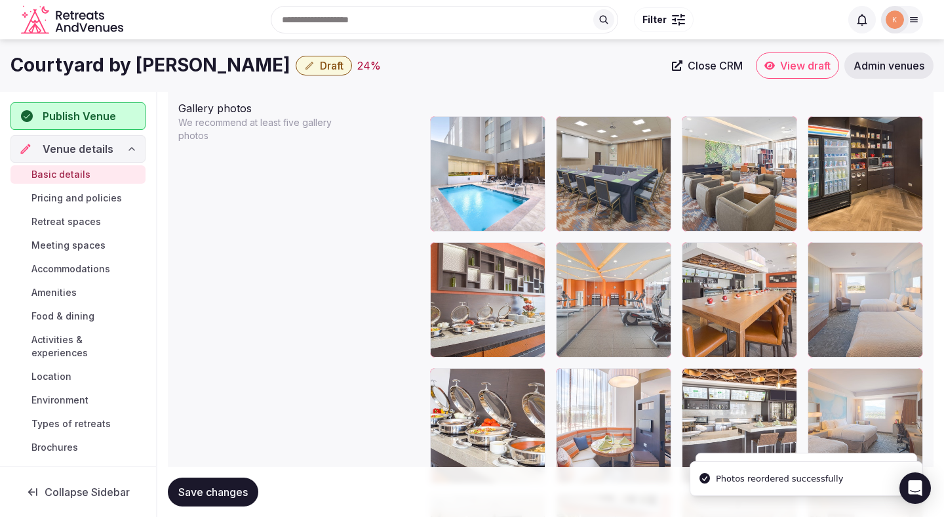
scroll to position [1490, 0]
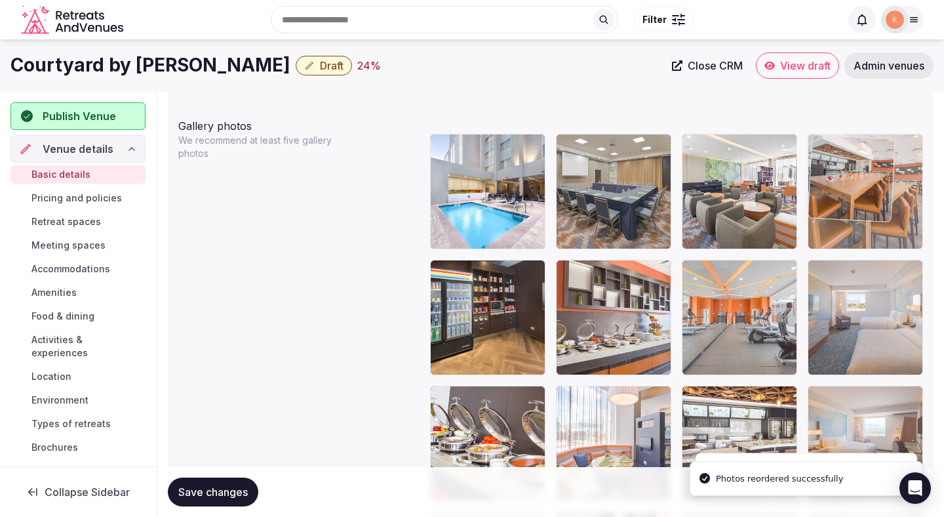
drag, startPoint x: 747, startPoint y: 299, endPoint x: 852, endPoint y: 228, distance: 127.0
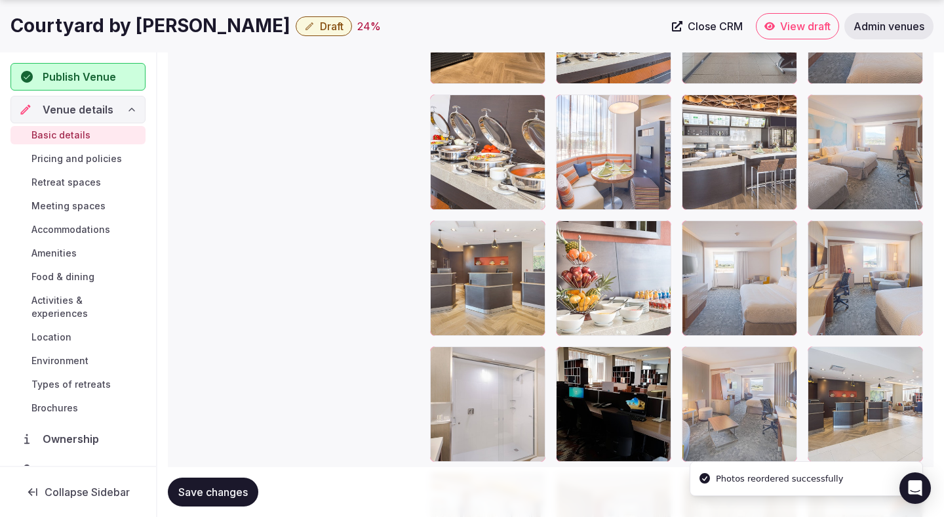
scroll to position [1784, 0]
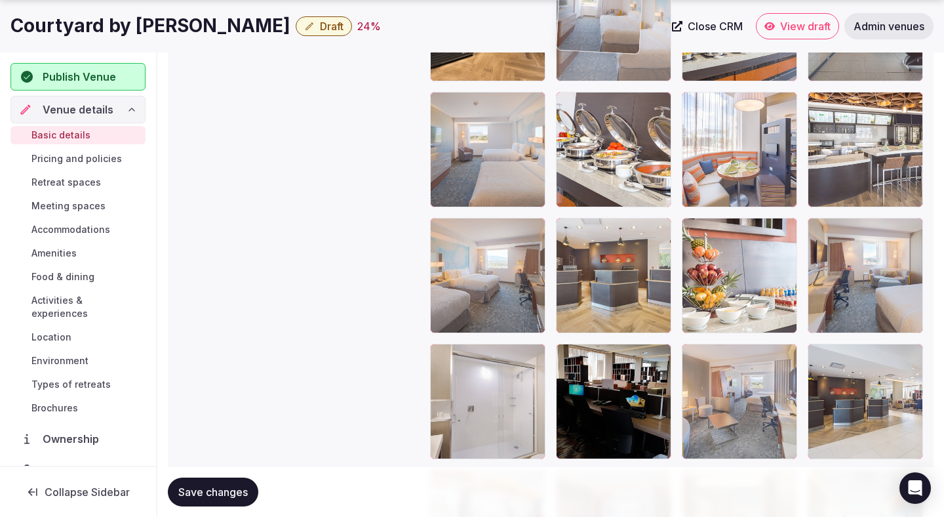
drag, startPoint x: 731, startPoint y: 315, endPoint x: 566, endPoint y: 136, distance: 243.7
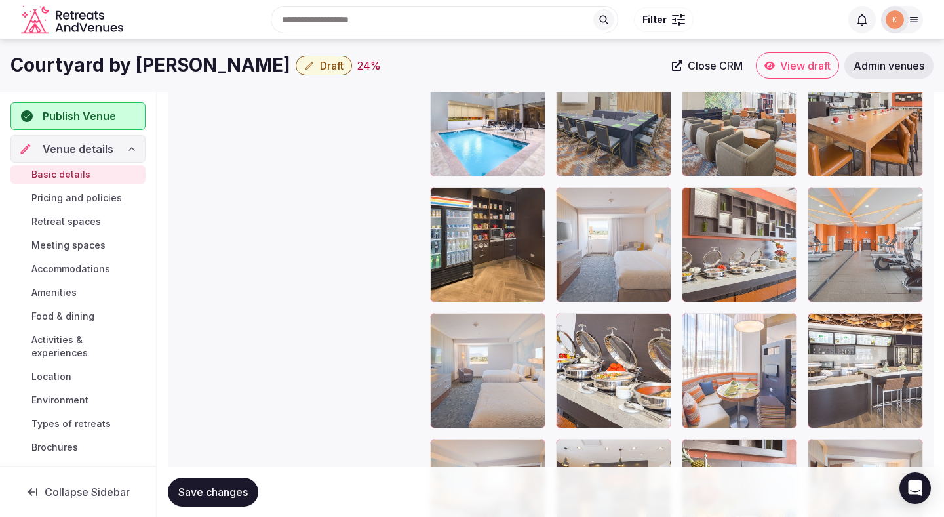
scroll to position [1560, 0]
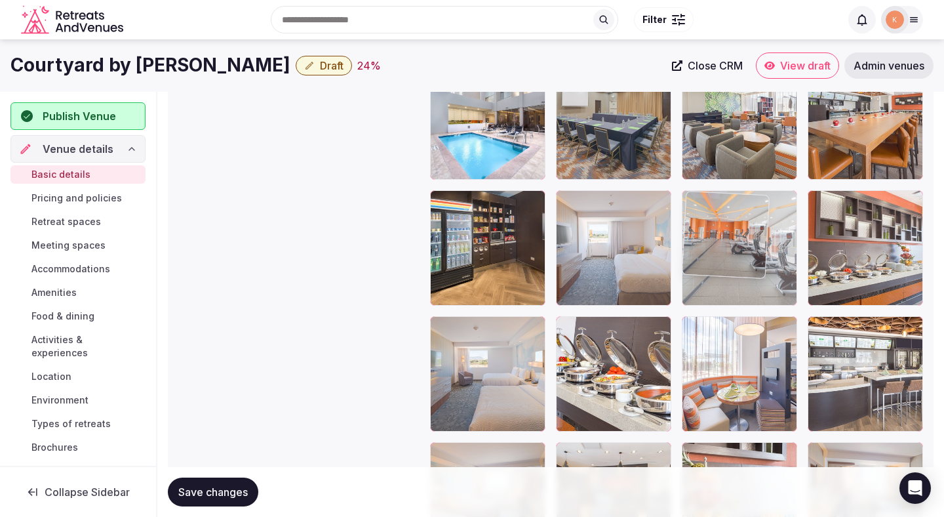
drag, startPoint x: 853, startPoint y: 249, endPoint x: 730, endPoint y: 249, distance: 123.3
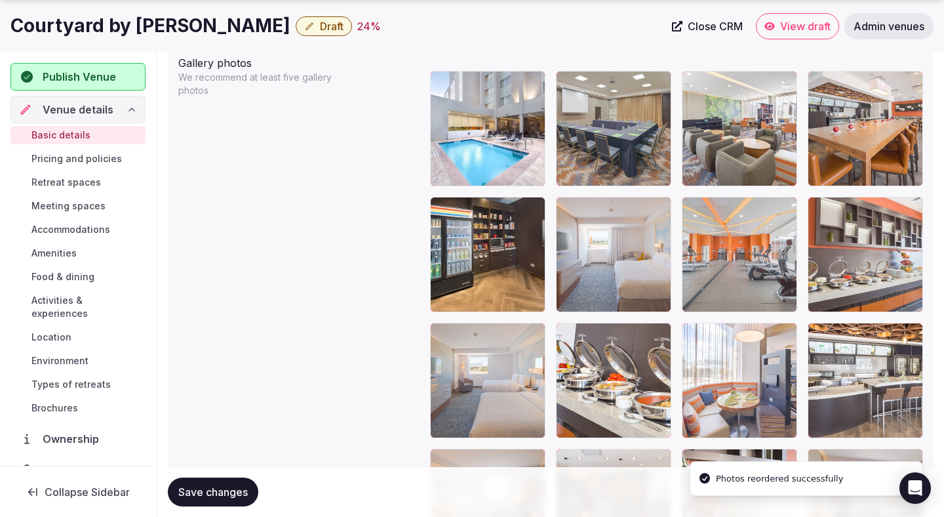
scroll to position [1592, 0]
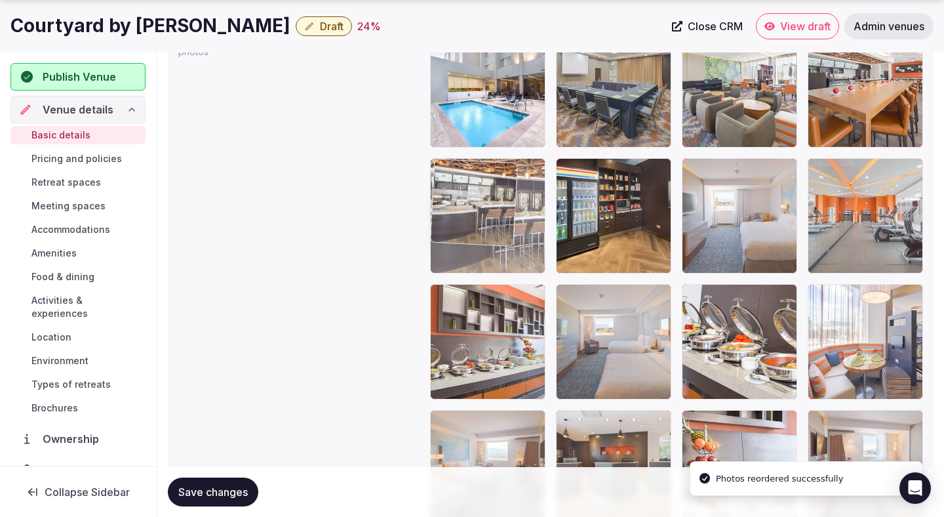
drag, startPoint x: 859, startPoint y: 334, endPoint x: 494, endPoint y: 256, distance: 373.7
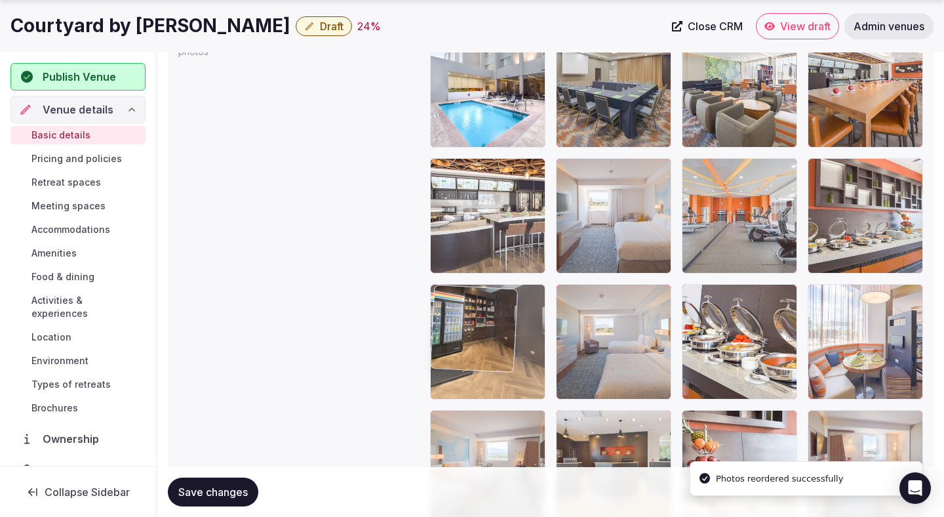
drag, startPoint x: 609, startPoint y: 241, endPoint x: 501, endPoint y: 392, distance: 185.3
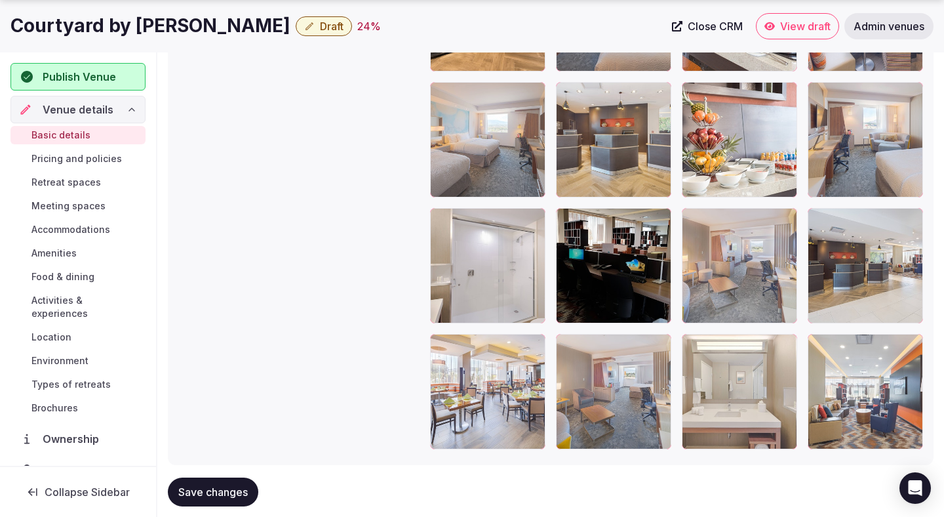
scroll to position [1950, 0]
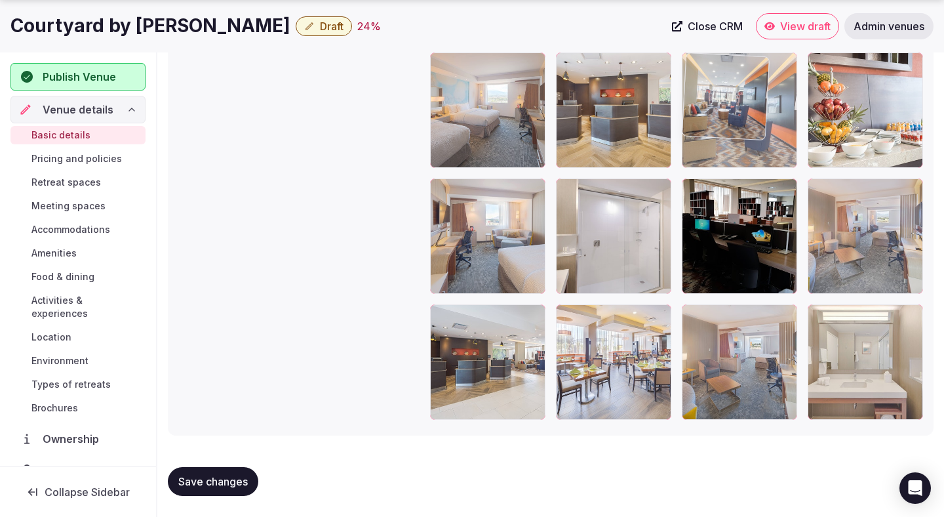
drag, startPoint x: 868, startPoint y: 399, endPoint x: 762, endPoint y: 184, distance: 239.6
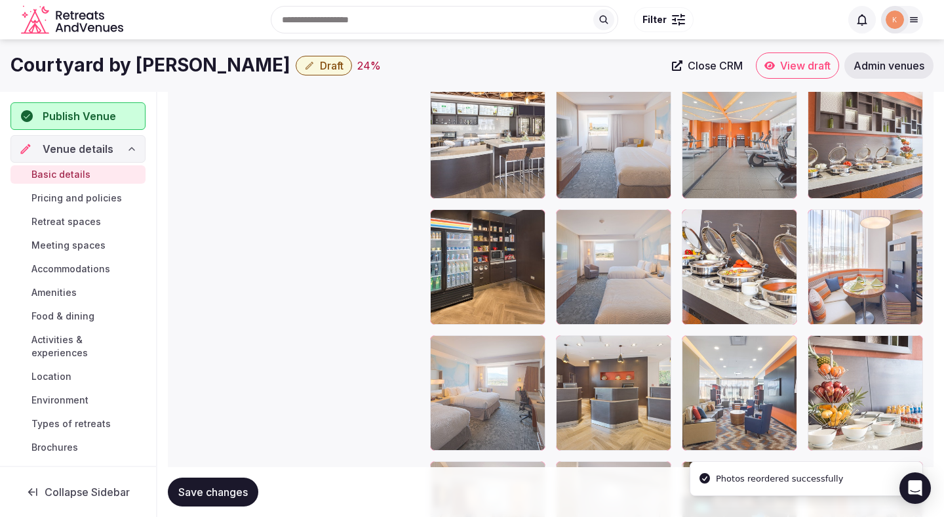
scroll to position [1641, 0]
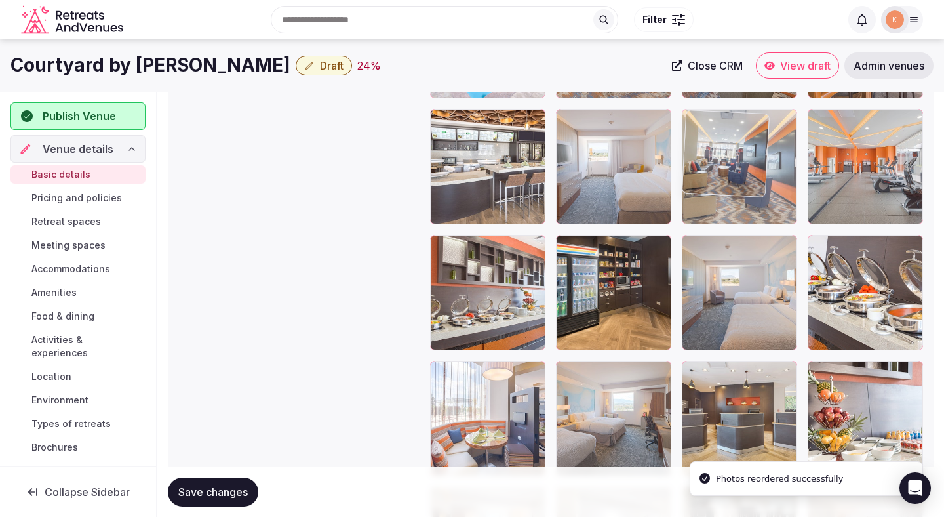
drag, startPoint x: 746, startPoint y: 389, endPoint x: 744, endPoint y: 193, distance: 195.5
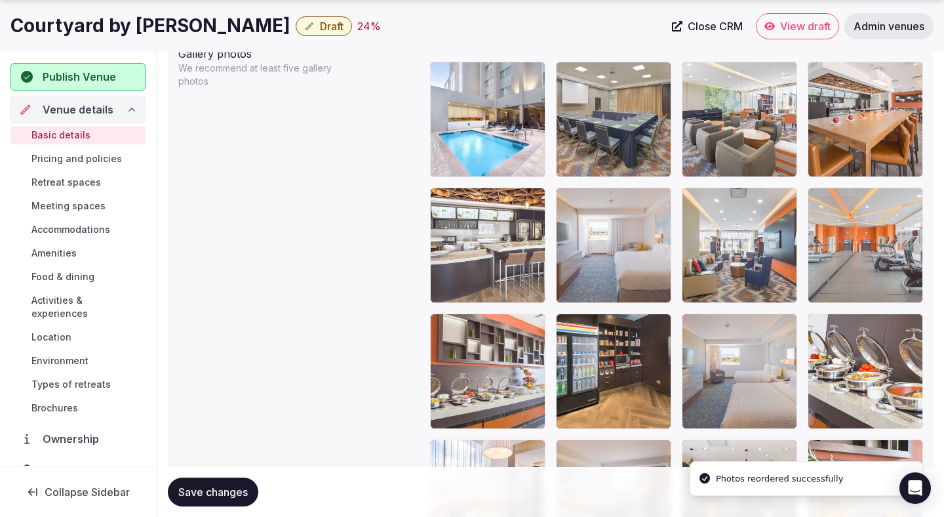
scroll to position [1564, 0]
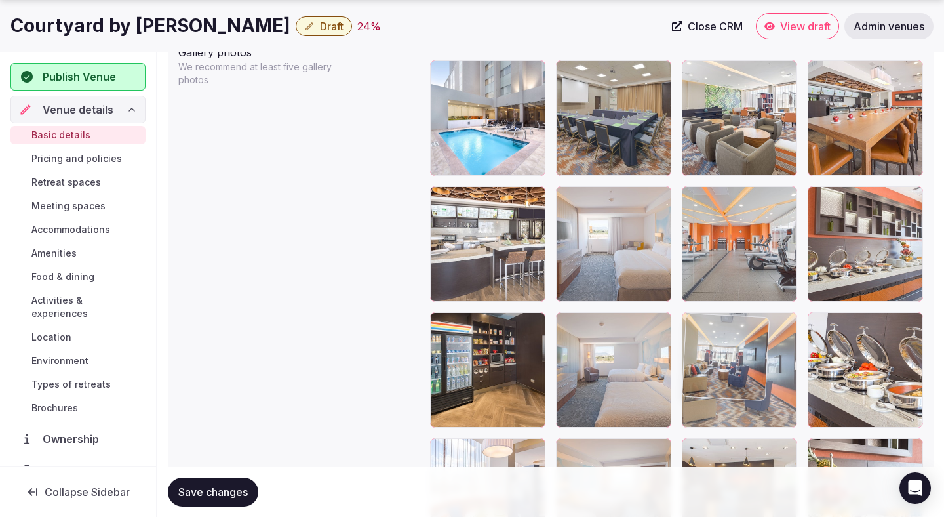
drag, startPoint x: 740, startPoint y: 262, endPoint x: 718, endPoint y: 382, distance: 121.3
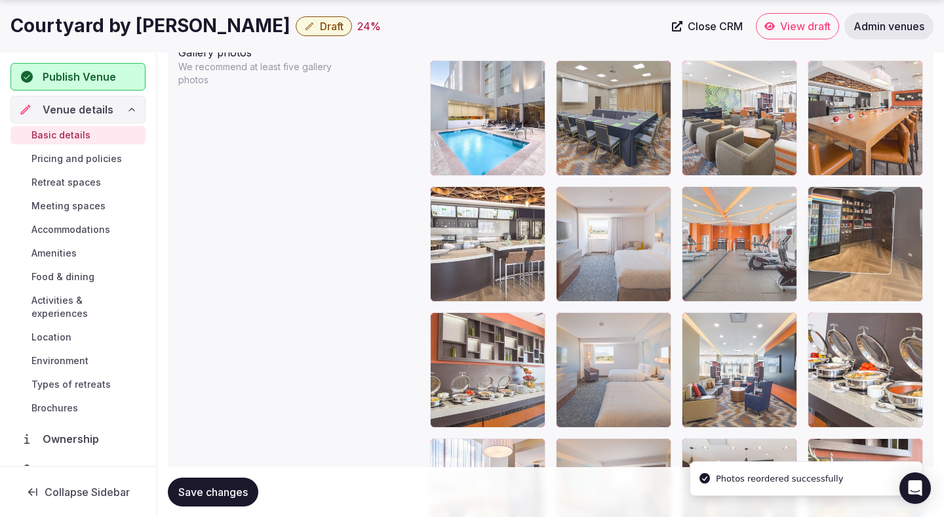
drag, startPoint x: 514, startPoint y: 383, endPoint x: 914, endPoint y: 266, distance: 416.1
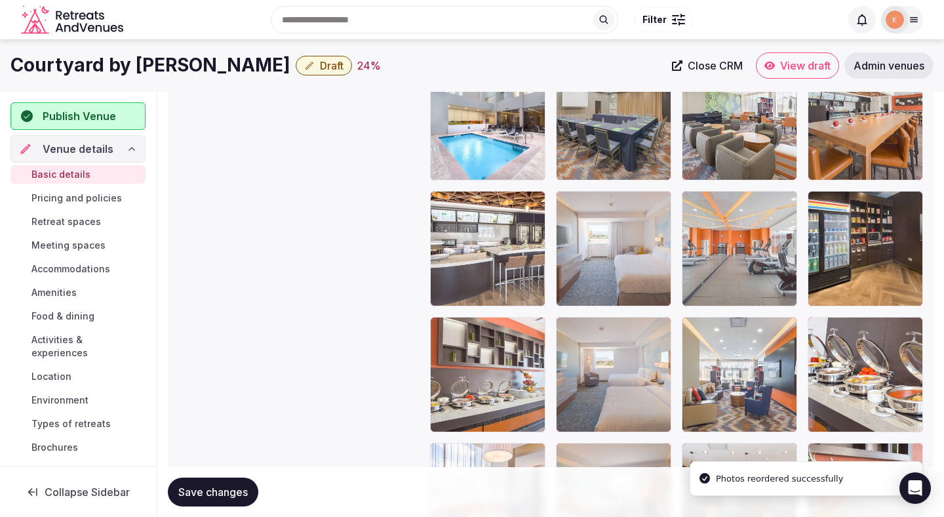
scroll to position [1556, 0]
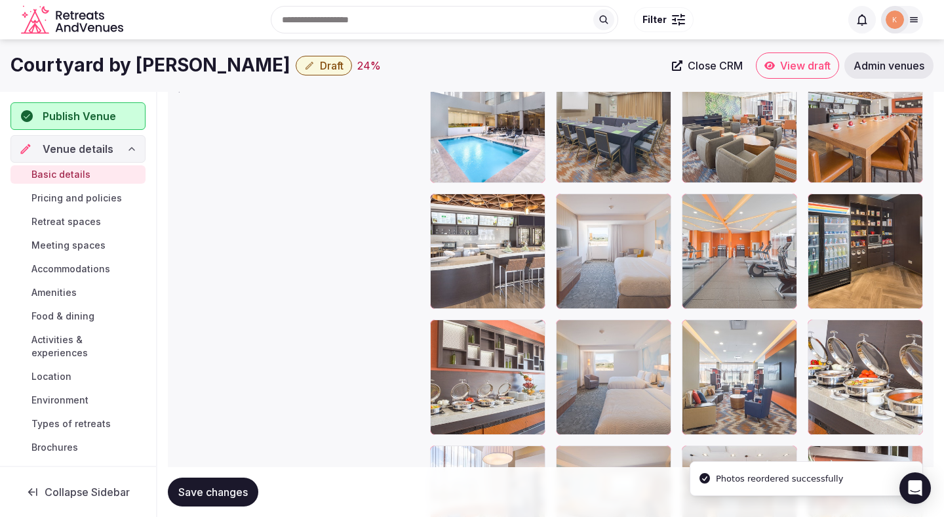
click at [219, 485] on span "Save changes" at bounding box center [213, 491] width 70 height 13
click at [218, 487] on span "Save changes" at bounding box center [213, 491] width 70 height 13
click at [320, 67] on span "Draft" at bounding box center [332, 65] width 24 height 13
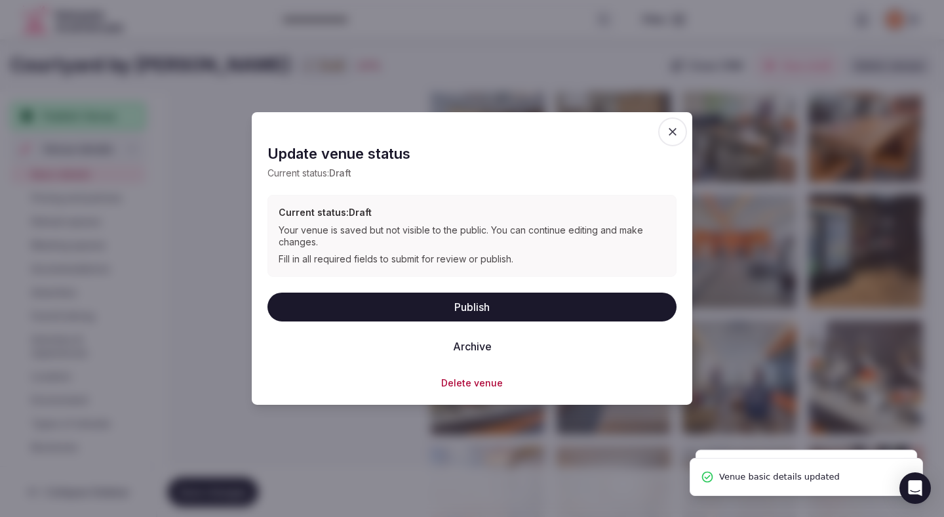
click at [355, 302] on button "Publish" at bounding box center [472, 306] width 409 height 29
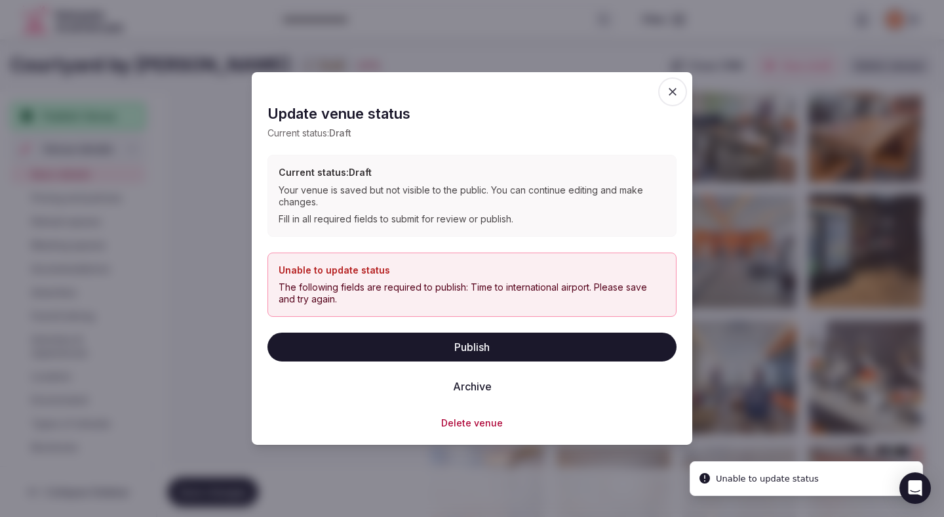
click at [672, 88] on icon "button" at bounding box center [672, 91] width 13 height 13
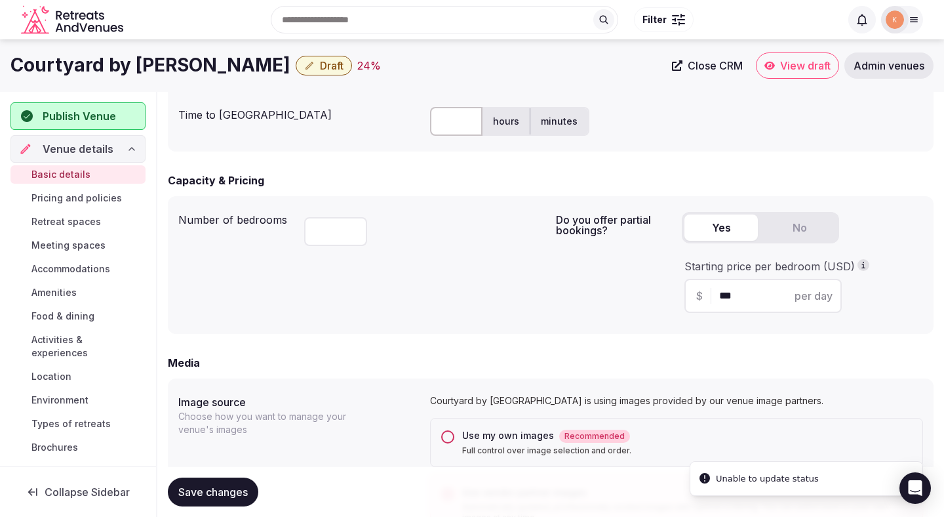
scroll to position [633, 0]
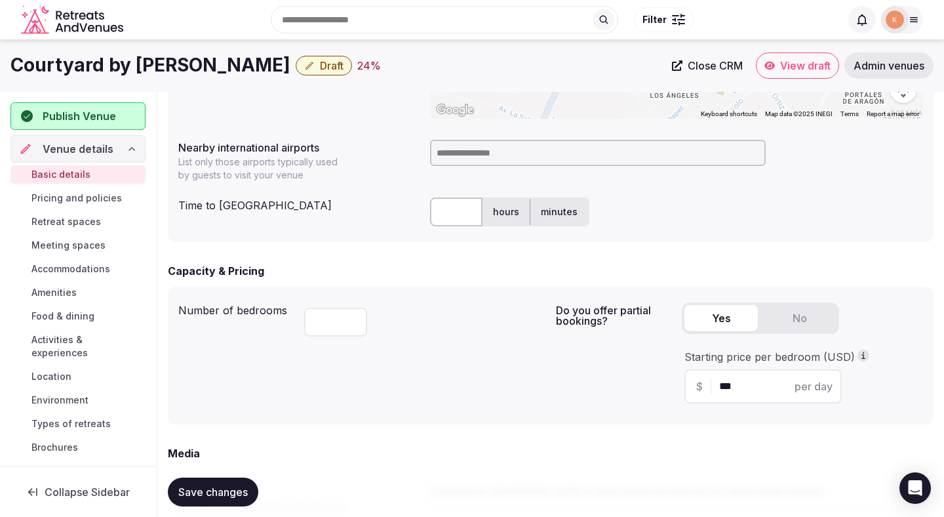
drag, startPoint x: 271, startPoint y: 68, endPoint x: 7, endPoint y: 68, distance: 264.3
click at [7, 68] on div "Courtyard by Marriott Saltillo Draft 24 % Close CRM View draft Admin venues" at bounding box center [472, 65] width 944 height 26
copy h1 "Courtyard by Marriott Saltillo"
click at [479, 164] on input at bounding box center [598, 153] width 336 height 26
type input "***"
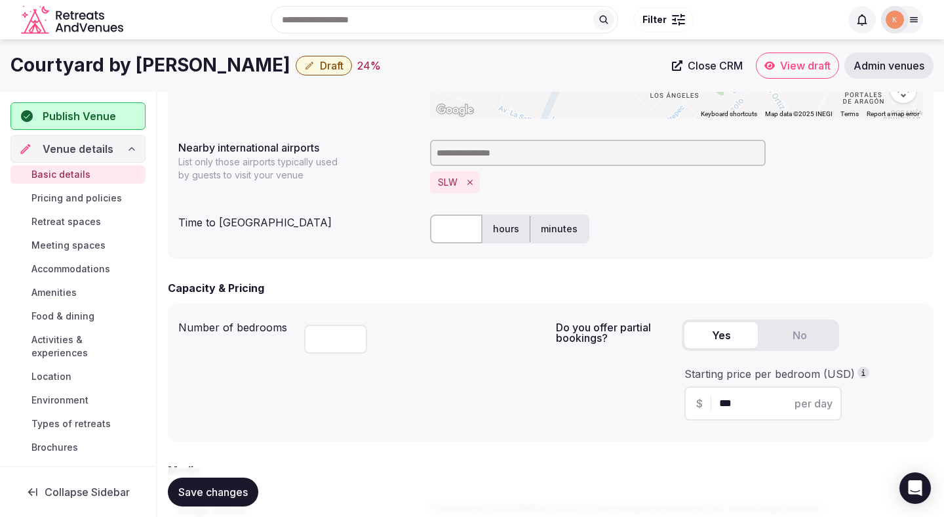
click at [445, 224] on input "text" at bounding box center [456, 228] width 52 height 29
type input "**"
click at [510, 162] on input at bounding box center [598, 153] width 336 height 26
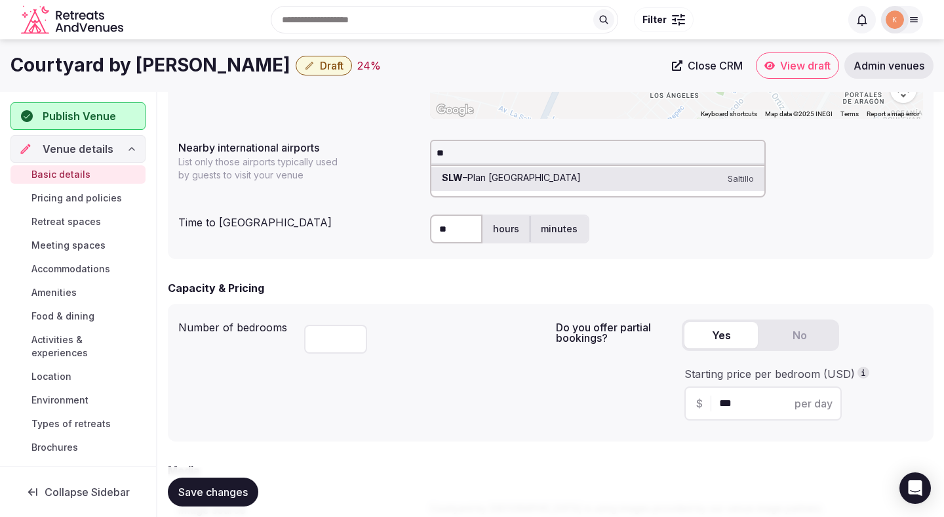
type input "***"
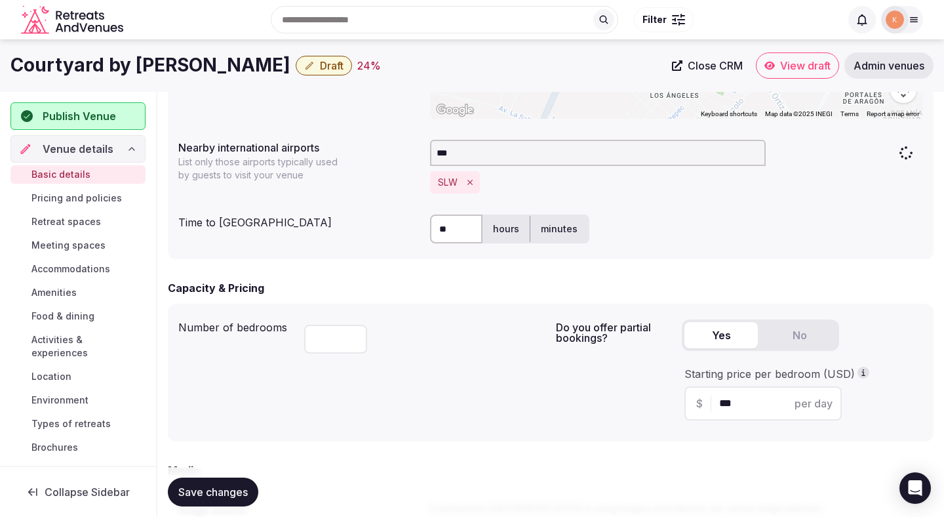
click at [510, 162] on input "***" at bounding box center [598, 153] width 336 height 26
click at [234, 496] on span "Save changes" at bounding box center [213, 491] width 70 height 13
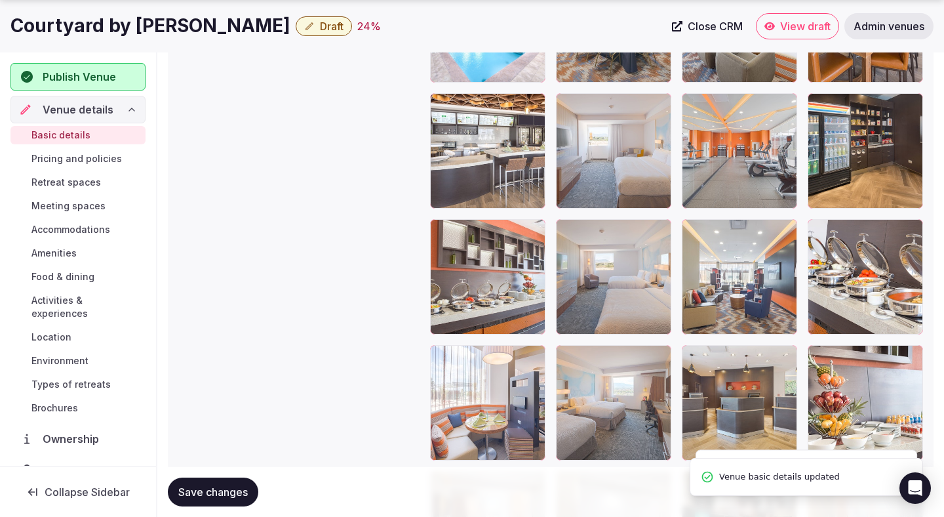
scroll to position [1684, 0]
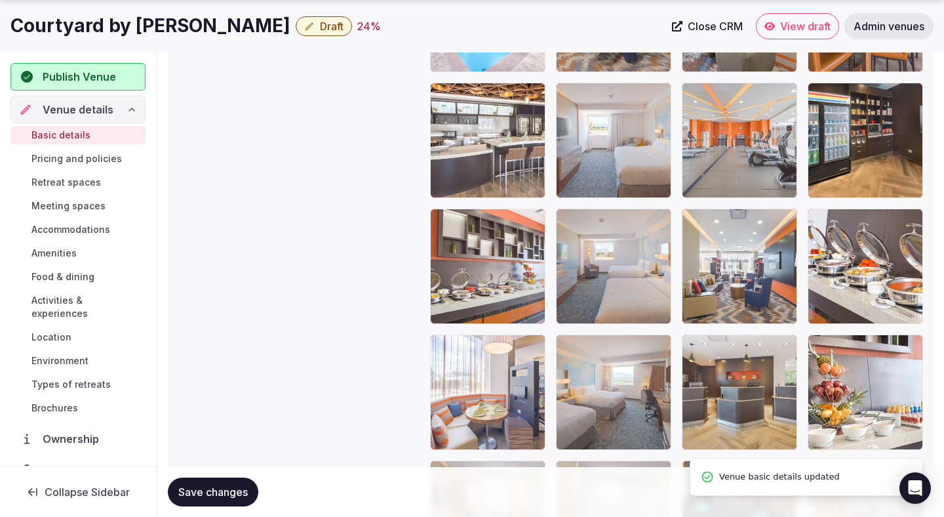
click at [327, 18] on button "Draft" at bounding box center [324, 26] width 56 height 20
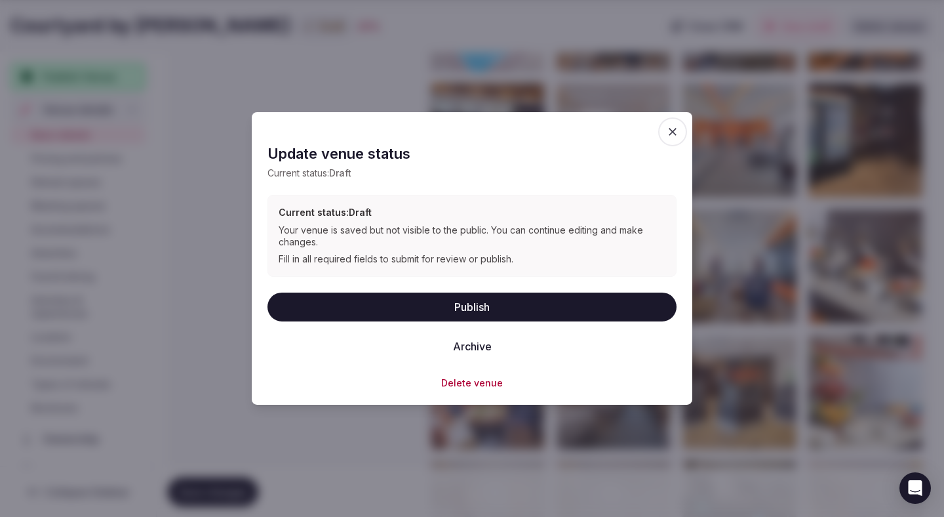
click at [327, 308] on button "Publish" at bounding box center [472, 306] width 409 height 29
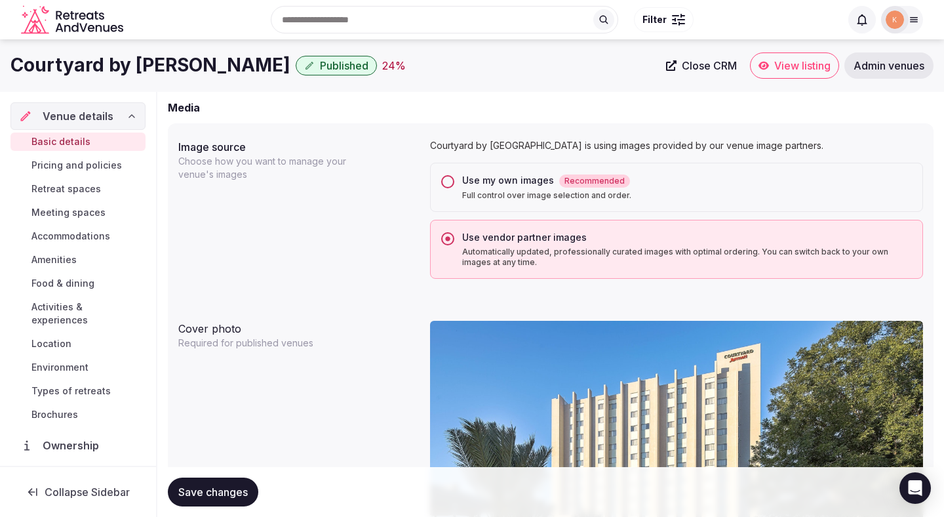
scroll to position [971, 0]
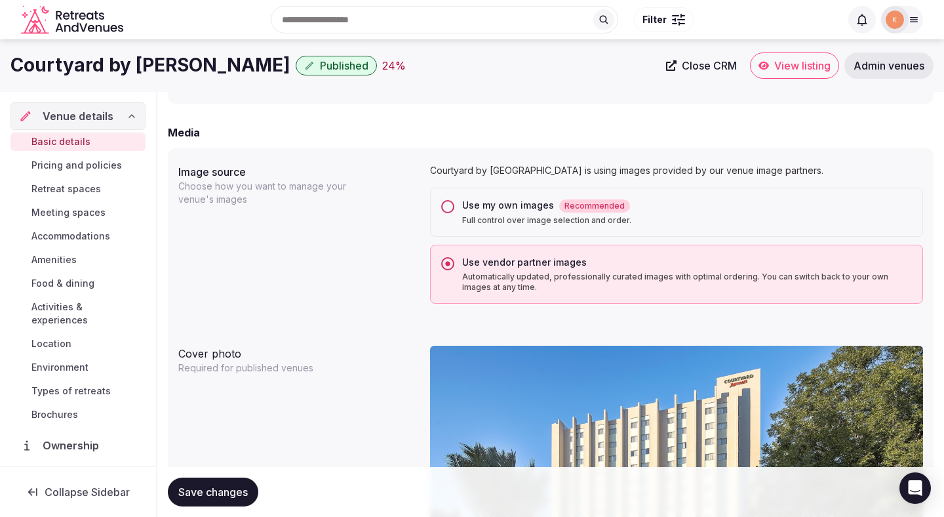
click at [767, 62] on icon at bounding box center [764, 65] width 10 height 10
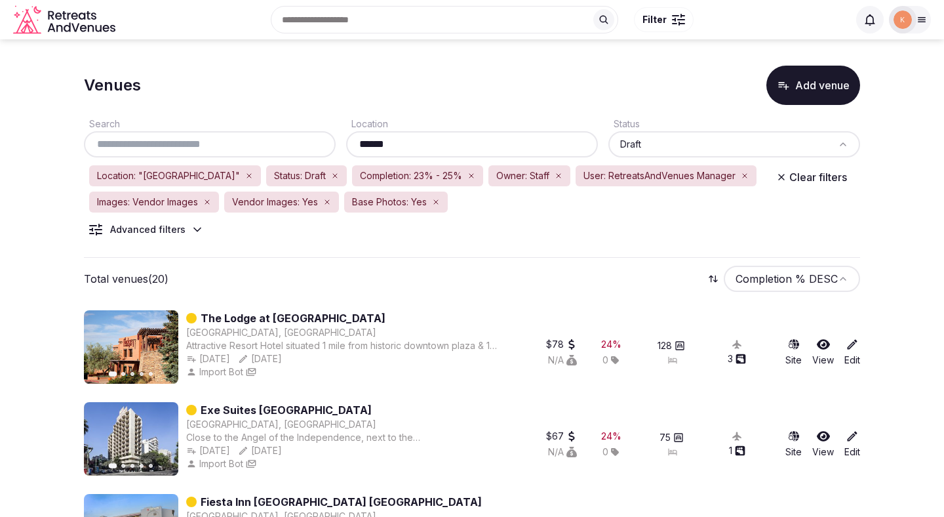
click at [354, 251] on div "Search Location ****** Status Draft Location: "[GEOGRAPHIC_DATA]" Status: Draft…" at bounding box center [472, 181] width 777 height 153
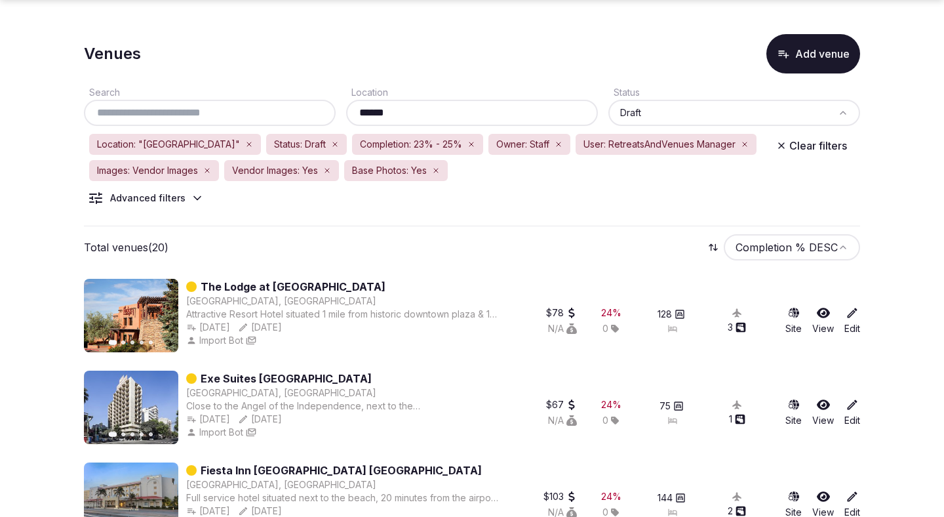
scroll to position [75, 0]
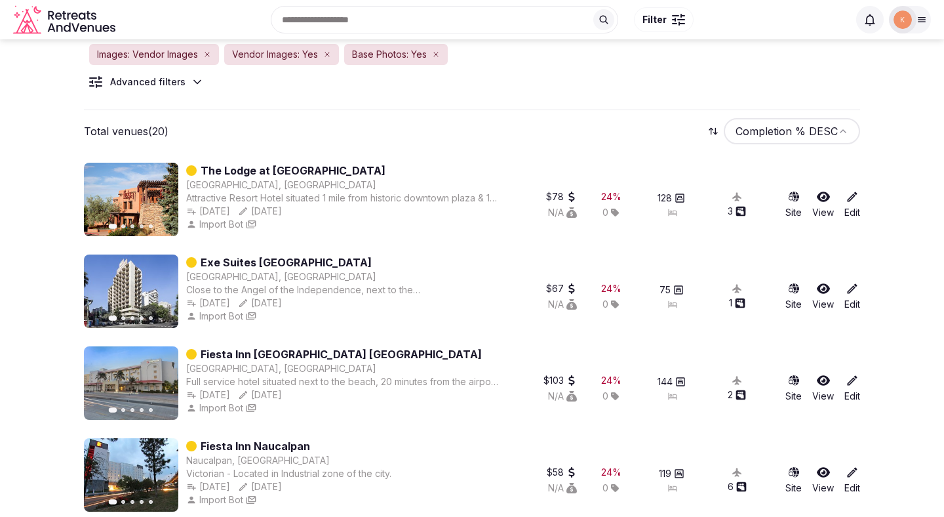
scroll to position [0, 0]
